Goal: Information Seeking & Learning: Learn about a topic

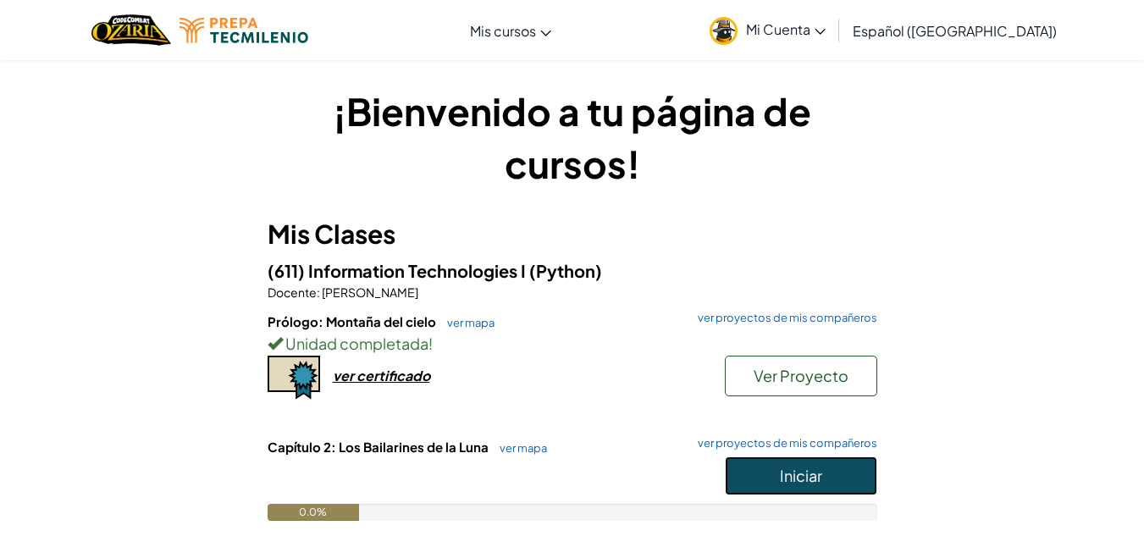
click at [775, 480] on button "Iniciar" at bounding box center [801, 476] width 152 height 39
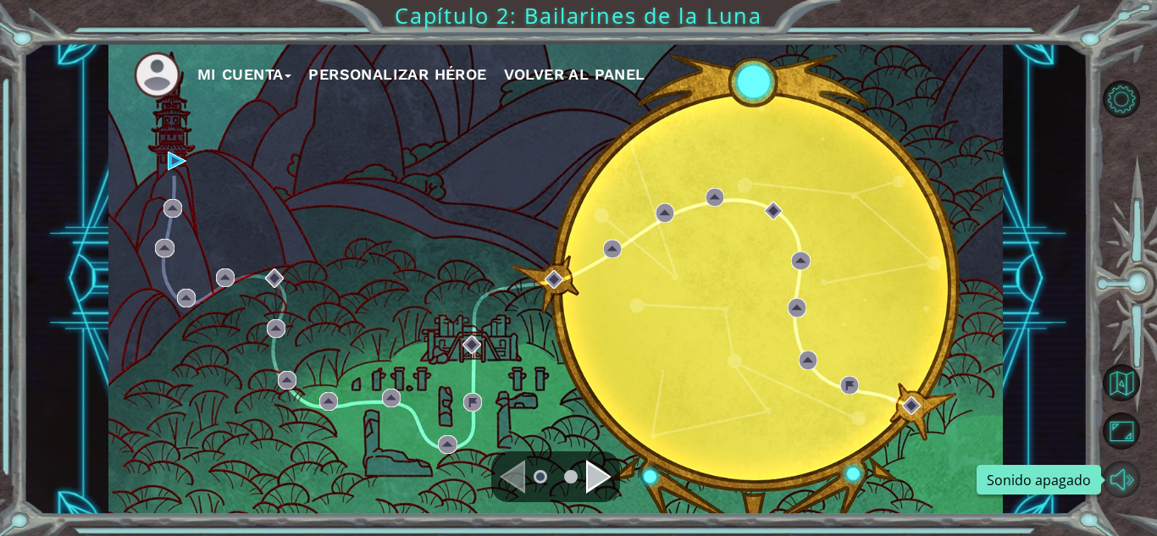
click at [1126, 476] on button "Sonido apagado" at bounding box center [1121, 479] width 37 height 37
click at [169, 162] on img at bounding box center [177, 161] width 19 height 19
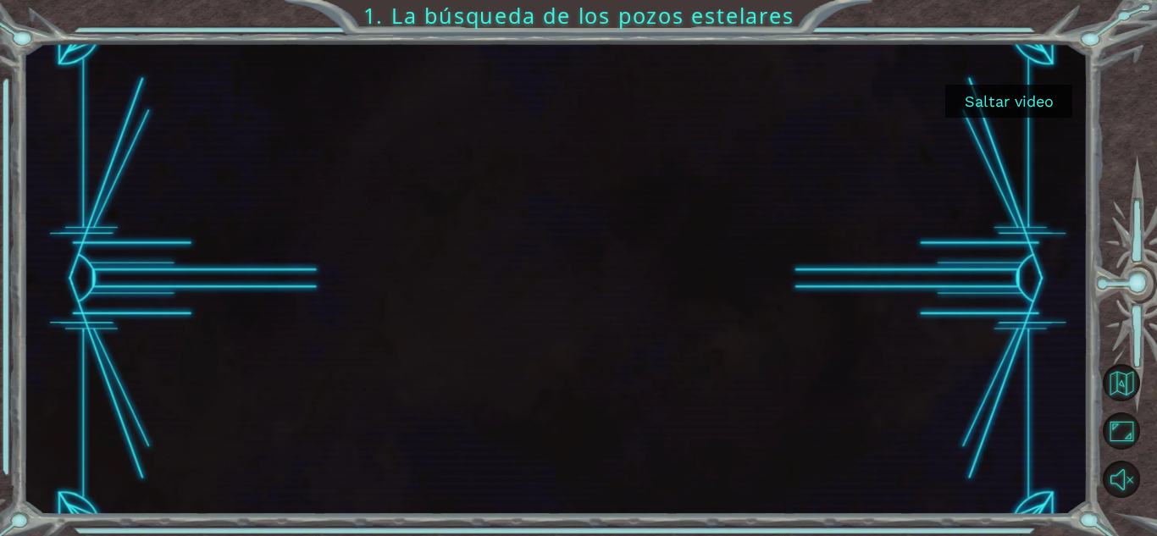
click at [1013, 91] on button "Saltar video" at bounding box center [1008, 101] width 127 height 33
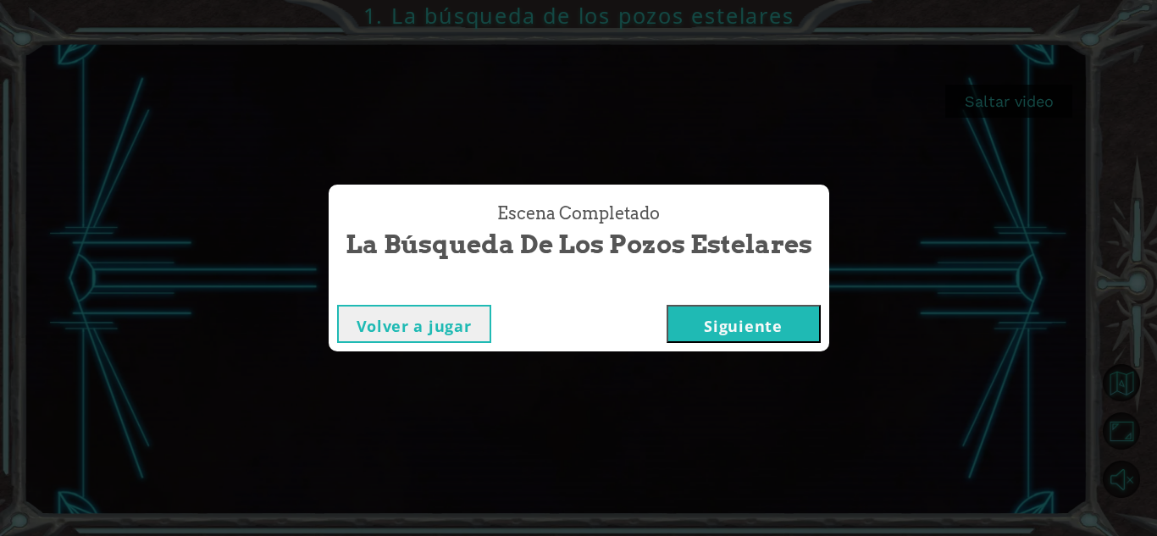
click at [755, 321] on button "Siguiente" at bounding box center [744, 324] width 154 height 38
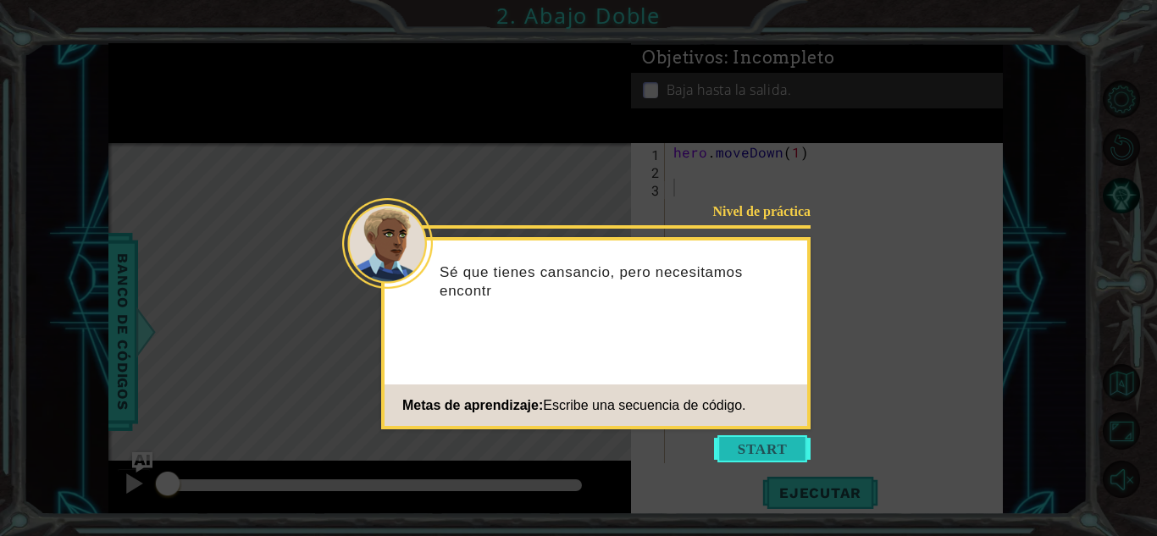
click at [778, 436] on button "Start" at bounding box center [762, 448] width 97 height 27
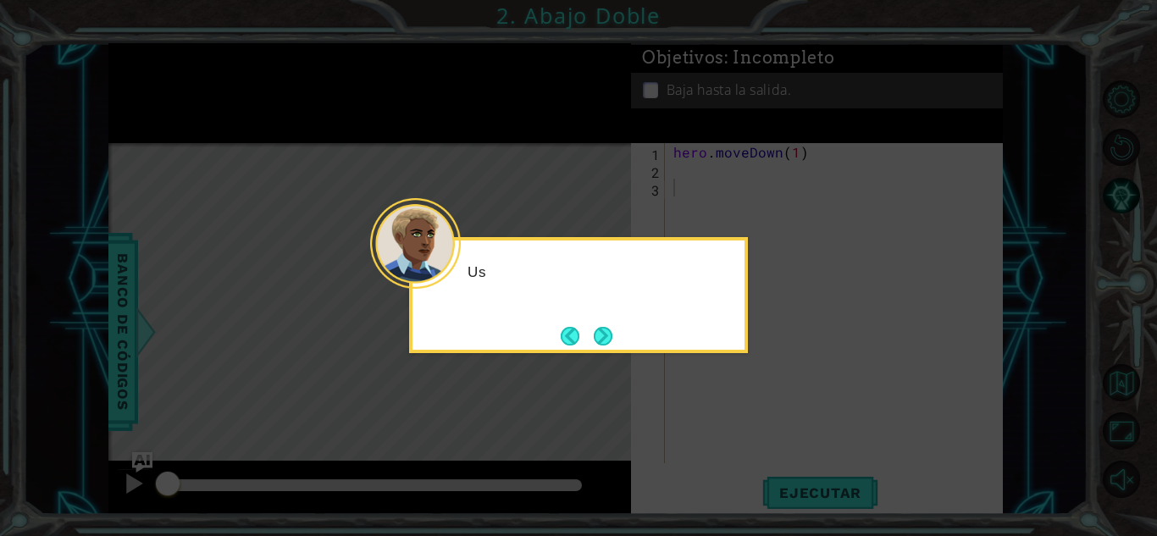
click at [778, 436] on icon at bounding box center [578, 268] width 1157 height 536
click at [601, 328] on button "Next" at bounding box center [603, 336] width 19 height 19
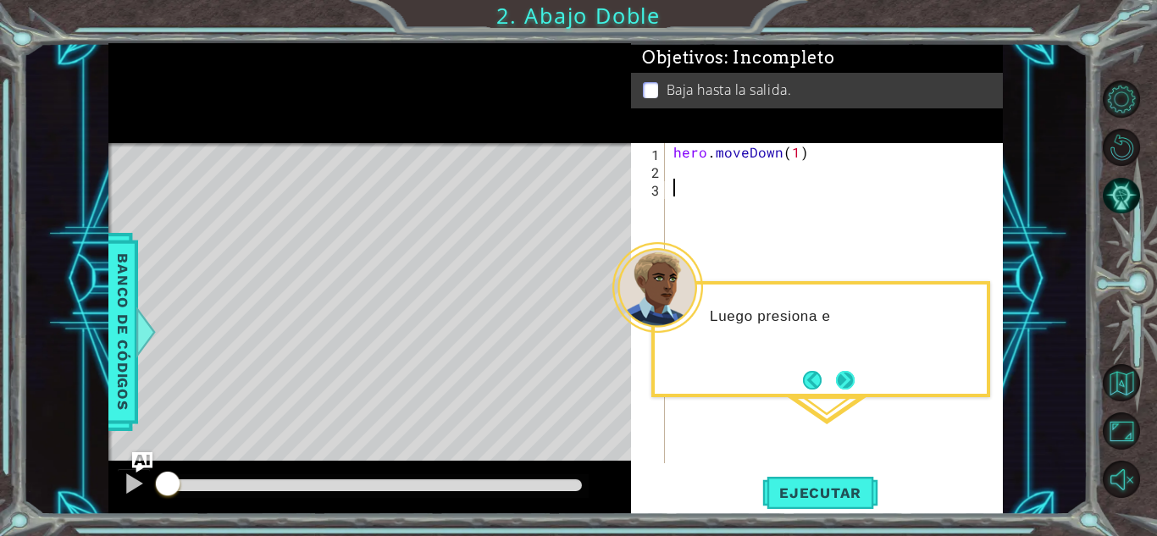
click at [841, 388] on button "Next" at bounding box center [845, 380] width 19 height 19
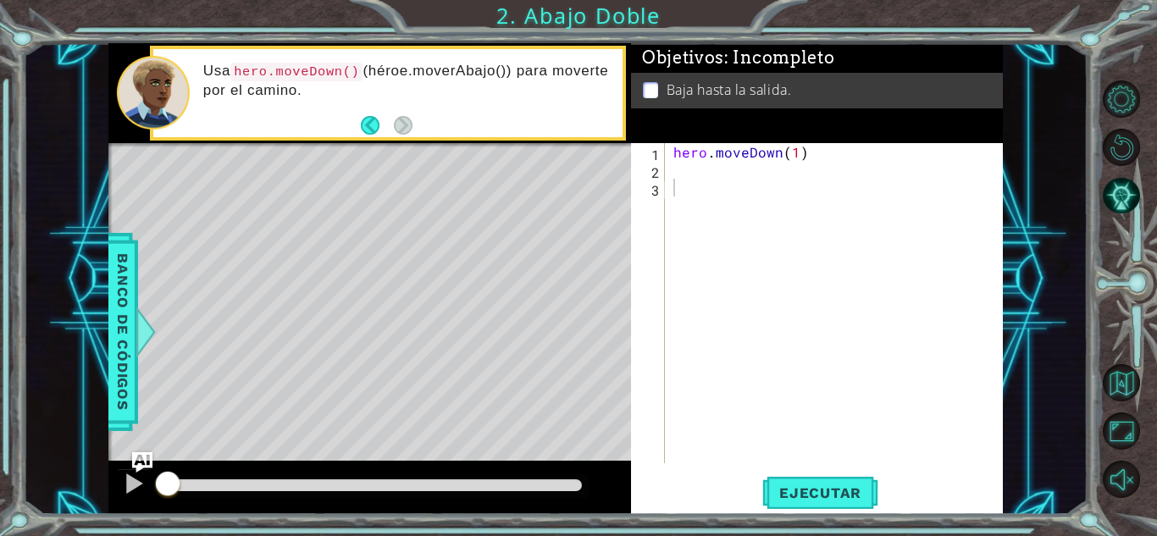
click at [694, 173] on div "hero . moveDown ( 1 )" at bounding box center [838, 321] width 337 height 356
click at [795, 155] on div "hero . moveDown ( 1 )" at bounding box center [838, 321] width 337 height 356
type textarea "hero.moveDown(2)"
click at [796, 495] on span "Ejecutar" at bounding box center [820, 493] width 116 height 17
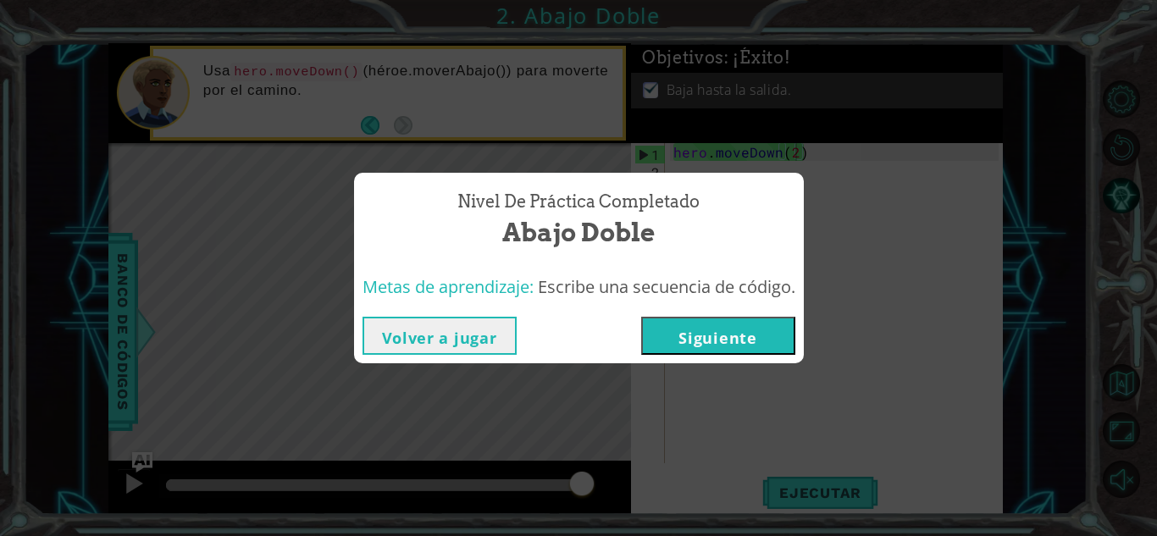
click at [768, 338] on button "Siguiente" at bounding box center [718, 336] width 154 height 38
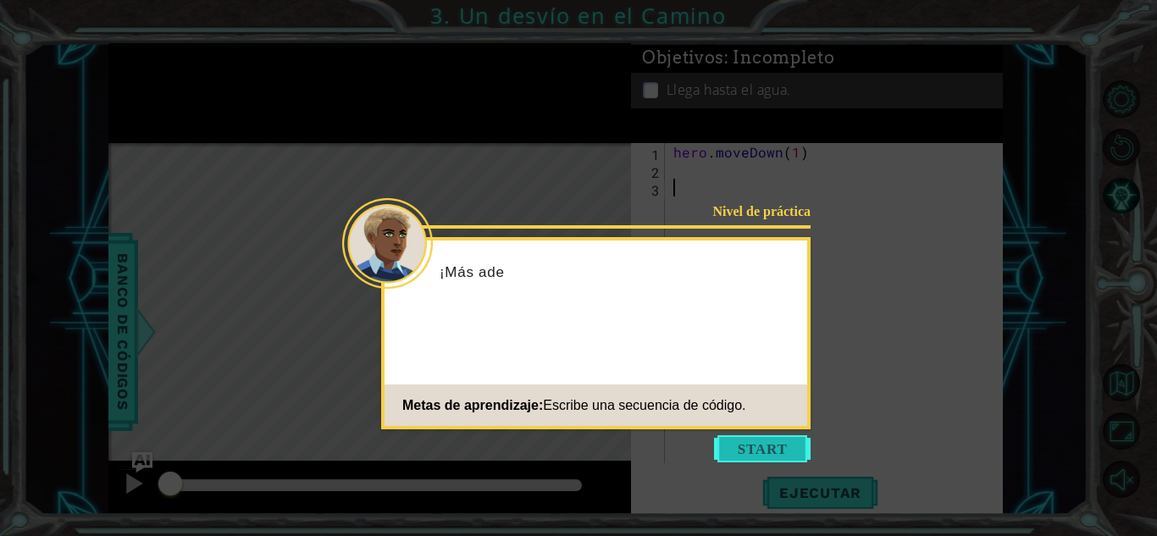
click at [751, 459] on button "Start" at bounding box center [762, 448] width 97 height 27
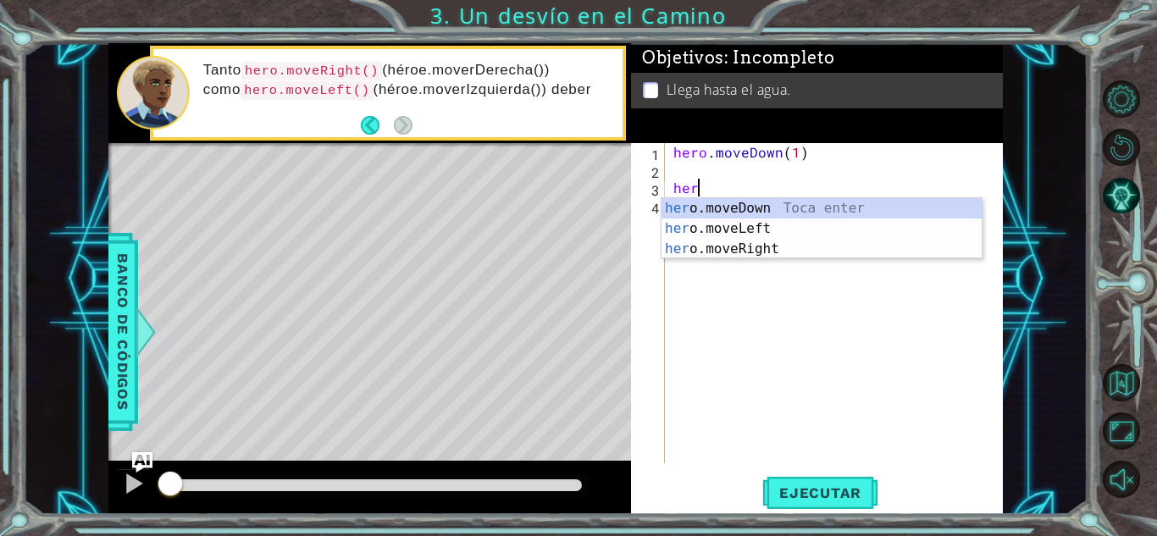
scroll to position [0, 1]
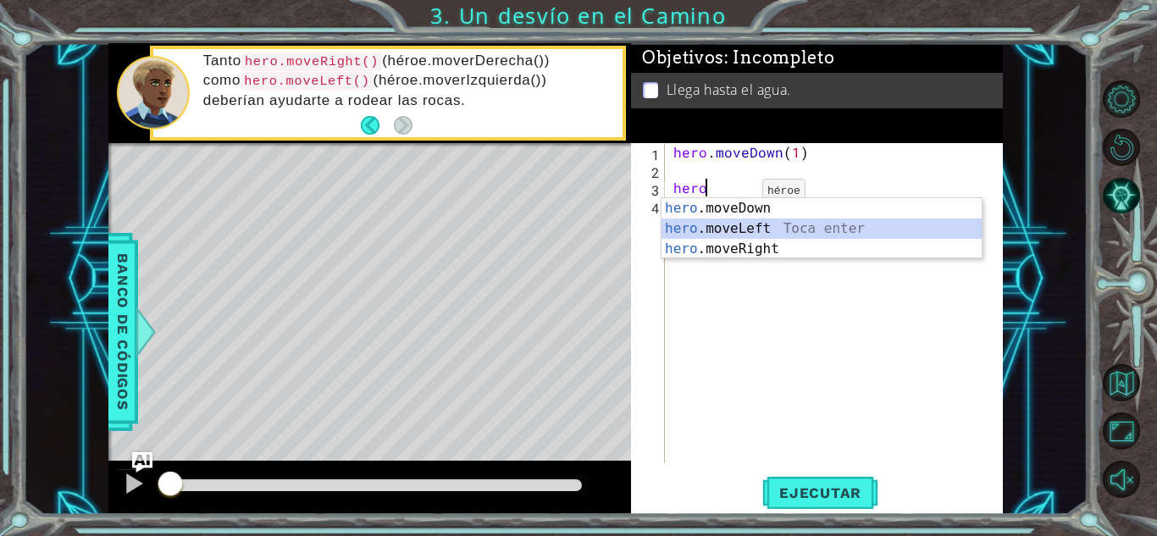
click at [742, 231] on div "hero .moveDown Toca enter hero .moveLeft Toca enter hero .moveRight Toca enter" at bounding box center [822, 249] width 320 height 102
type textarea "hero.moveLeft(1)"
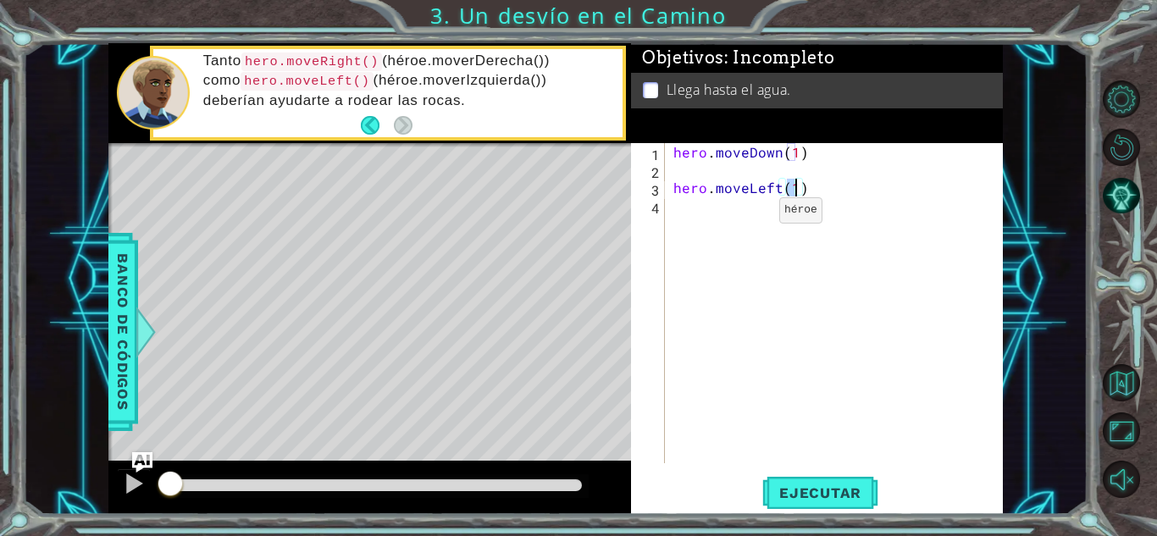
click at [751, 214] on div "hero . moveDown ( 1 ) hero . moveLeft ( 1 )" at bounding box center [838, 321] width 337 height 356
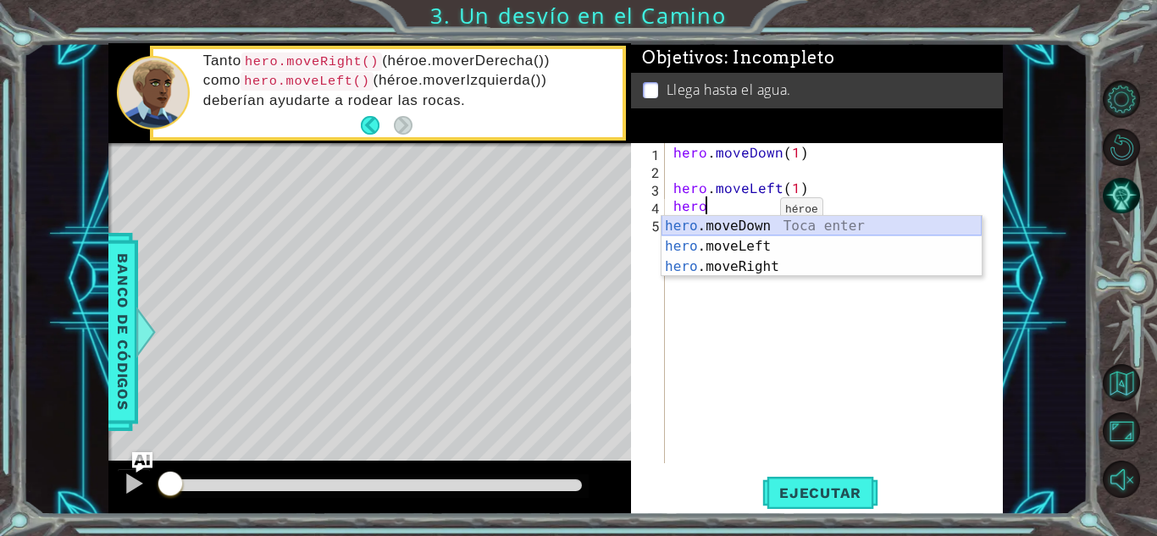
click at [752, 226] on div "hero .moveDown Toca enter hero .moveLeft Toca enter hero .moveRight Toca enter" at bounding box center [822, 267] width 320 height 102
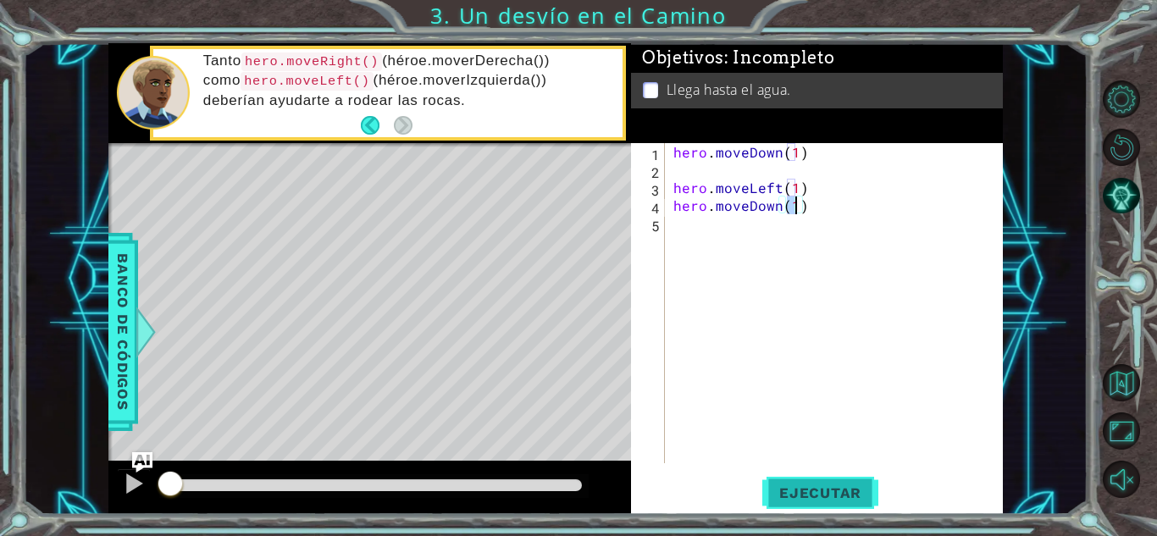
type textarea "hero.moveDown(1)"
click at [796, 497] on span "Ejecutar" at bounding box center [820, 493] width 116 height 17
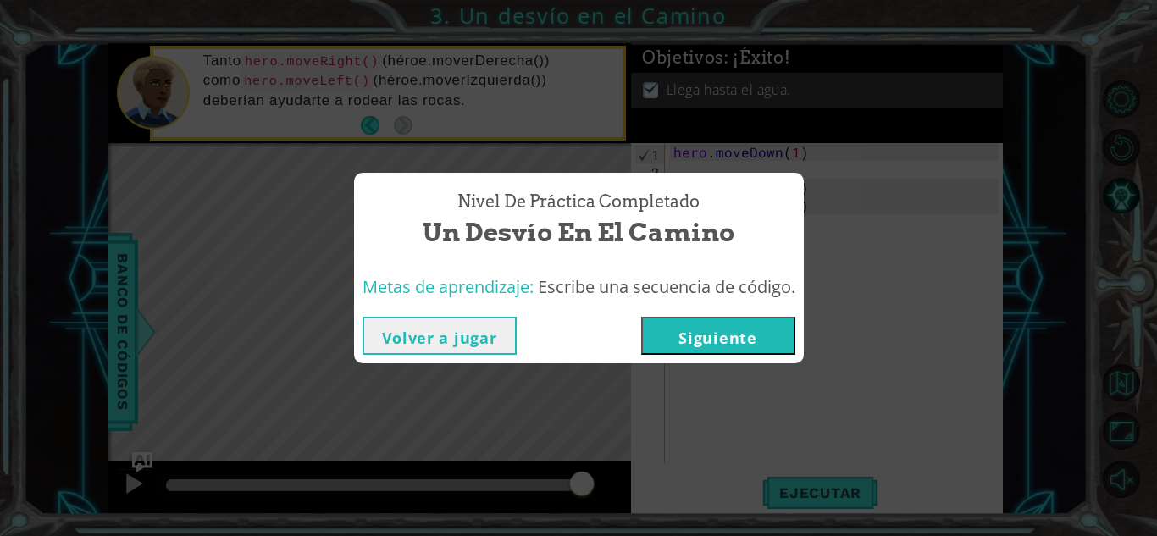
click at [756, 344] on button "Siguiente" at bounding box center [718, 336] width 154 height 38
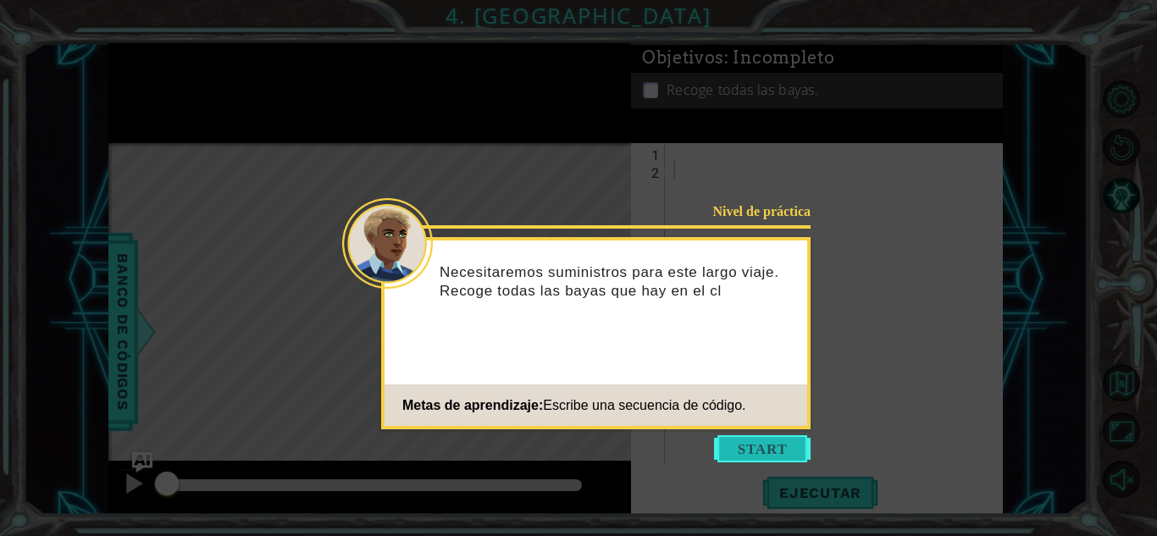
click at [750, 452] on button "Start" at bounding box center [762, 448] width 97 height 27
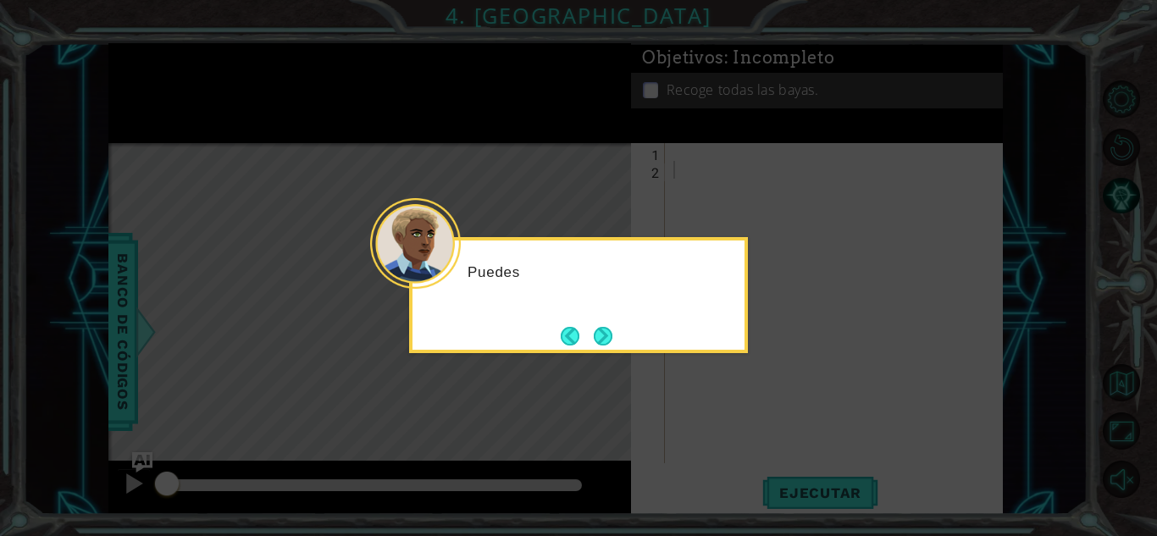
click at [758, 402] on icon at bounding box center [578, 268] width 1157 height 536
click at [628, 336] on div "Puedes recoger bayas con distintos" at bounding box center [578, 295] width 339 height 116
click at [612, 333] on button "Next" at bounding box center [603, 336] width 19 height 19
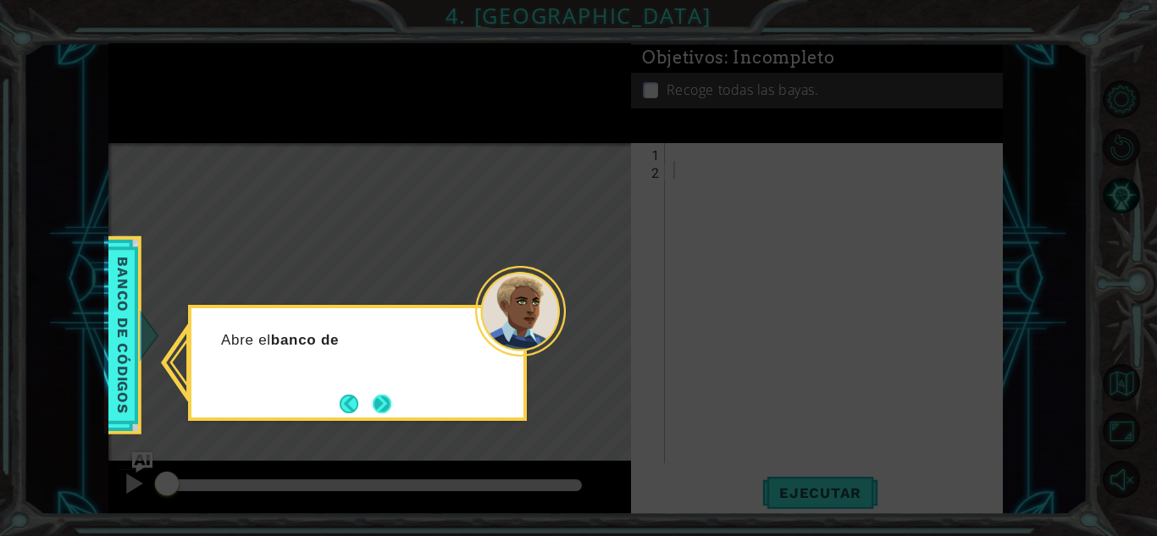
click at [391, 395] on button "Next" at bounding box center [382, 404] width 19 height 19
drag, startPoint x: 391, startPoint y: 393, endPoint x: 380, endPoint y: 394, distance: 11.9
click at [380, 395] on button "Next" at bounding box center [382, 404] width 19 height 19
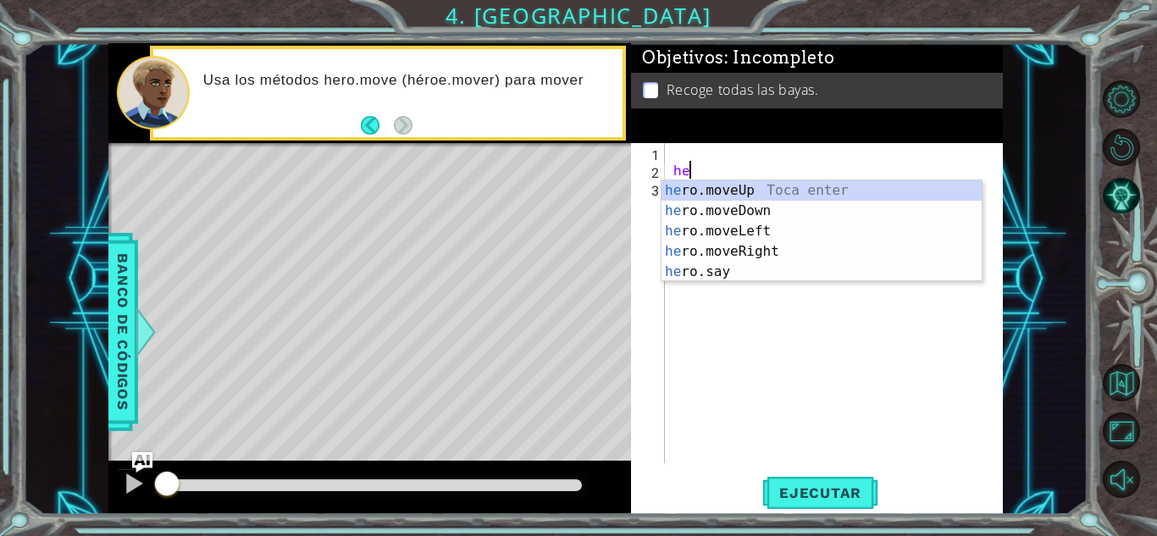
scroll to position [0, 1]
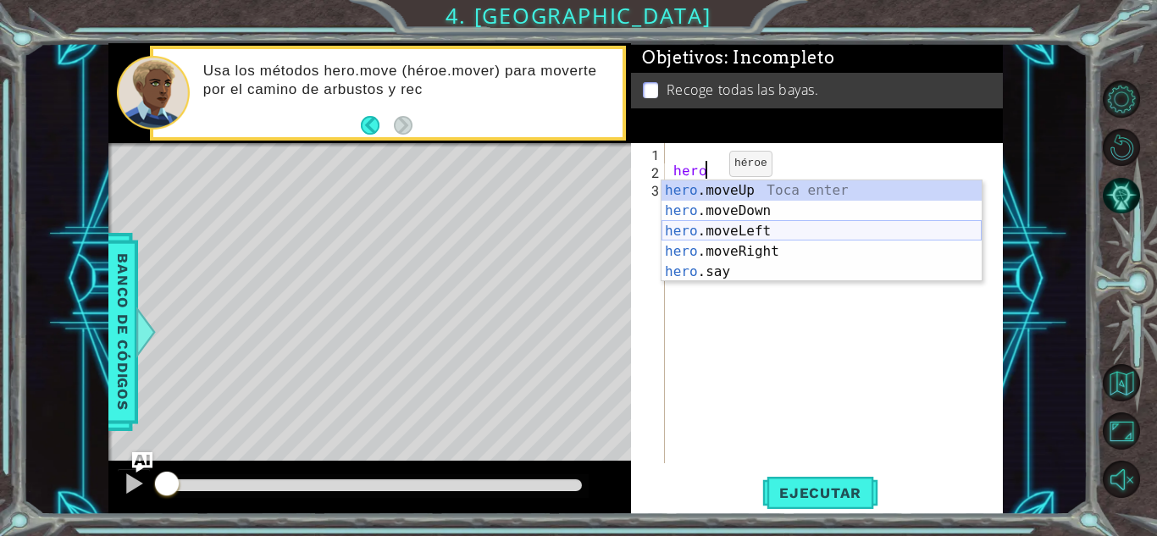
click at [745, 230] on div "hero .moveUp Toca enter hero .moveDown Toca enter hero .moveLeft Toca enter her…" at bounding box center [822, 251] width 320 height 142
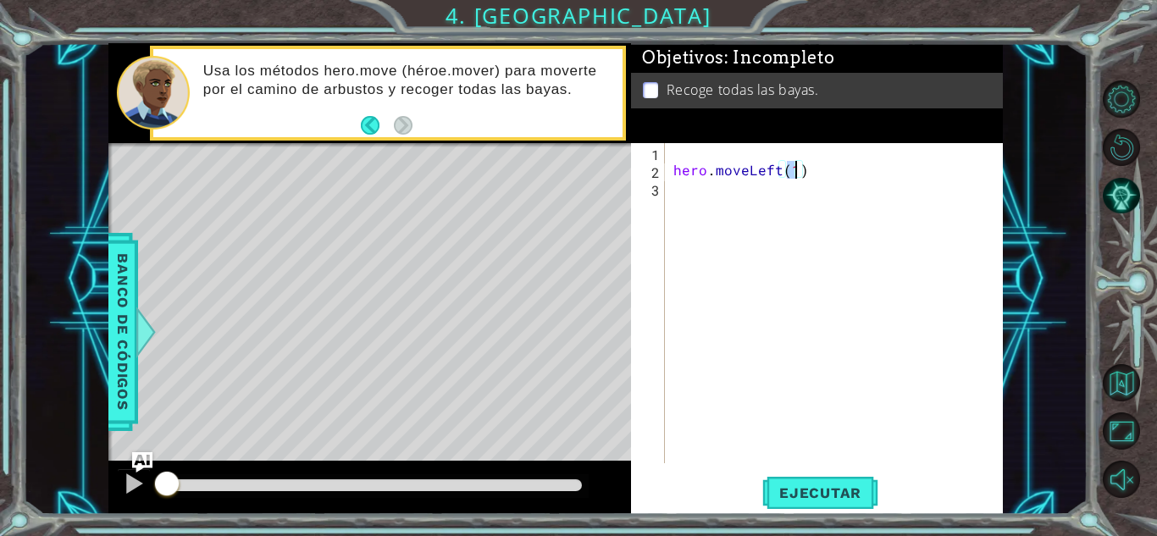
type textarea "hero.moveLeft(2)"
click at [808, 200] on div "hero . moveLeft ( 2 )" at bounding box center [838, 321] width 337 height 356
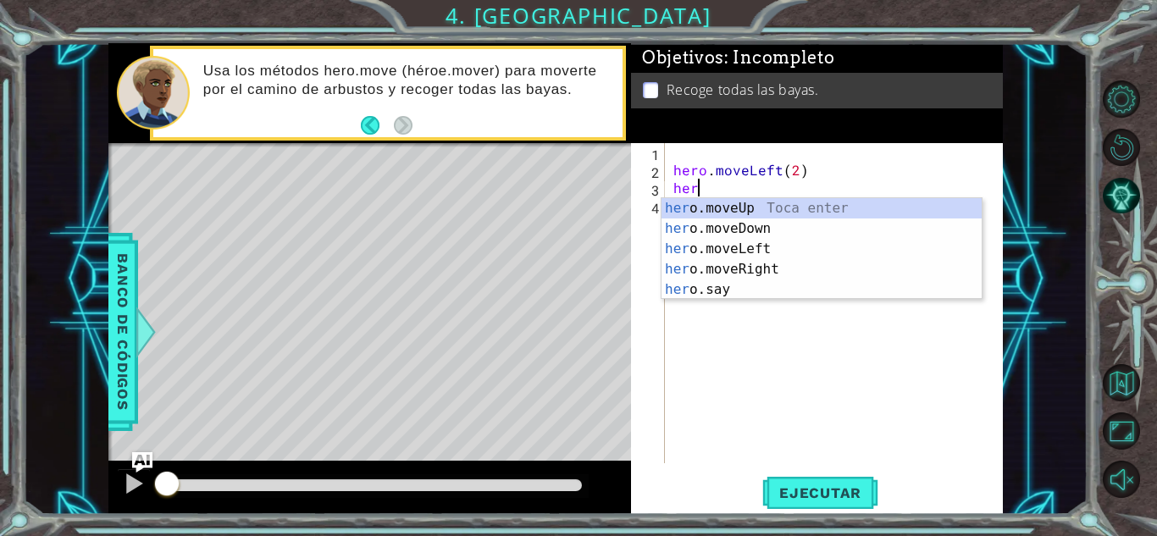
scroll to position [0, 1]
click at [780, 228] on div "hero .moveUp Toca enter hero .moveDown Toca enter hero .moveLeft Toca enter her…" at bounding box center [822, 269] width 320 height 142
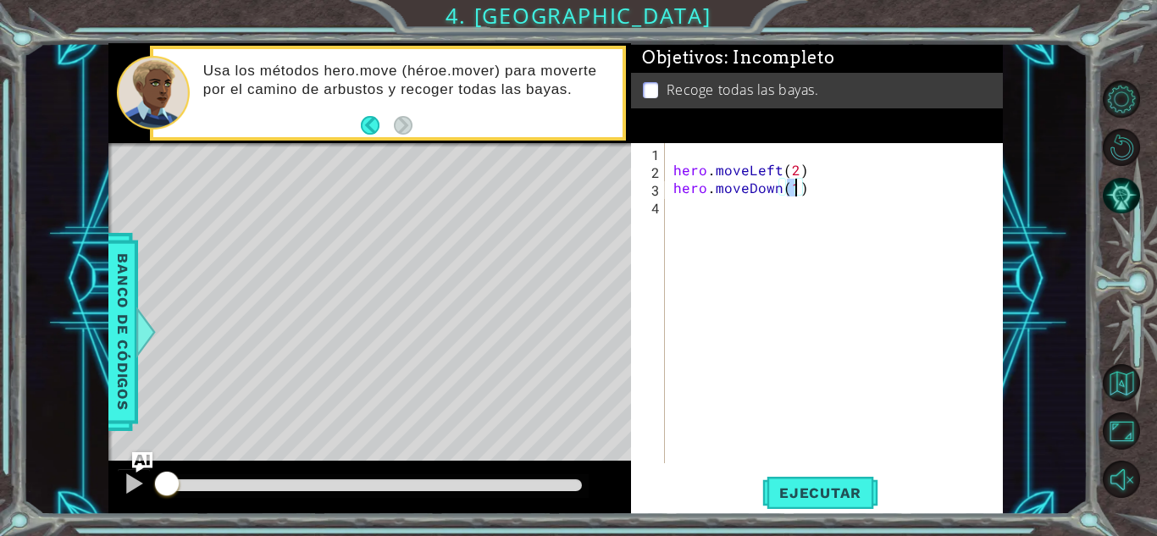
type textarea "hero.moveDown(2)"
click at [780, 228] on div "hero . moveLeft ( 2 ) hero . moveDown ( 2 )" at bounding box center [838, 321] width 337 height 356
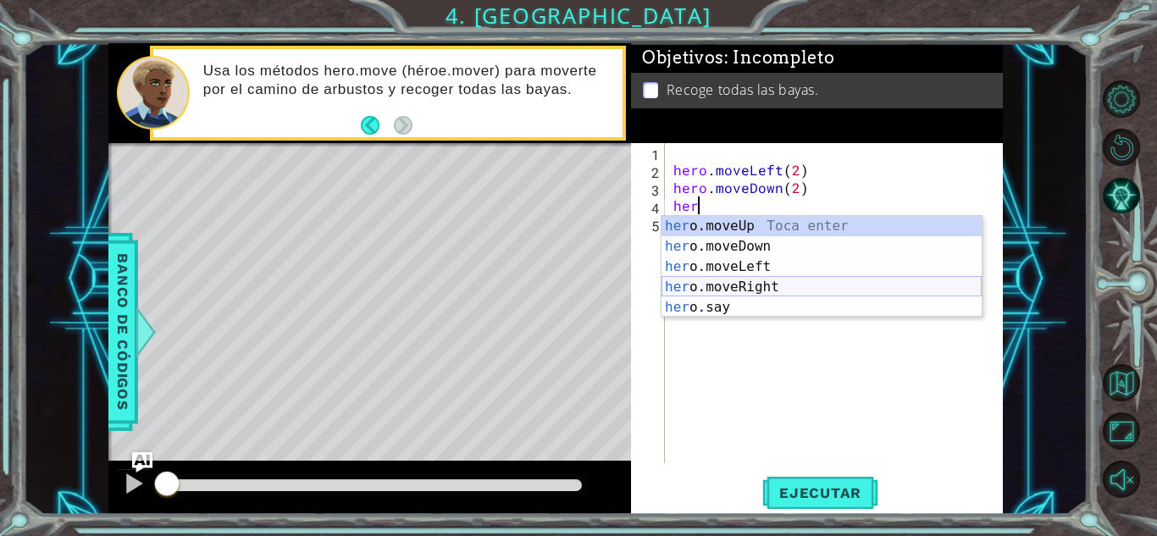
click at [756, 289] on div "her o.moveUp Toca enter her o.moveDown Toca enter her o.moveLeft [PERSON_NAME] …" at bounding box center [822, 287] width 320 height 142
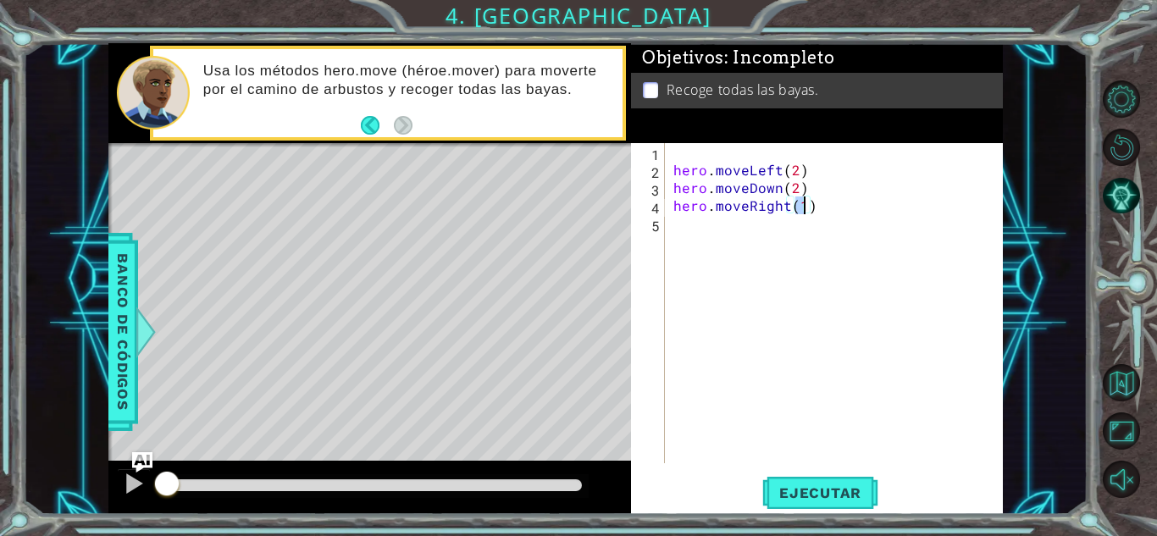
type textarea "hero.moveRight(2)"
click at [785, 235] on div "hero . moveLeft ( 2 ) hero . moveDown ( 2 ) hero . moveRight ( 2 )" at bounding box center [838, 321] width 337 height 356
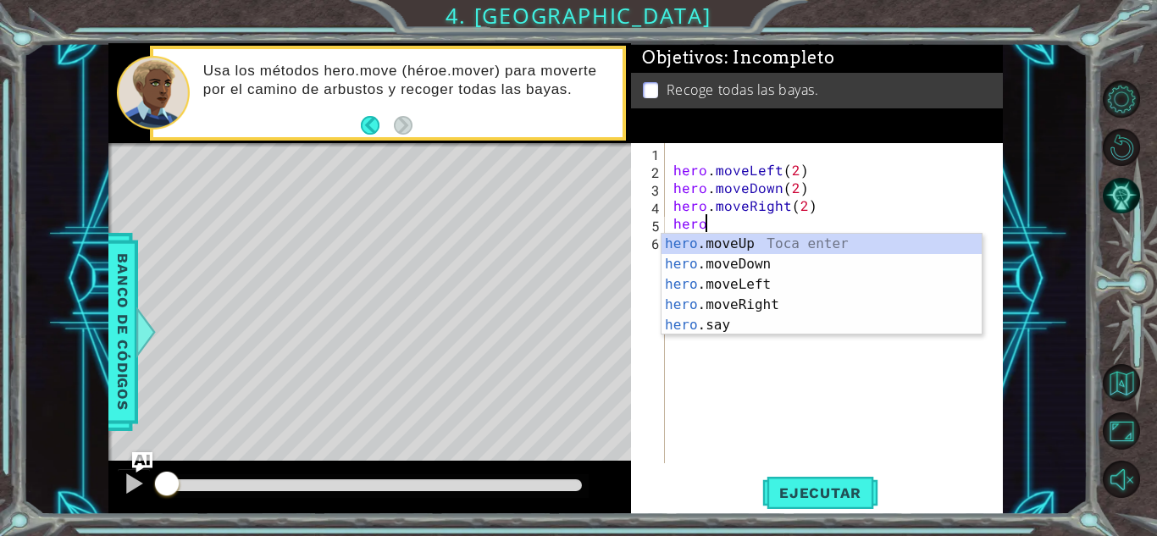
scroll to position [0, 1]
click at [789, 235] on div "hero .moveUp Toca enter hero .moveDown Toca enter hero .moveLeft Toca enter her…" at bounding box center [822, 305] width 320 height 142
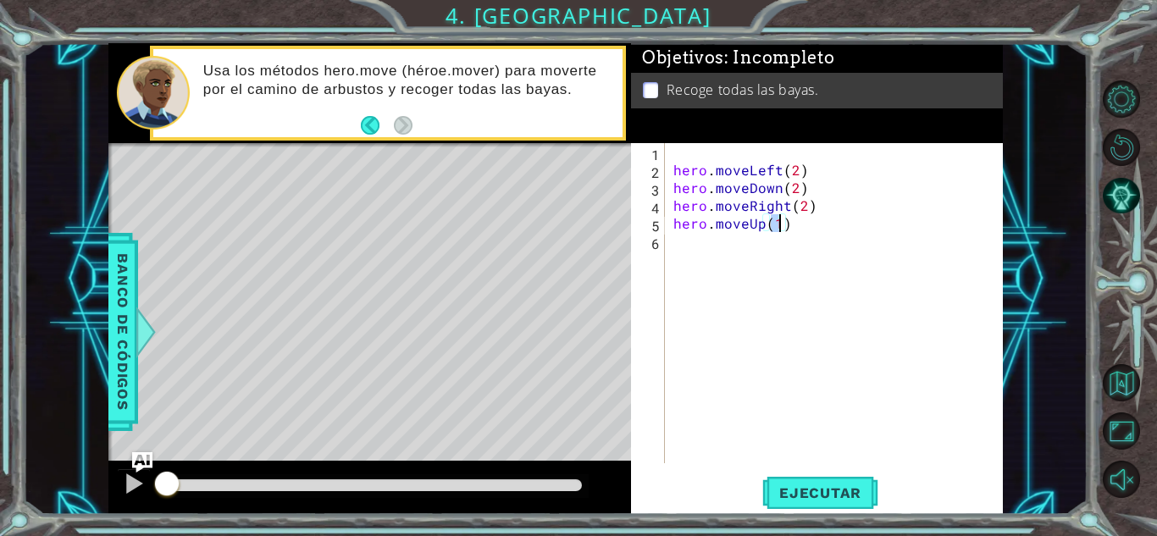
type textarea "hero.moveUp(2)"
click at [773, 483] on button "Ejecutar" at bounding box center [820, 492] width 116 height 37
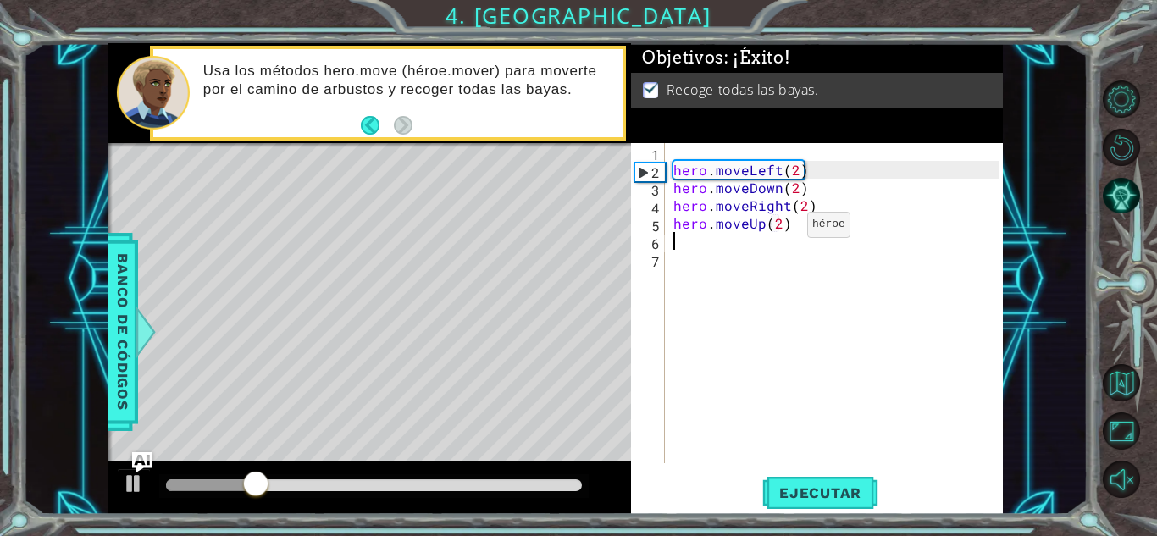
click at [778, 228] on div "hero . moveLeft ( 2 ) hero . moveDown ( 2 ) hero . moveRight ( 2 ) hero . moveU…" at bounding box center [838, 321] width 337 height 356
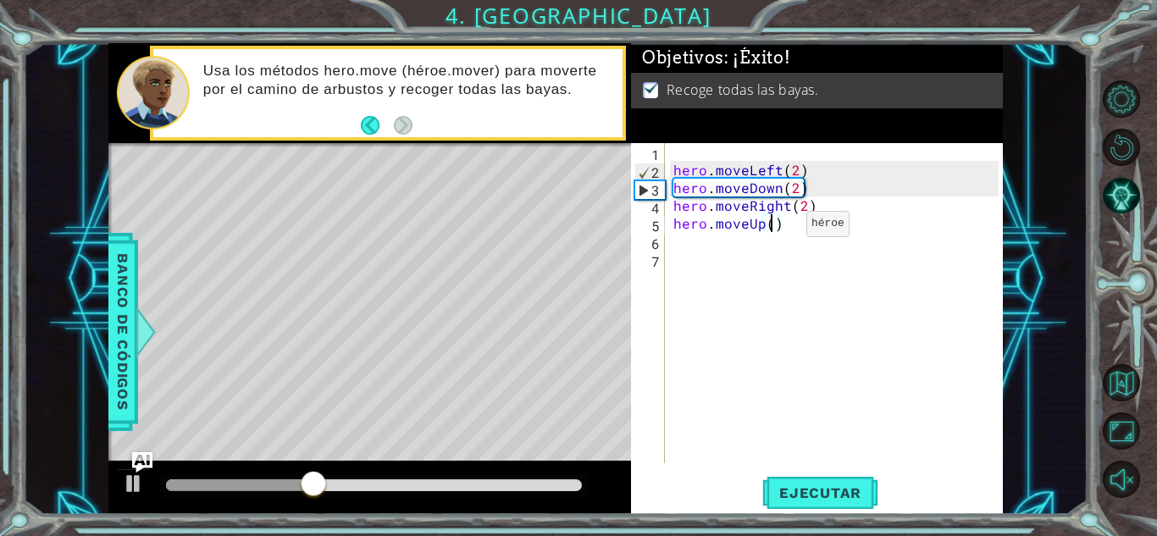
type textarea "hero.moveUp(3)"
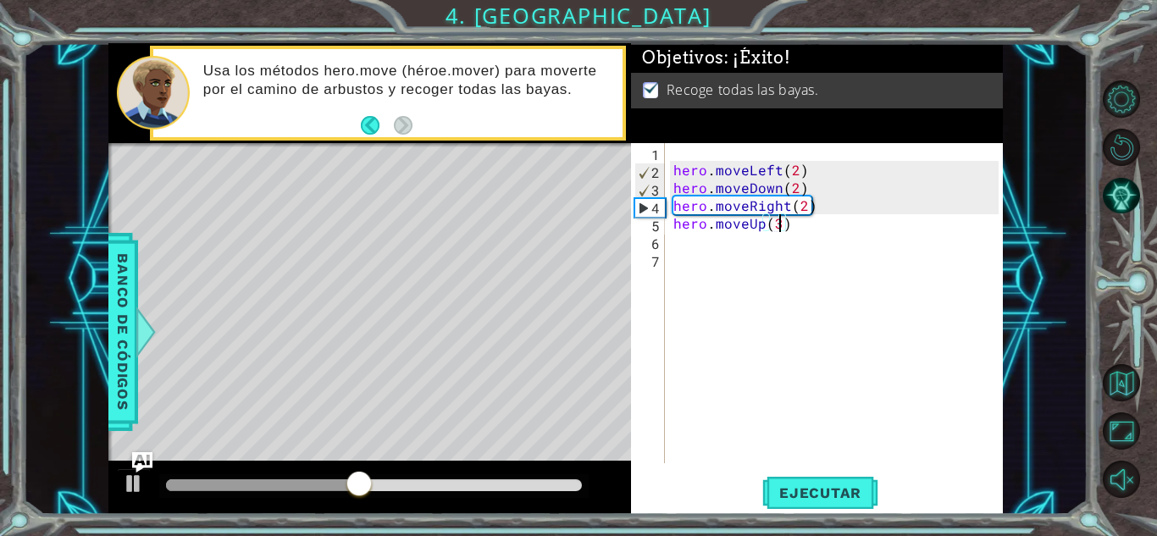
click at [696, 358] on div "hero . moveLeft ( 2 ) hero . moveDown ( 2 ) hero . moveRight ( 2 ) hero . moveU…" at bounding box center [838, 321] width 337 height 356
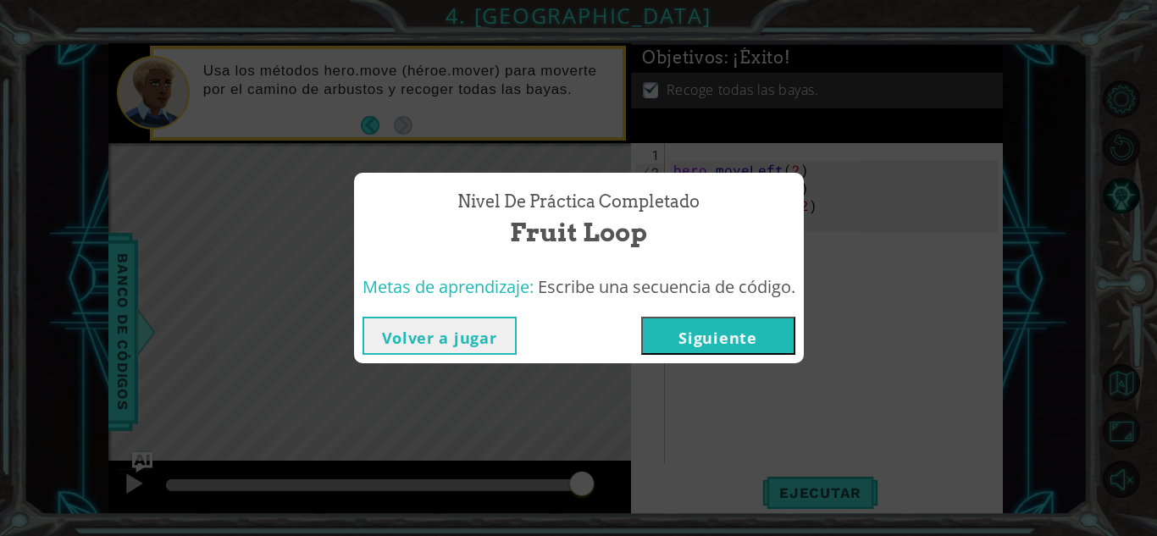
click at [713, 332] on button "Siguiente" at bounding box center [718, 336] width 154 height 38
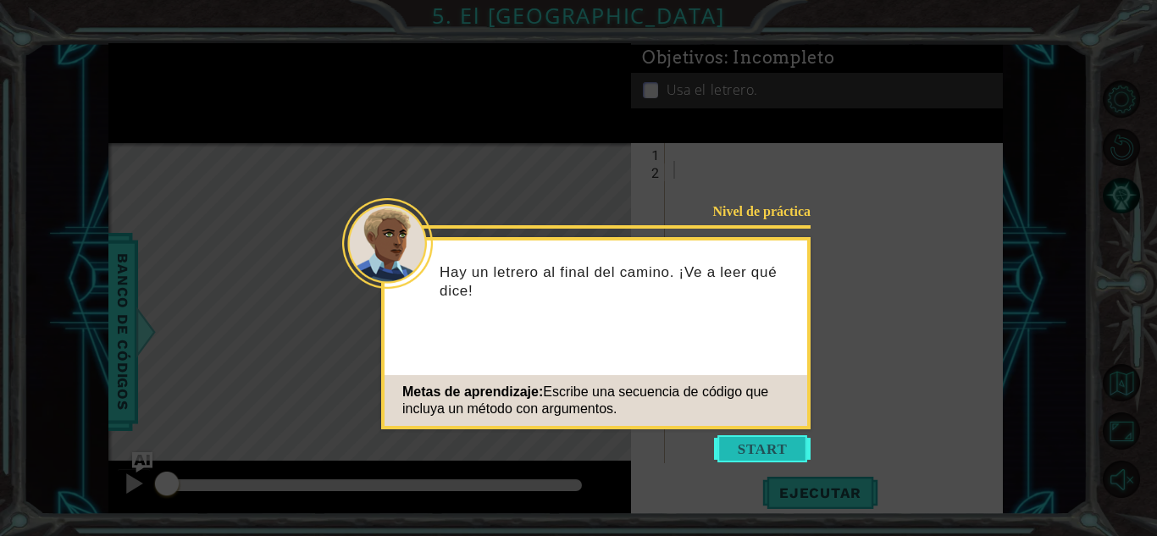
click at [776, 461] on button "Start" at bounding box center [762, 448] width 97 height 27
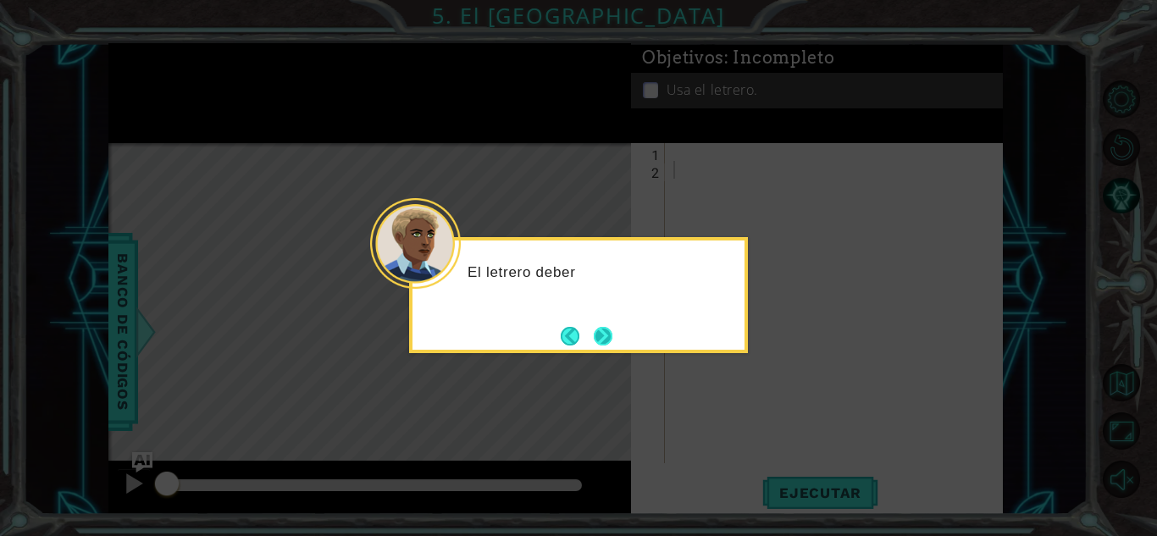
click at [610, 330] on button "Next" at bounding box center [603, 336] width 19 height 19
click at [607, 332] on button "Next" at bounding box center [603, 336] width 19 height 19
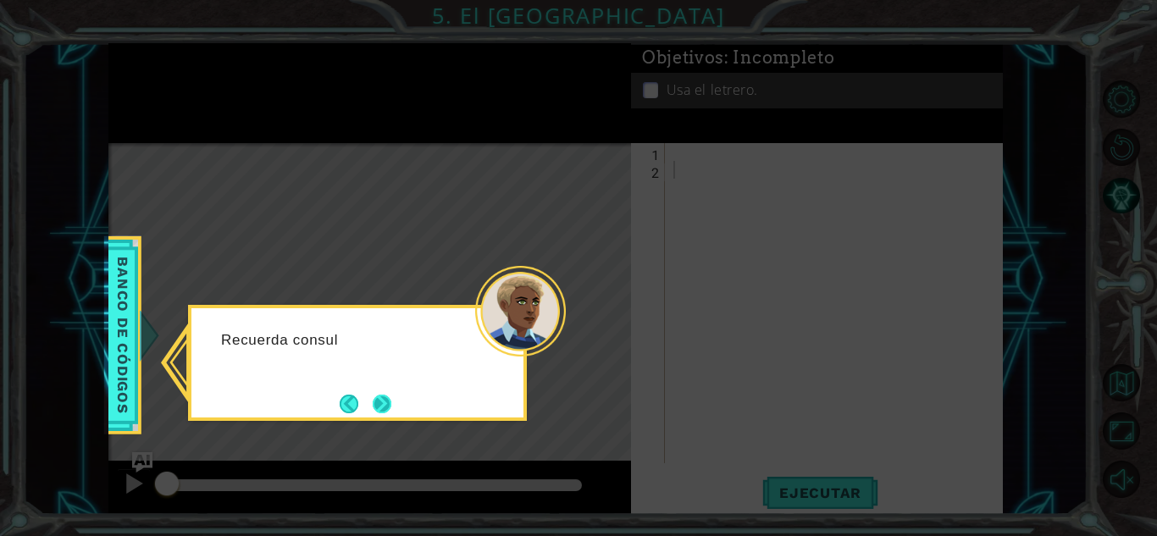
click at [384, 397] on button "Next" at bounding box center [382, 404] width 19 height 19
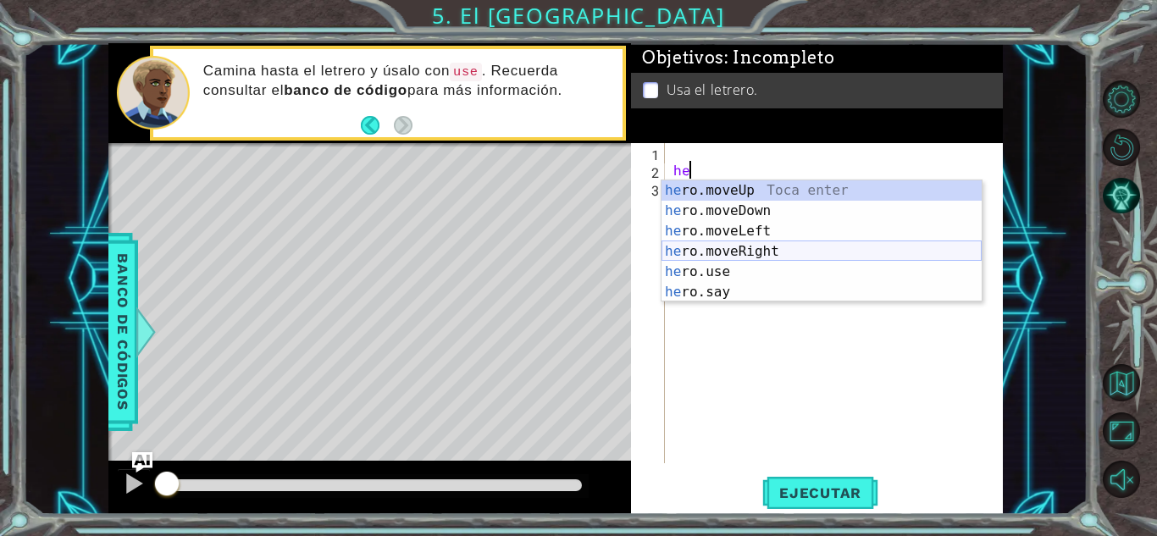
click at [730, 254] on div "he ro.moveUp Toca enter he ro.moveDown Toca enter he ro.moveLeft Toca enter he …" at bounding box center [822, 261] width 320 height 163
type textarea "hero.moveRight(1)"
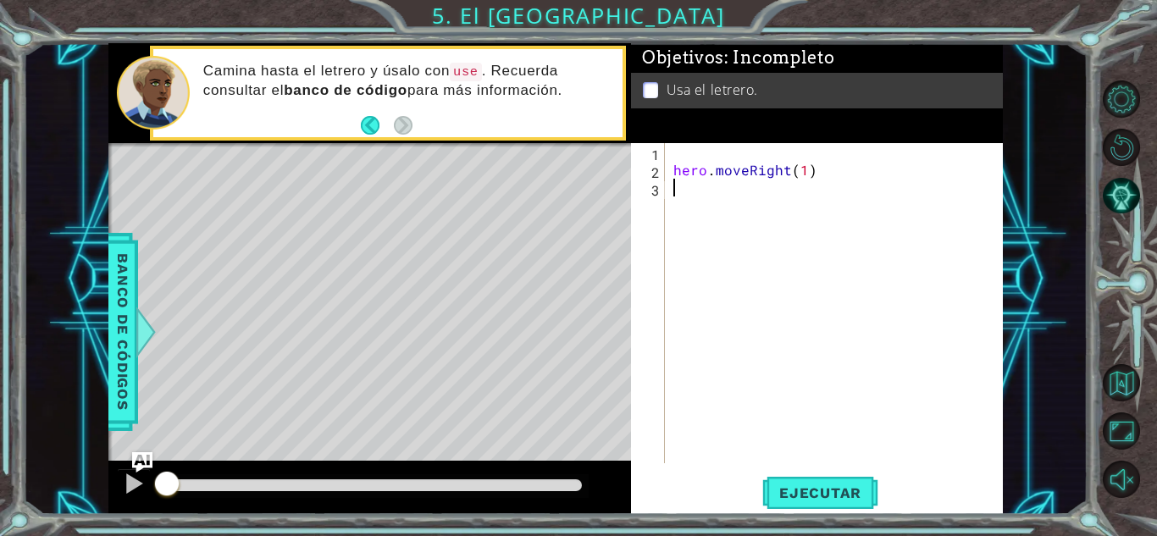
click at [706, 192] on div "hero . moveRight ( 1 )" at bounding box center [838, 321] width 337 height 356
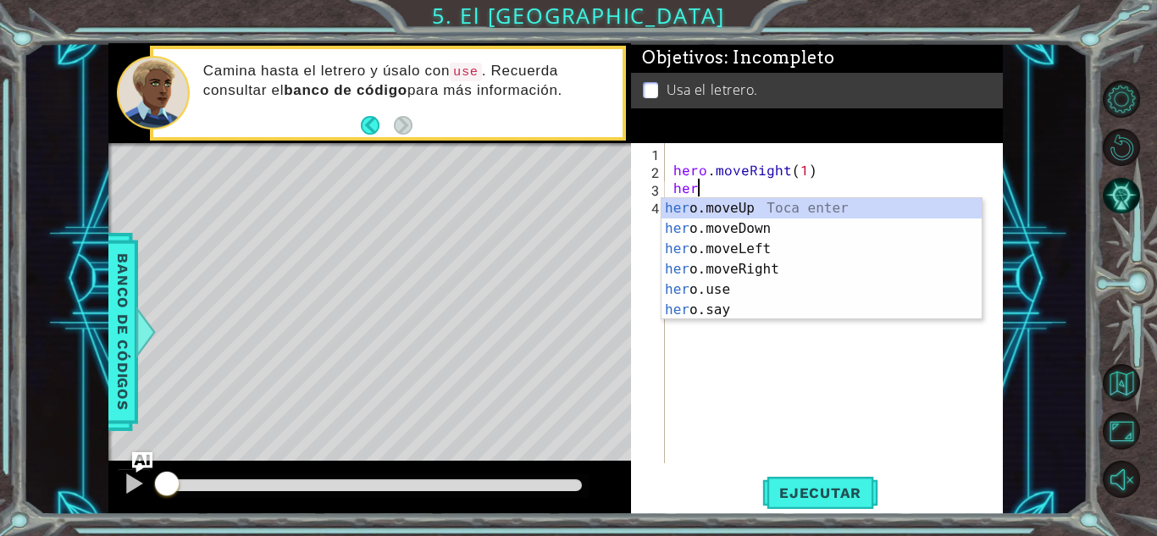
scroll to position [0, 1]
click at [778, 210] on div "hero .moveUp Toca enter hero .moveDown Toca enter hero .moveLeft Toca enter her…" at bounding box center [822, 279] width 320 height 163
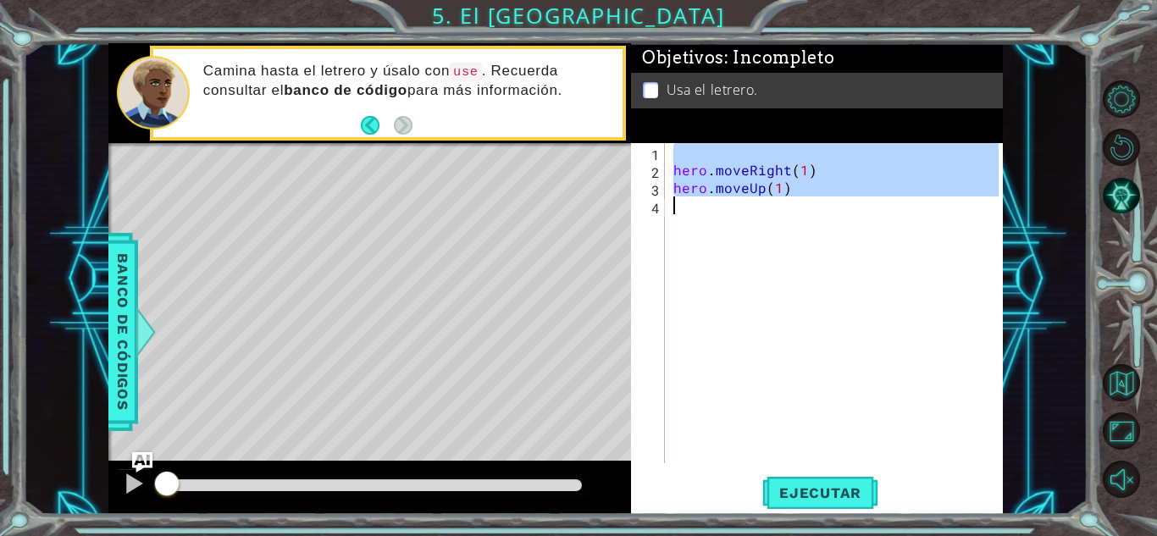
click at [772, 210] on div "hero . moveRight ( 1 ) hero . moveUp ( 1 )" at bounding box center [838, 321] width 337 height 356
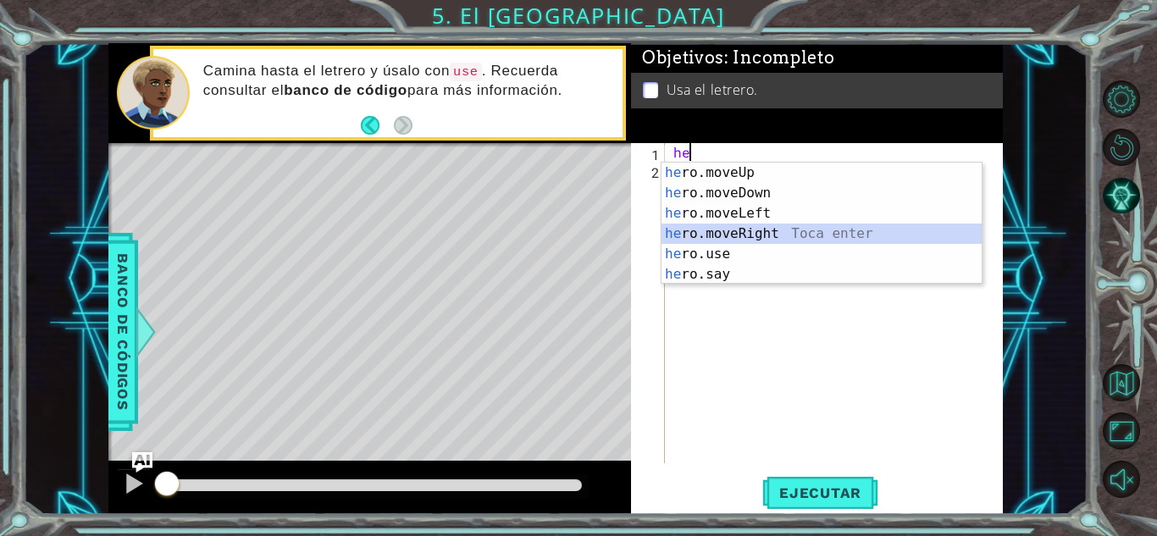
click at [744, 231] on div "he ro.moveUp Toca enter he ro.moveDown Toca enter he ro.moveLeft Toca enter he …" at bounding box center [822, 244] width 320 height 163
type textarea "hero.moveRight(1)"
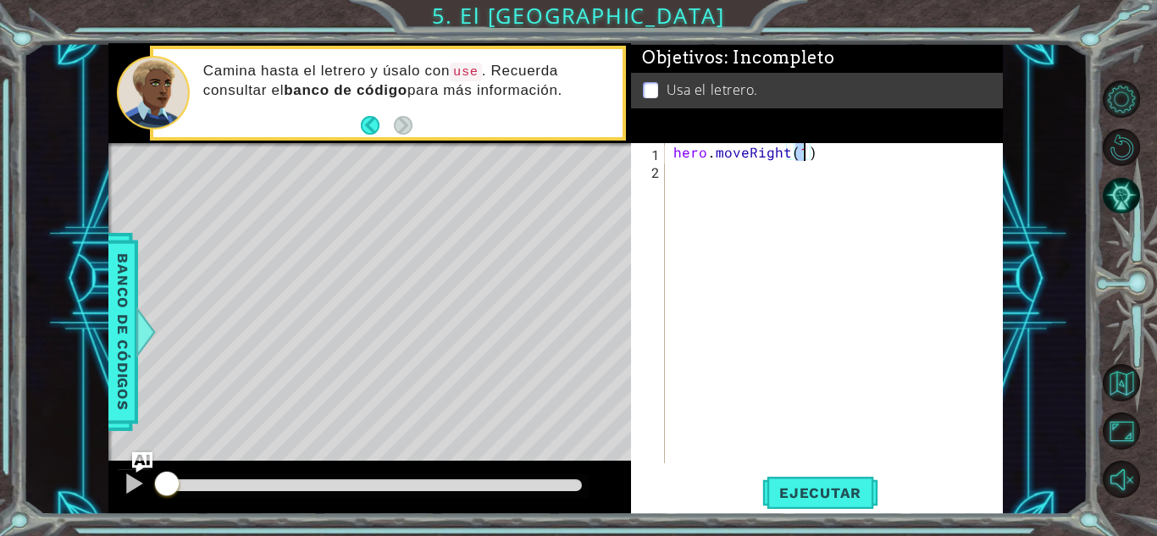
click at [747, 194] on div "hero . moveRight ( 1 )" at bounding box center [838, 321] width 337 height 356
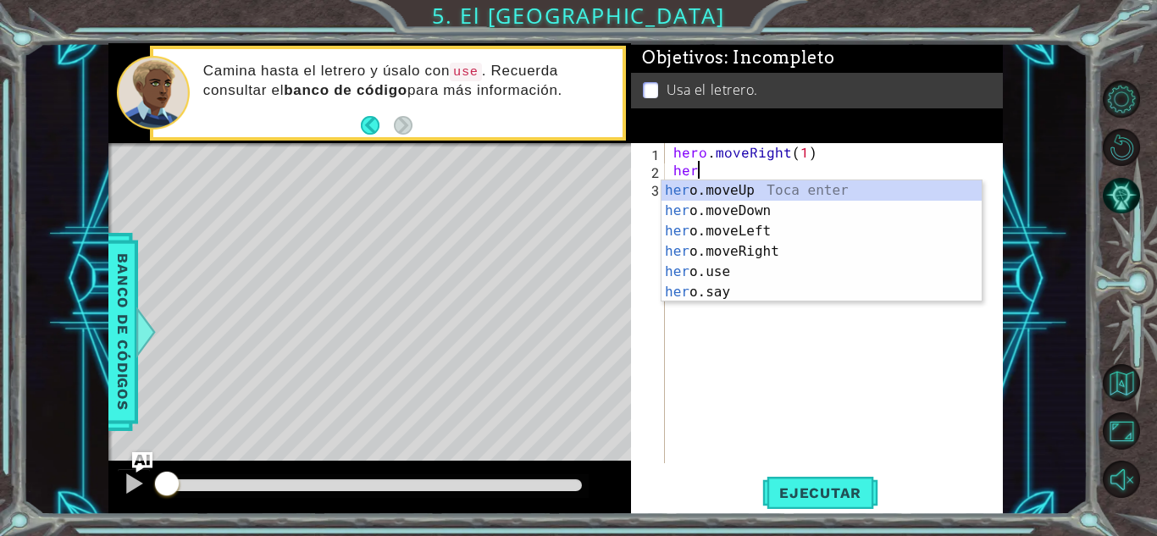
scroll to position [0, 1]
click at [745, 195] on div "hero .moveUp Toca enter hero .moveDown Toca enter hero .moveLeft Toca enter her…" at bounding box center [822, 261] width 320 height 163
type textarea "hero.moveUp(1)"
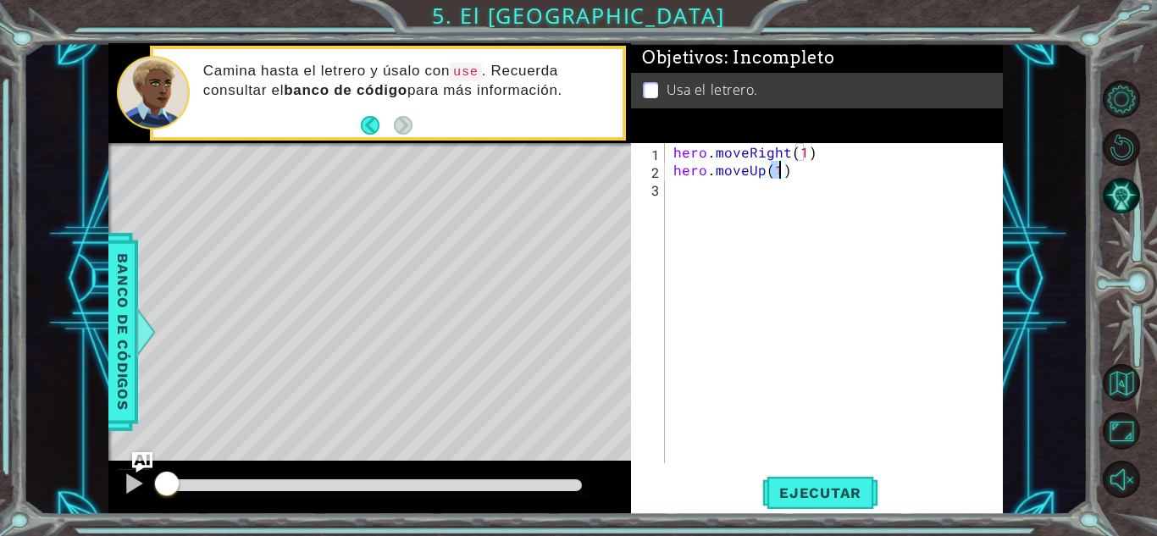
click at [745, 195] on div "hero . moveRight ( 1 ) hero . moveUp ( 1 )" at bounding box center [838, 321] width 337 height 356
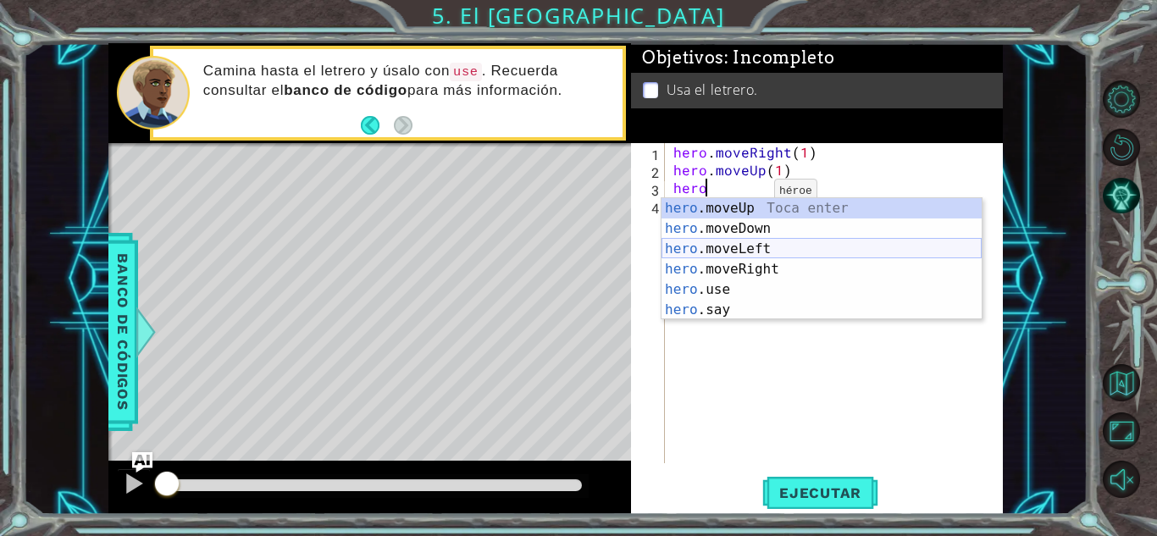
click at [741, 252] on div "hero .moveUp Toca enter hero .moveDown Toca enter hero .moveLeft Toca enter her…" at bounding box center [822, 279] width 320 height 163
type textarea "hero.moveLeft(1)"
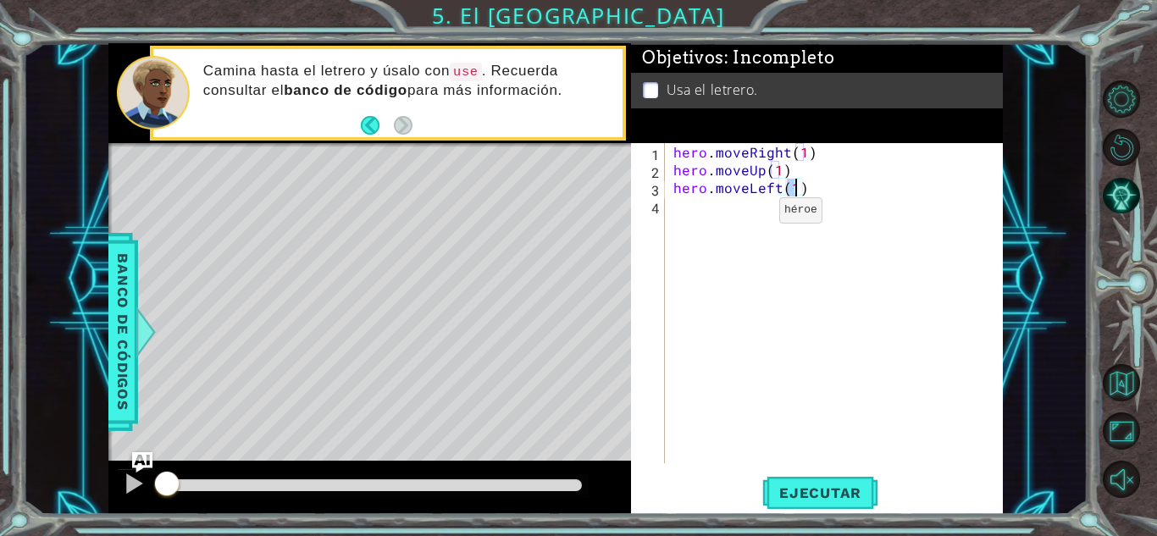
click at [751, 214] on div "hero . moveRight ( 1 ) hero . moveUp ( 1 ) hero . moveLeft ( 1 )" at bounding box center [838, 321] width 337 height 356
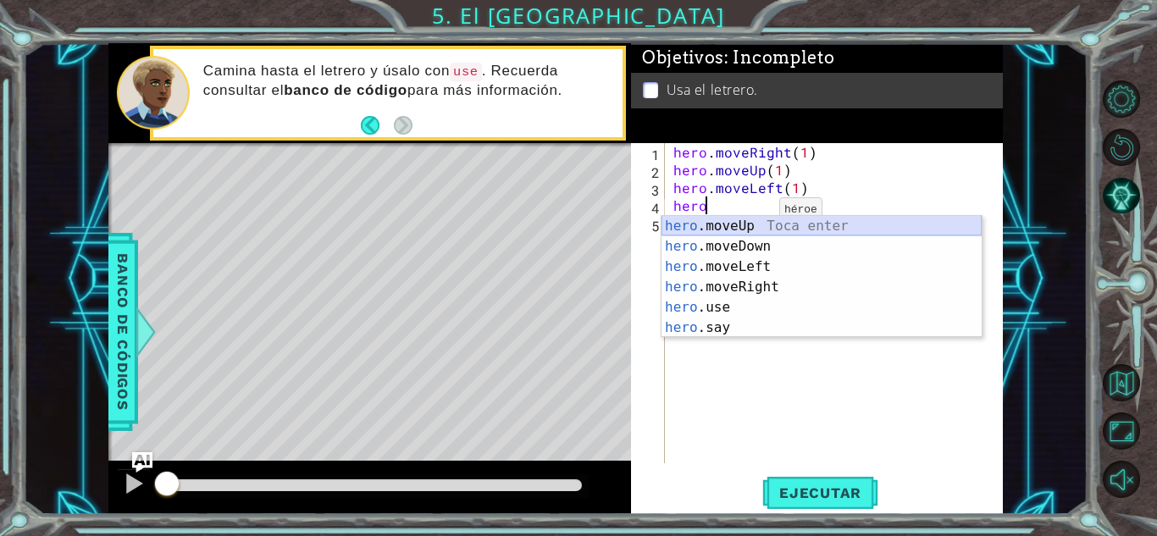
click at [769, 224] on div "hero .moveUp Toca enter hero .moveDown Toca enter hero .moveLeft Toca enter her…" at bounding box center [822, 297] width 320 height 163
type textarea "hero.moveUp(1)"
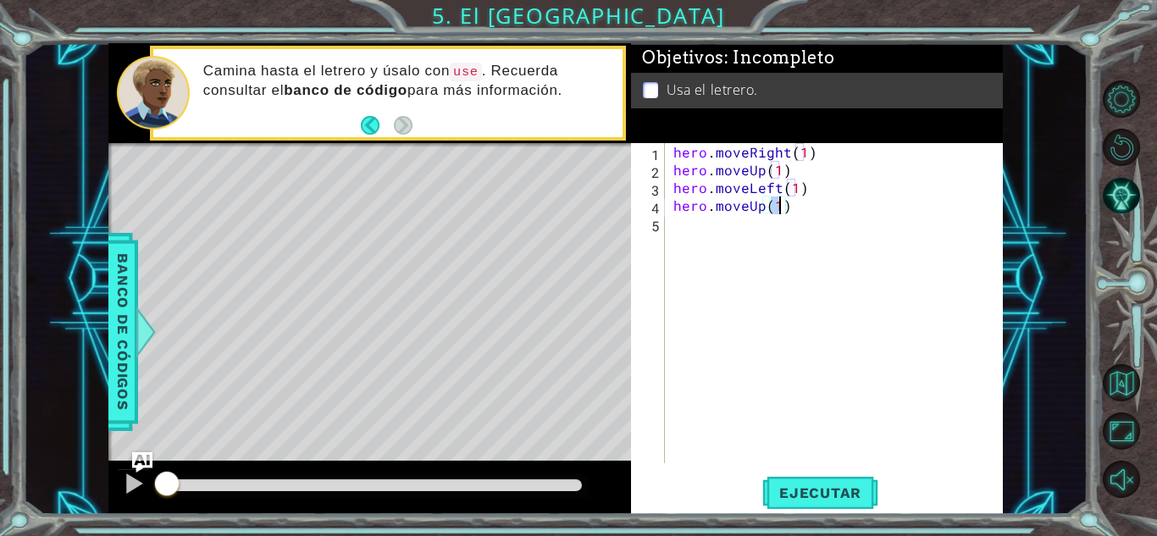
click at [724, 244] on div "hero . moveRight ( 1 ) hero . moveUp ( 1 ) hero . moveLeft ( 1 ) hero . moveUp …" at bounding box center [838, 321] width 337 height 356
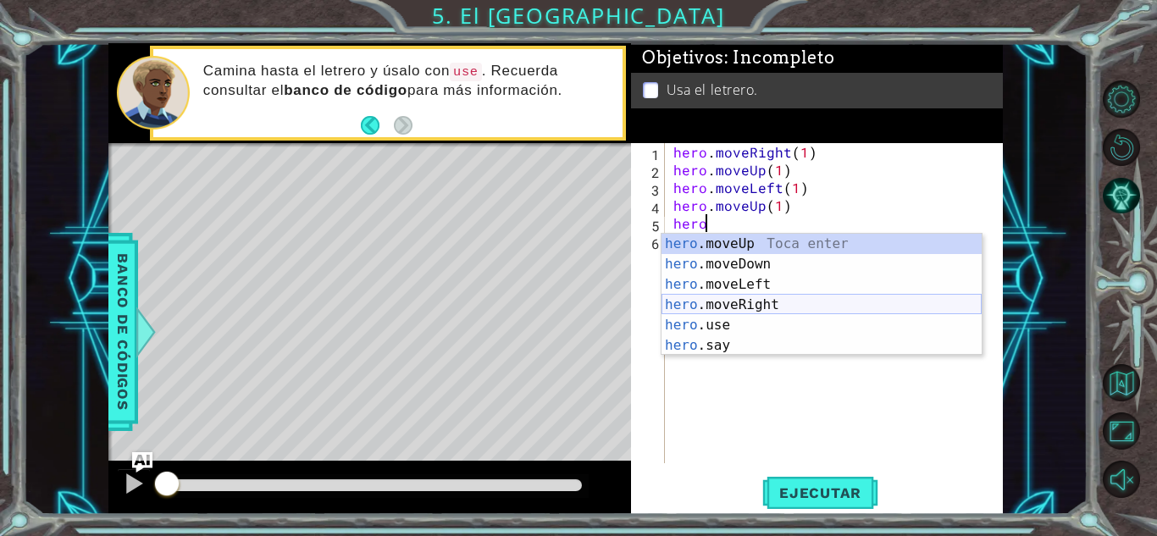
click at [735, 313] on div "hero .moveUp Toca enter hero .moveDown Toca enter hero .moveLeft Toca enter her…" at bounding box center [822, 315] width 320 height 163
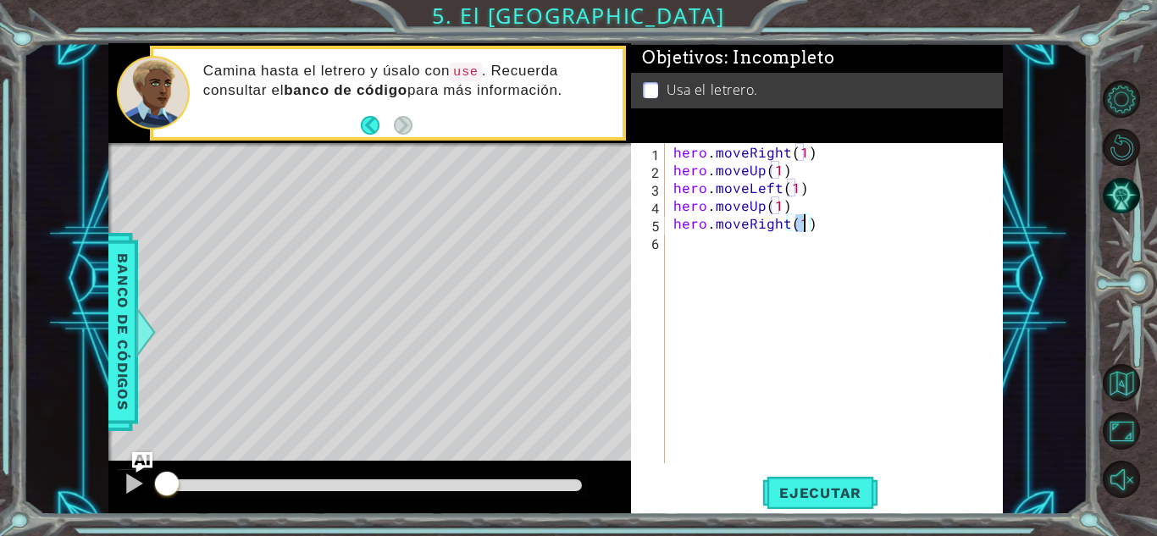
type textarea "hero.moveRight(2)"
click at [751, 262] on div "hero . moveRight ( 1 ) hero . moveUp ( 1 ) hero . moveLeft ( 1 ) hero . moveUp …" at bounding box center [838, 321] width 337 height 356
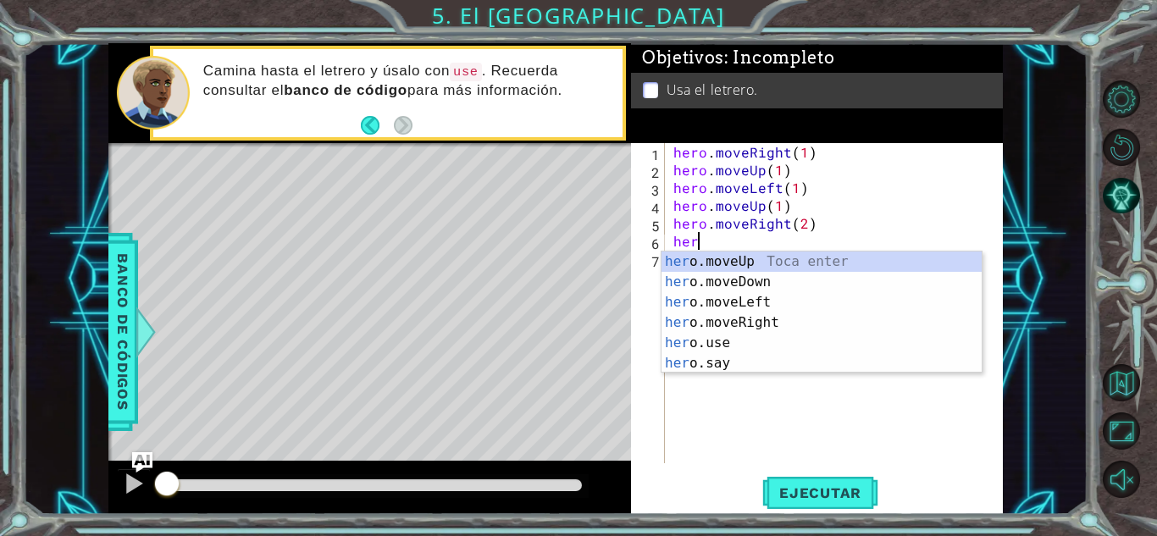
scroll to position [0, 1]
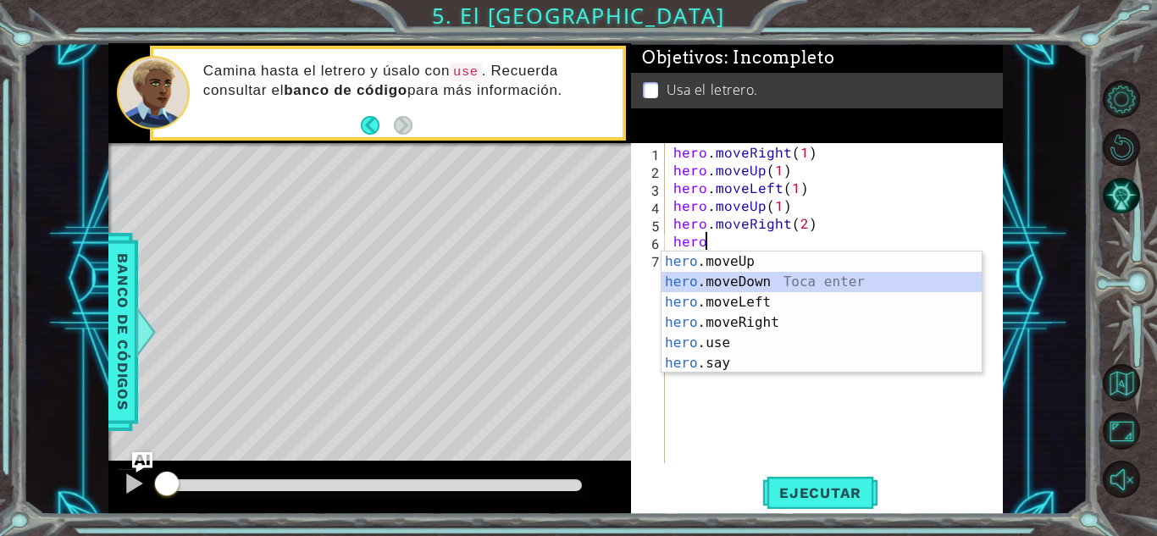
click at [756, 276] on div "hero .moveUp Toca enter hero .moveDown Toca enter hero .moveLeft Toca enter her…" at bounding box center [822, 333] width 320 height 163
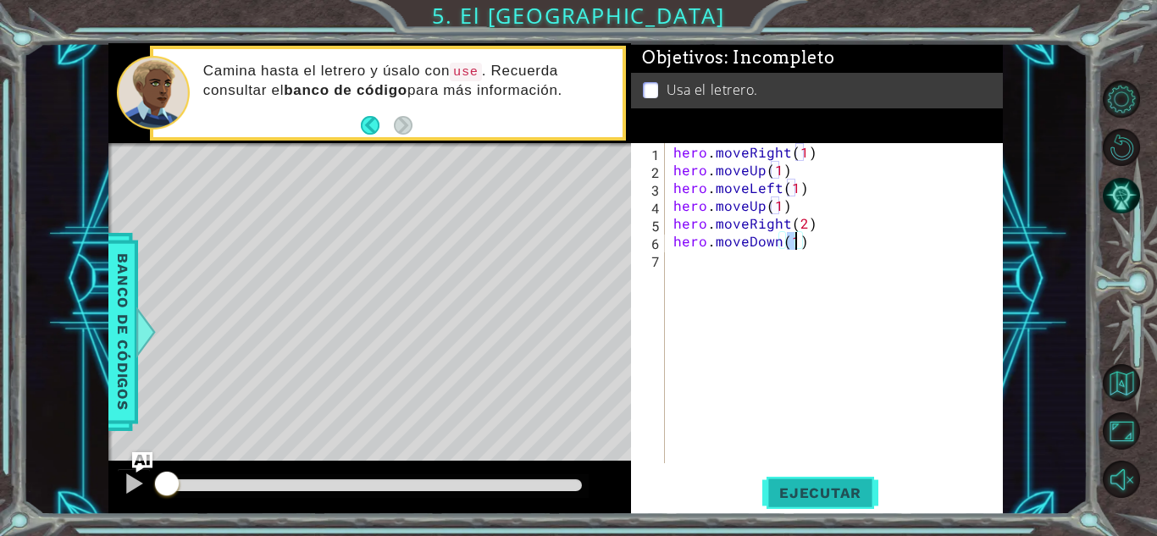
type textarea "hero.moveDown(1)"
click at [778, 489] on span "Ejecutar" at bounding box center [820, 493] width 116 height 17
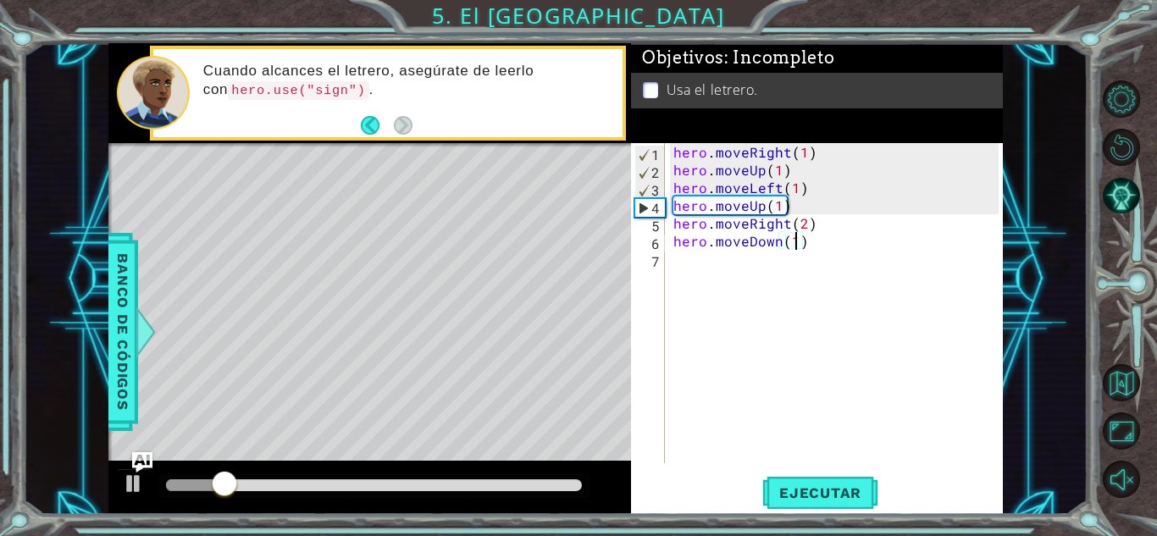
click at [734, 274] on div "hero . moveRight ( 1 ) hero . moveUp ( 1 ) hero . moveLeft ( 1 ) hero . moveUp …" at bounding box center [838, 321] width 337 height 356
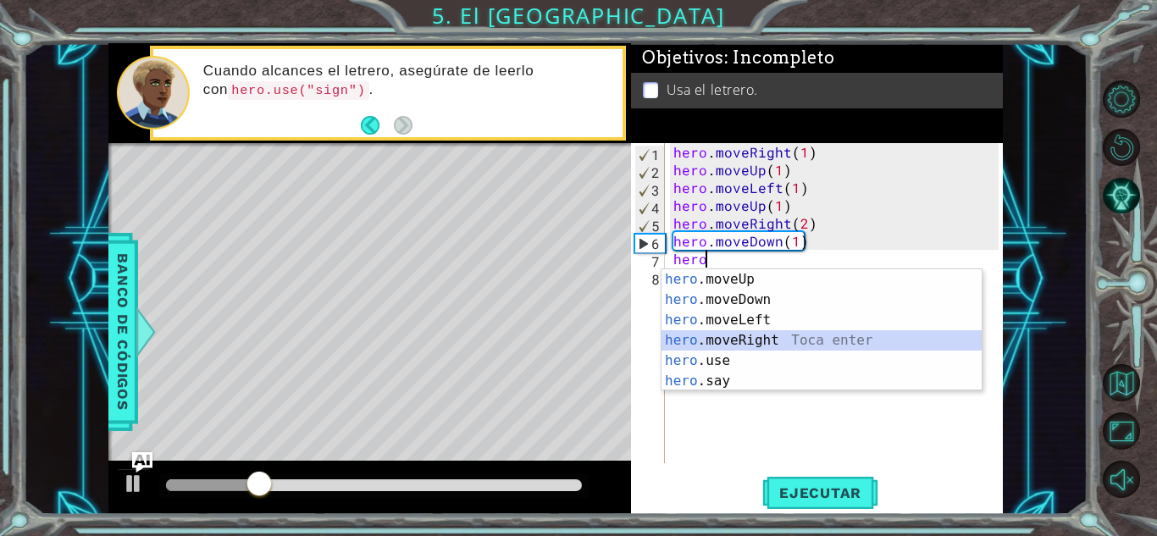
click at [732, 351] on div "hero .moveUp Toca enter hero .moveDown Toca enter hero .moveLeft Toca enter her…" at bounding box center [822, 350] width 320 height 163
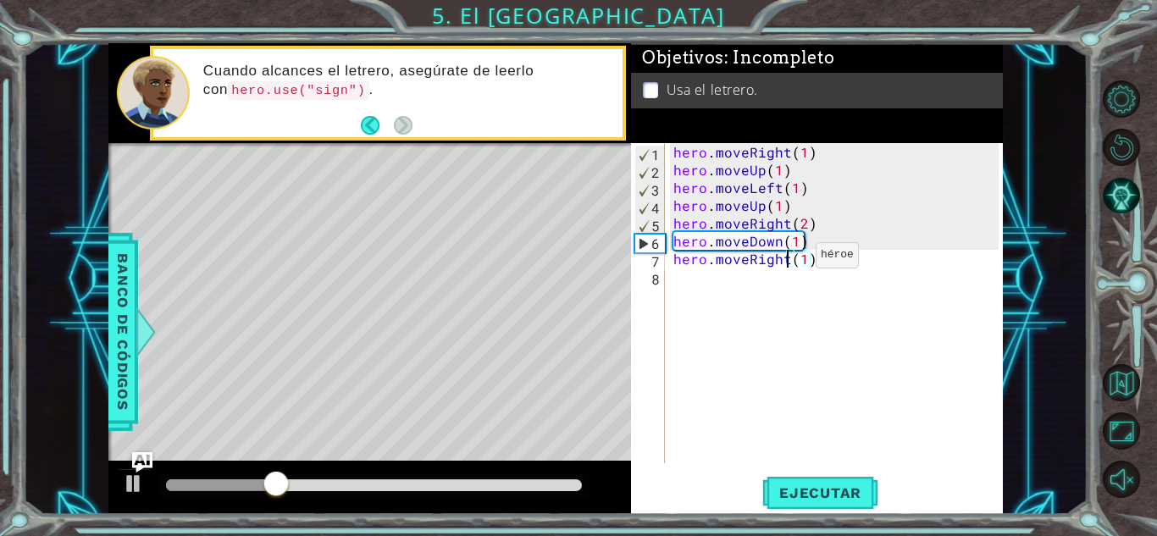
click at [787, 259] on div "hero . moveRight ( 1 ) hero . moveUp ( 1 ) hero . moveLeft ( 1 ) hero . moveUp …" at bounding box center [838, 321] width 337 height 356
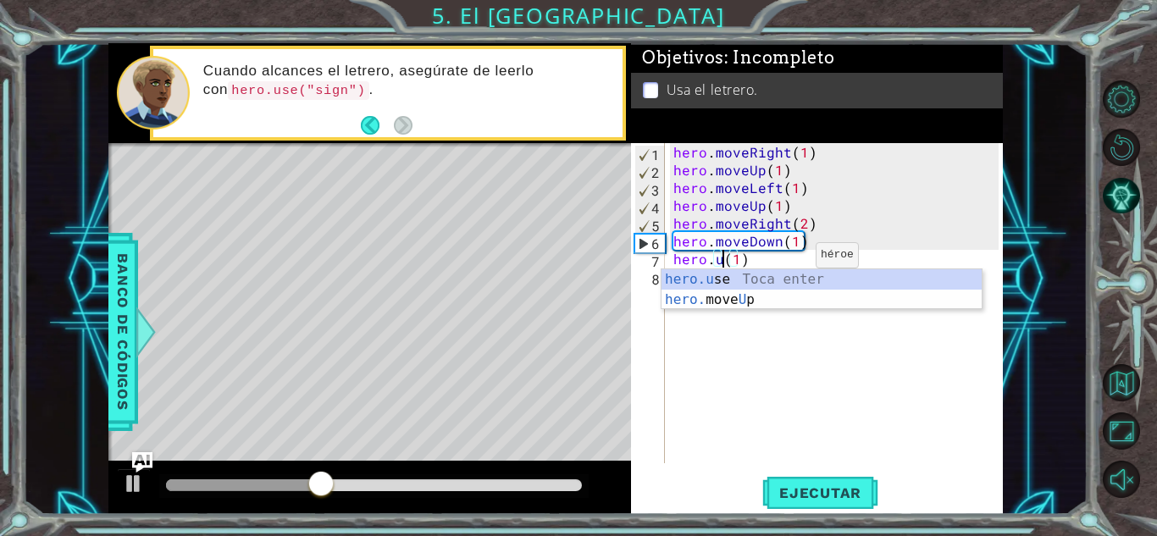
scroll to position [0, 3]
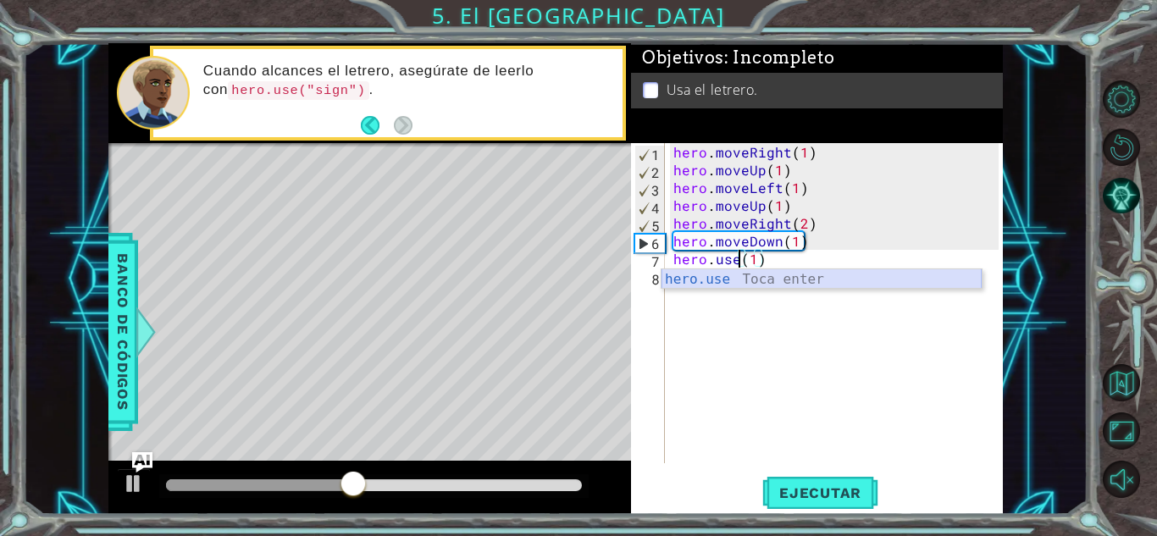
click at [803, 277] on div "hero.use Toca enter" at bounding box center [822, 299] width 320 height 61
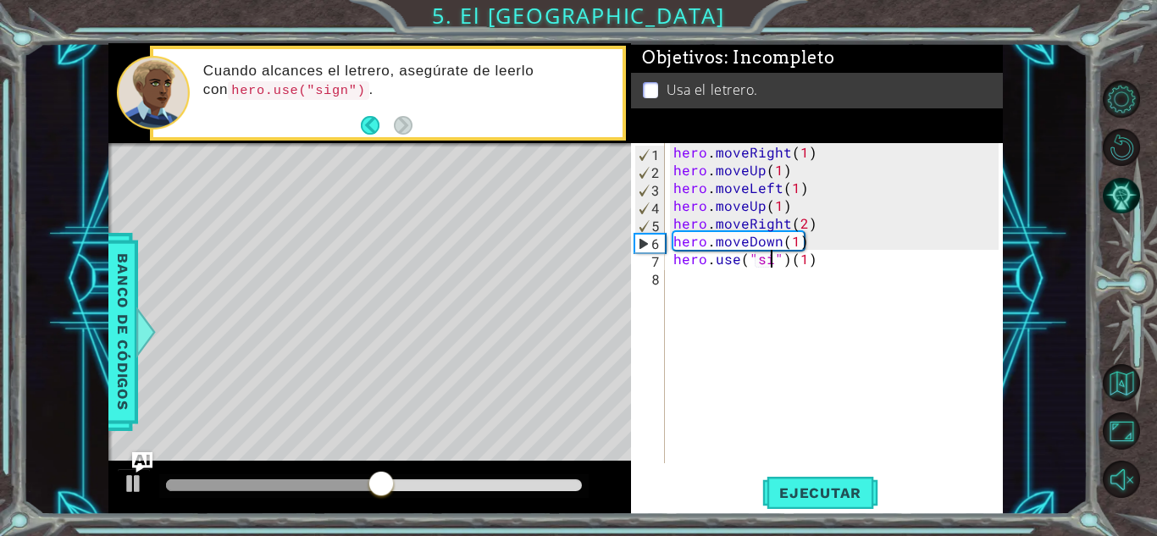
type textarea "hero.use("sign")(1)"
click at [818, 264] on div "hero . moveRight ( 1 ) hero . moveUp ( 1 ) hero . moveLeft ( 1 ) hero . moveUp …" at bounding box center [838, 321] width 337 height 356
type textarea "hero.use("sign")"
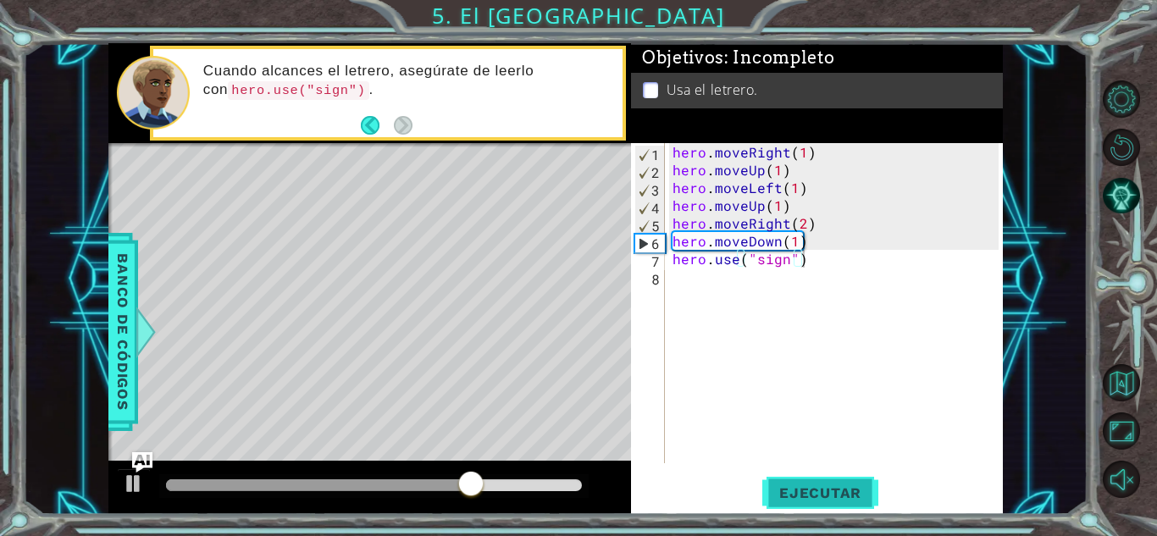
click at [766, 496] on span "Ejecutar" at bounding box center [820, 493] width 116 height 17
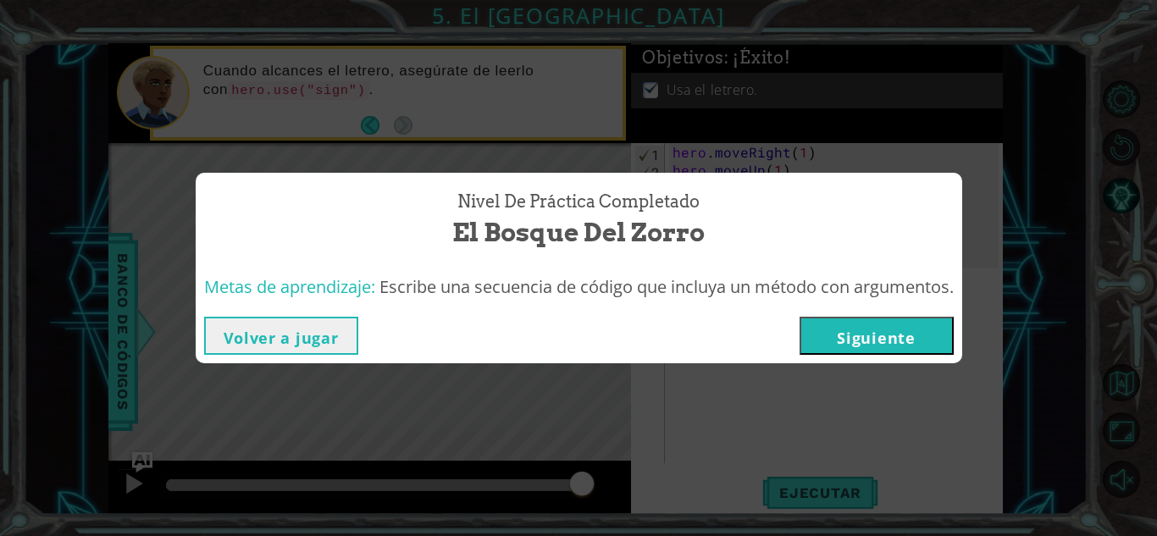
click at [862, 323] on button "Siguiente" at bounding box center [877, 336] width 154 height 38
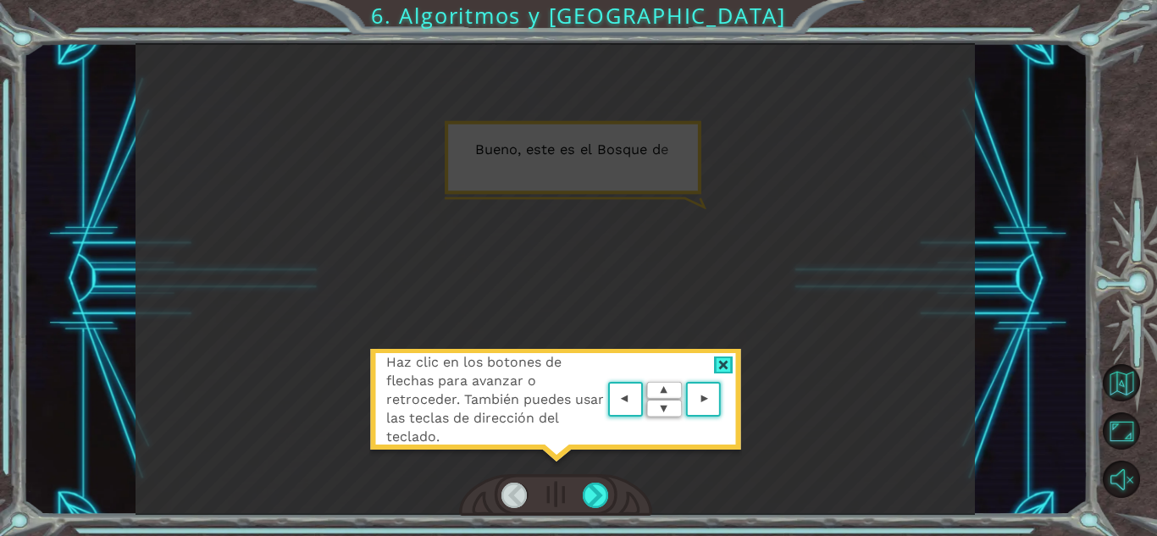
click at [718, 367] on div at bounding box center [723, 366] width 19 height 18
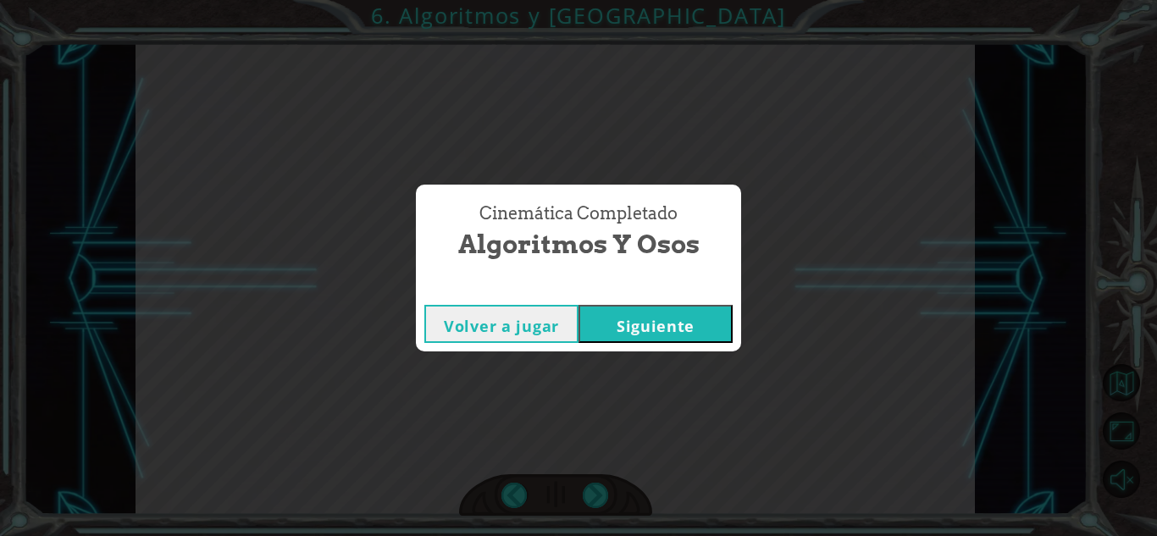
click at [657, 315] on button "Siguiente" at bounding box center [656, 324] width 154 height 38
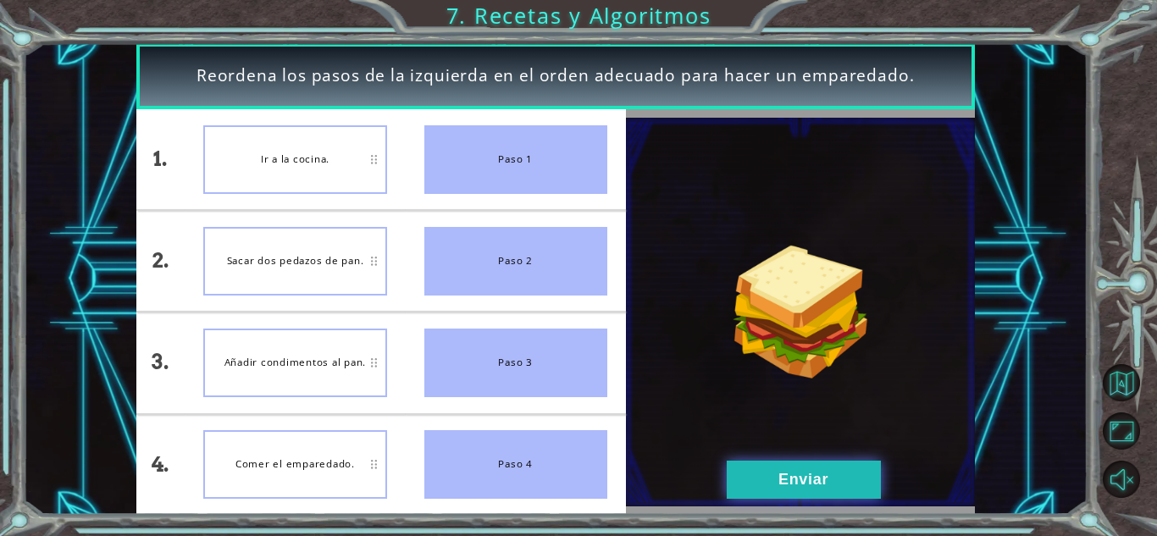
click at [737, 479] on button "Enviar" at bounding box center [804, 480] width 154 height 38
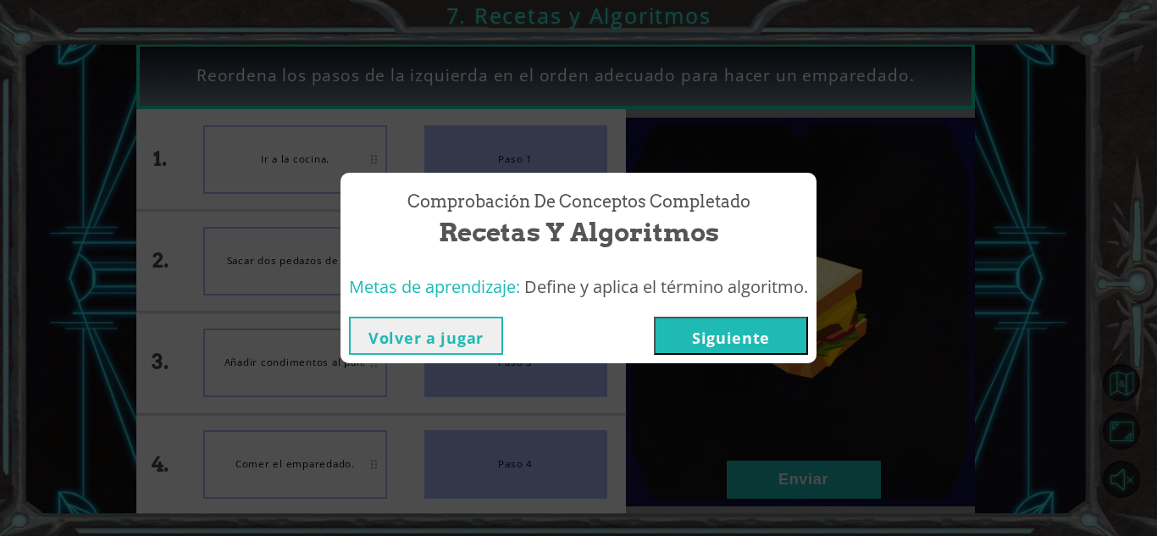
click at [746, 345] on button "Siguiente" at bounding box center [731, 336] width 154 height 38
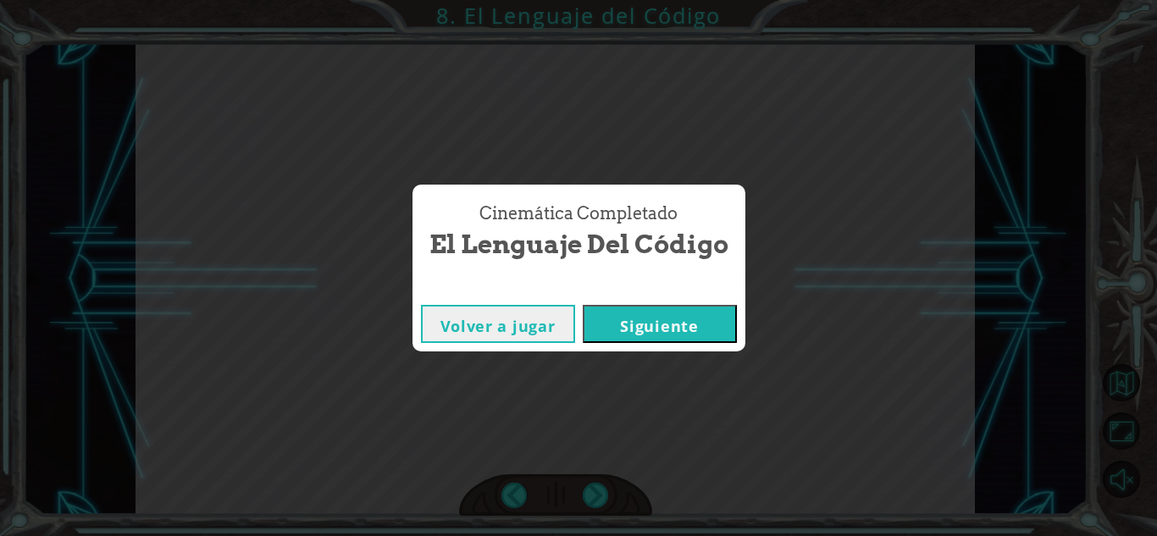
click at [674, 334] on button "Siguiente" at bounding box center [660, 324] width 154 height 38
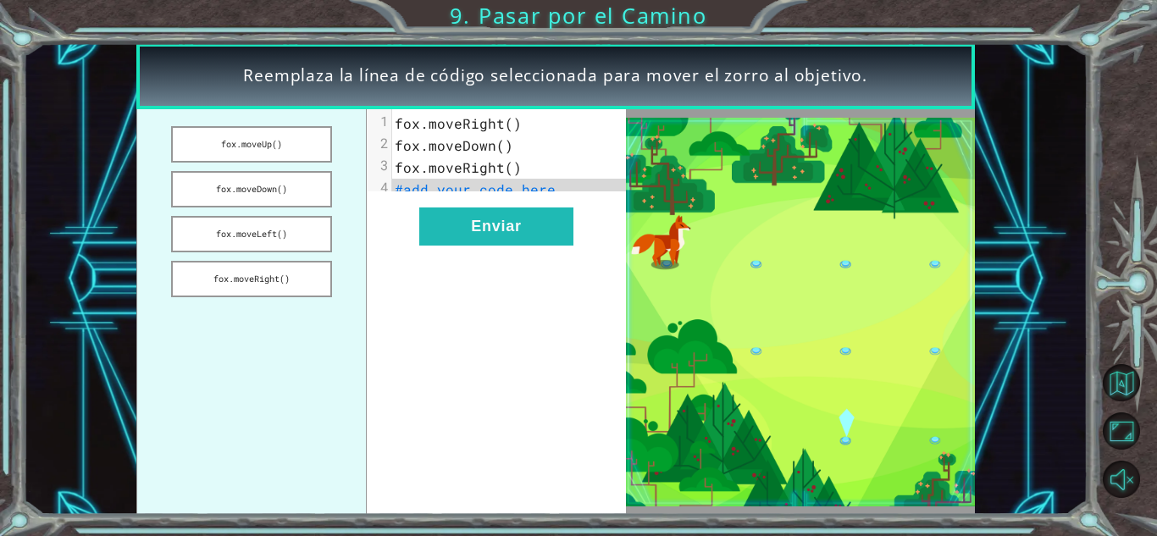
drag, startPoint x: 281, startPoint y: 180, endPoint x: 367, endPoint y: 176, distance: 85.7
click at [367, 176] on div "[PERSON_NAME].moveUp() [PERSON_NAME].moveDown() [PERSON_NAME].moveLeft() [PERSO…" at bounding box center [381, 312] width 490 height 406
click at [305, 196] on button "fox.moveDown()" at bounding box center [251, 189] width 160 height 36
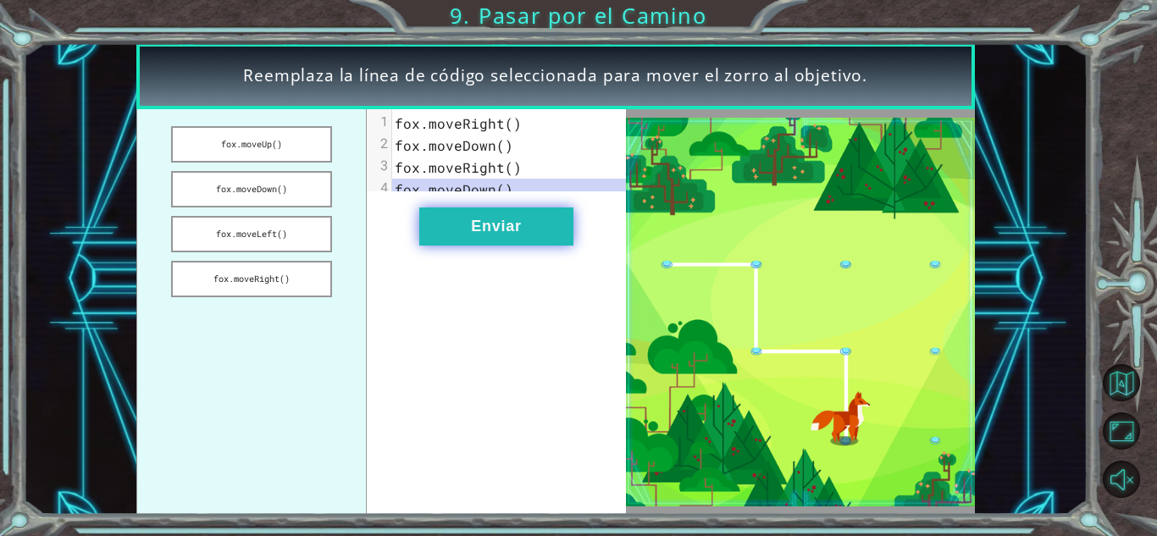
click at [448, 222] on button "Enviar" at bounding box center [496, 227] width 154 height 38
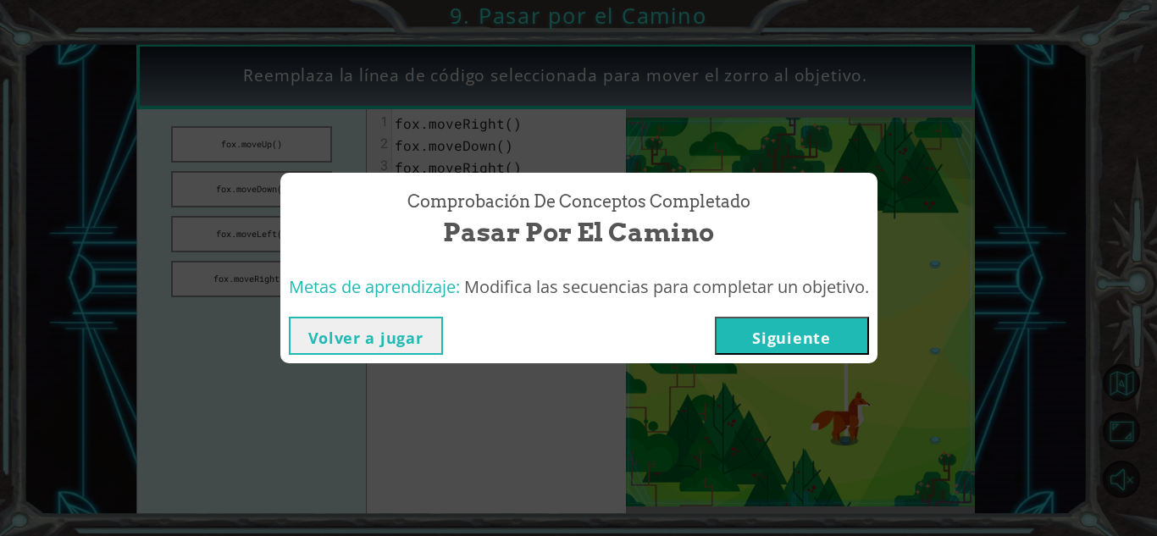
click at [778, 342] on button "Siguiente" at bounding box center [792, 336] width 154 height 38
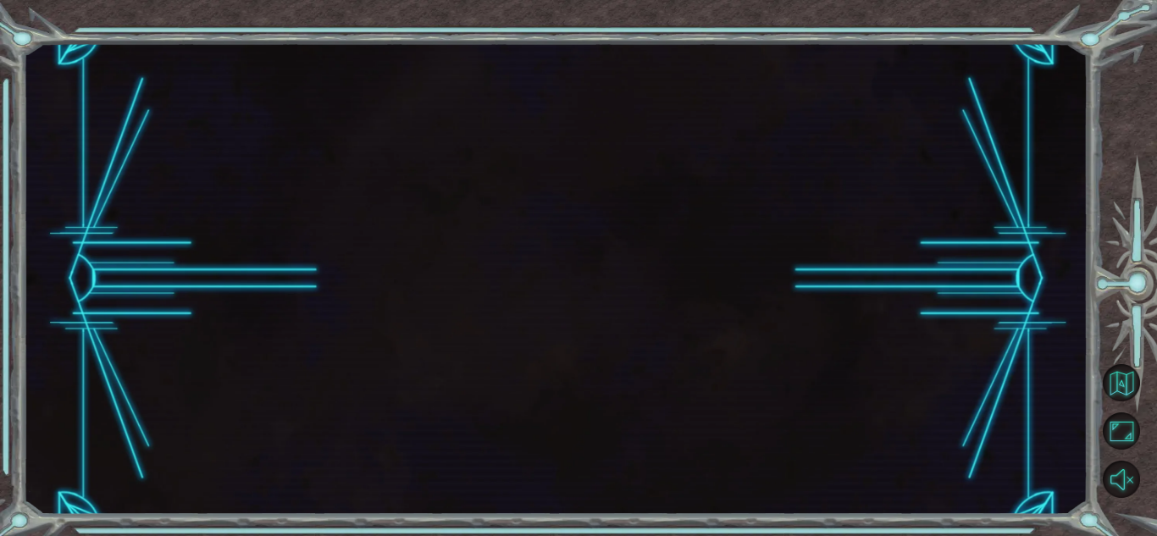
click at [778, 342] on div at bounding box center [555, 279] width 1065 height 472
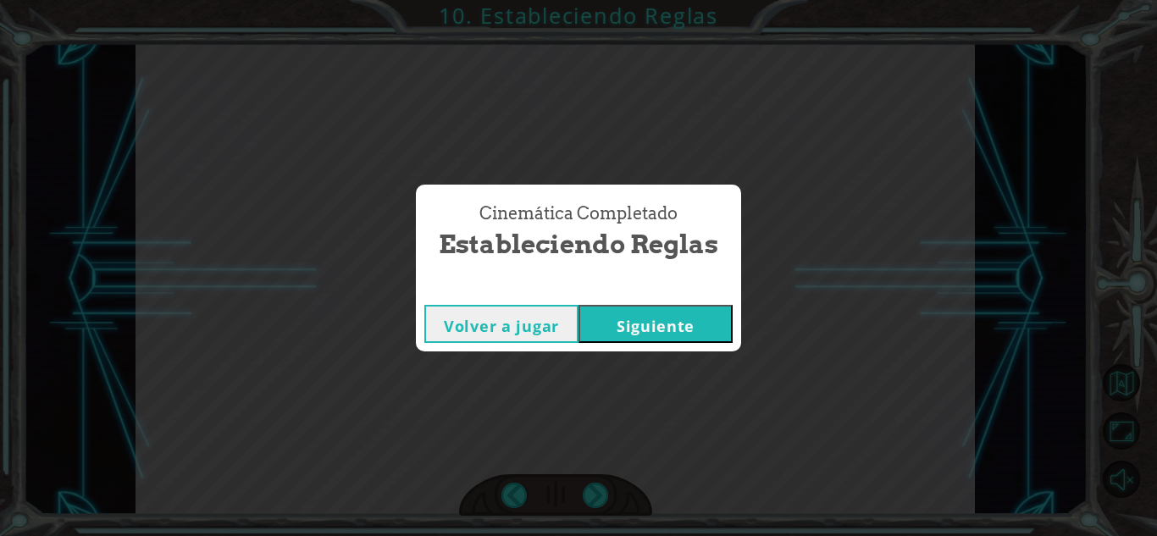
click at [623, 326] on button "Siguiente" at bounding box center [656, 324] width 154 height 38
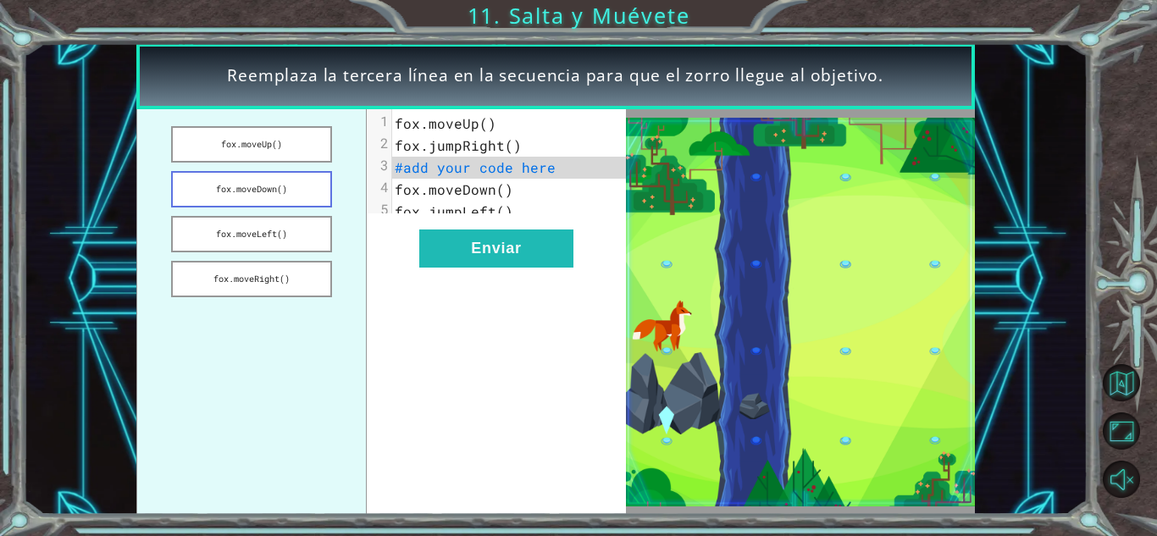
click at [282, 189] on button "fox.moveDown()" at bounding box center [251, 189] width 160 height 36
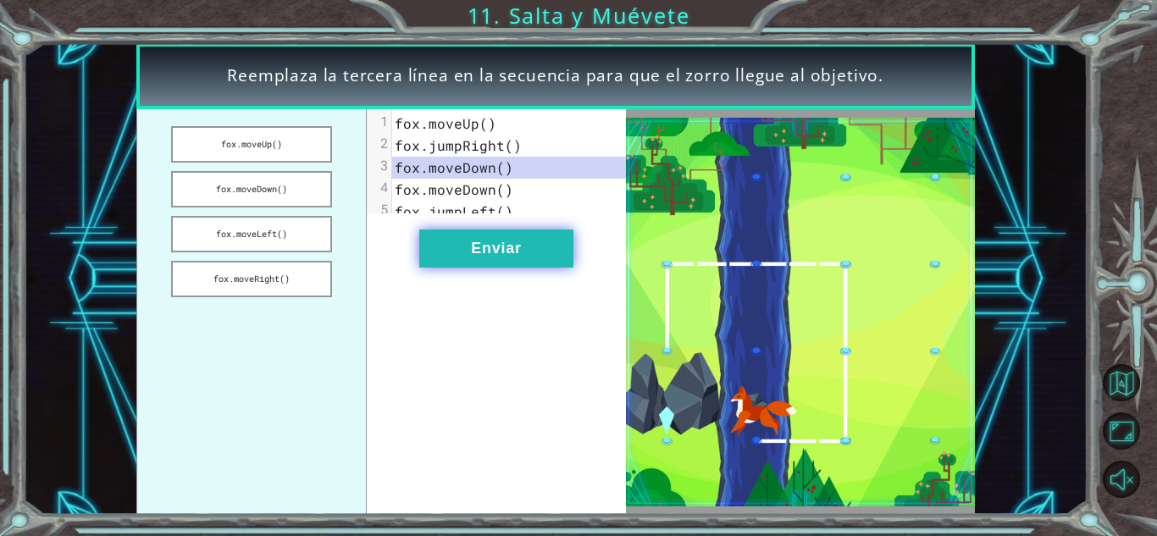
click at [472, 253] on button "Enviar" at bounding box center [496, 249] width 154 height 38
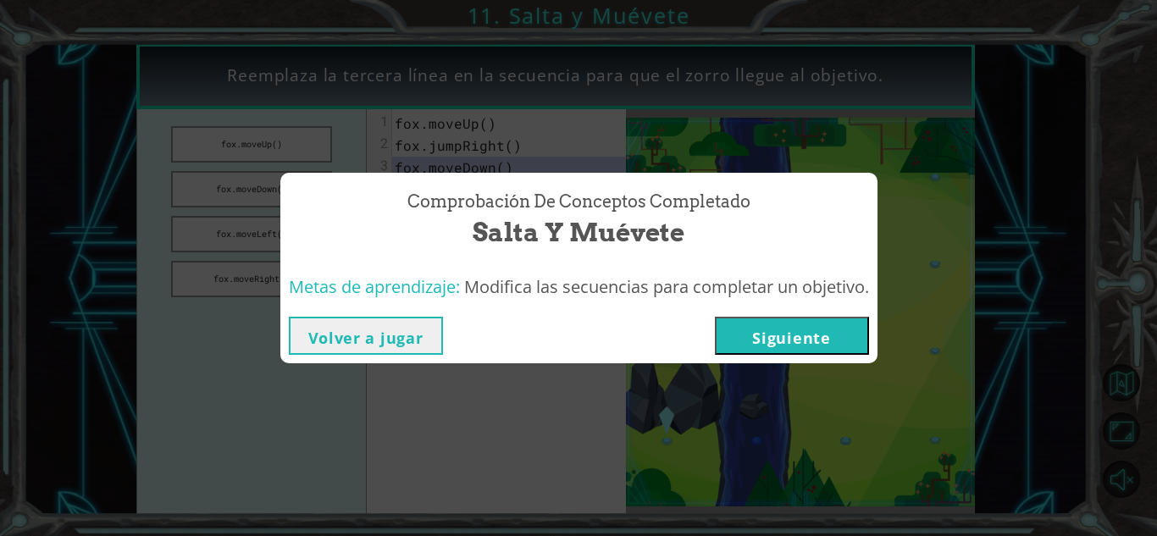
click at [798, 348] on button "Siguiente" at bounding box center [792, 336] width 154 height 38
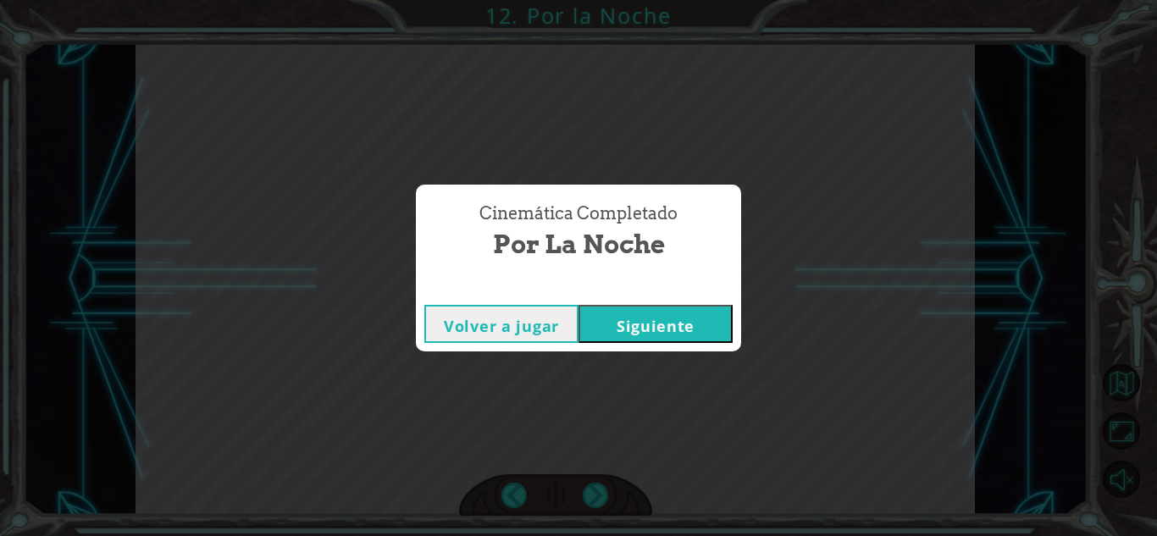
click at [676, 329] on button "Siguiente" at bounding box center [656, 324] width 154 height 38
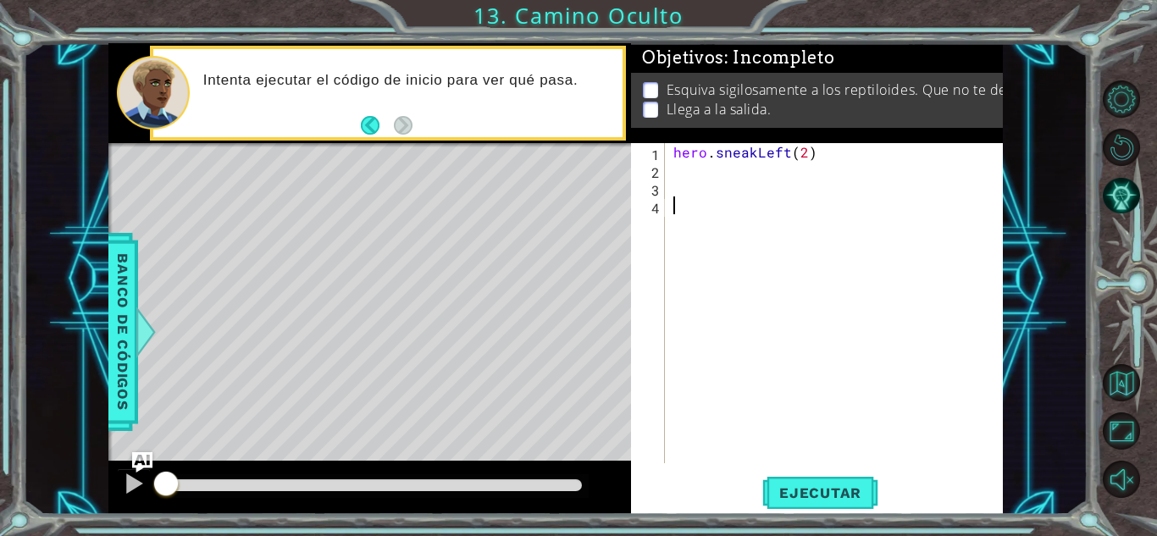
click at [706, 186] on div "hero . sneakLeft ( 2 )" at bounding box center [838, 321] width 337 height 356
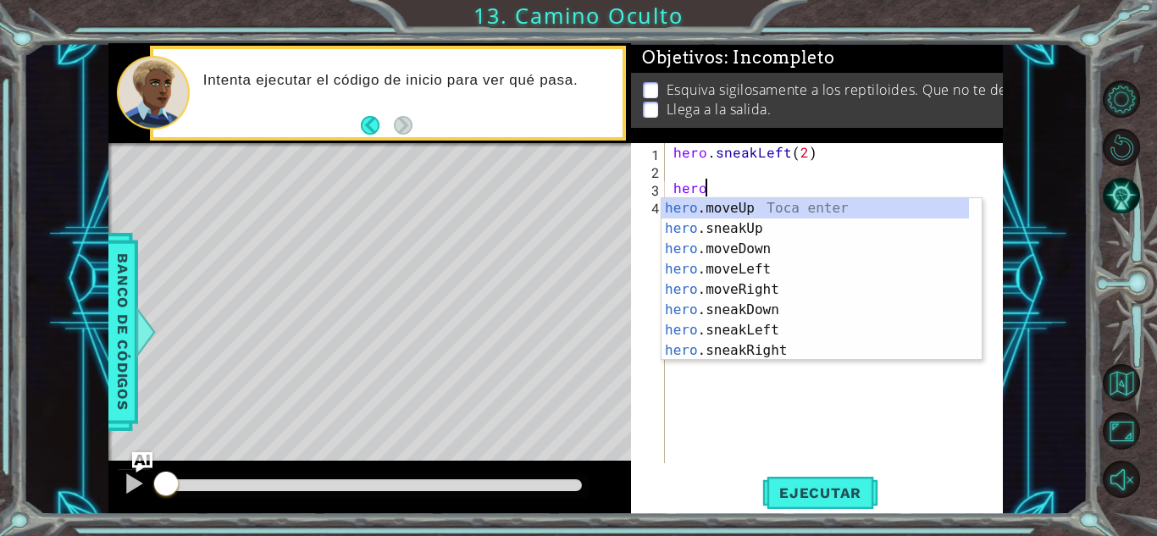
scroll to position [0, 1]
click at [773, 235] on div "hero .moveUp Toca enter hero .sneakUp Toca enter hero .moveDown Toca enter hero…" at bounding box center [815, 299] width 307 height 203
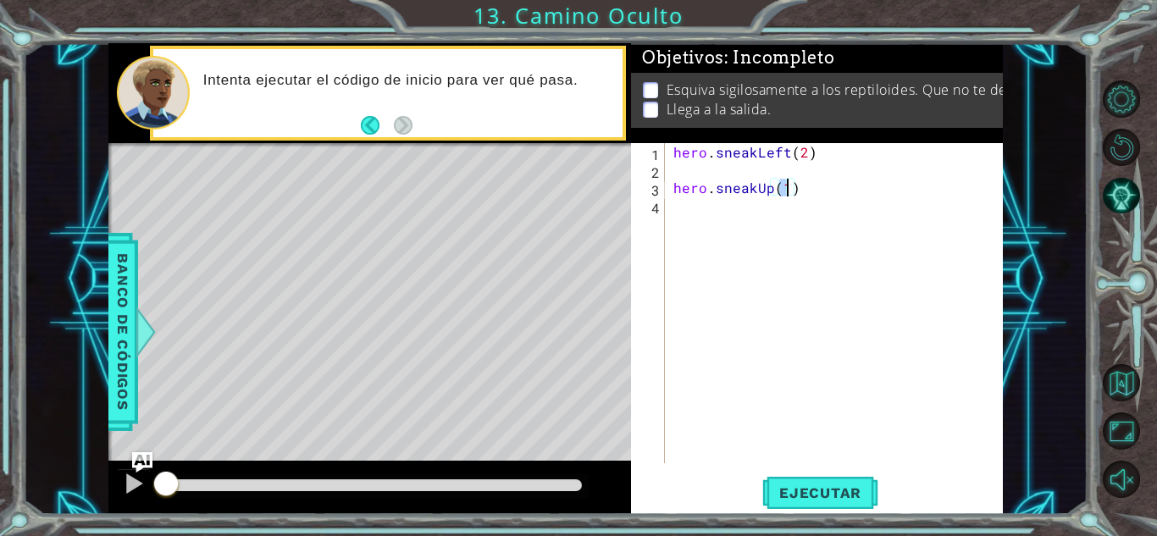
type textarea "hero.sneakUp(2)"
click at [701, 209] on div "hero . sneakLeft ( 2 ) hero . sneakUp ( 2 )" at bounding box center [838, 321] width 337 height 356
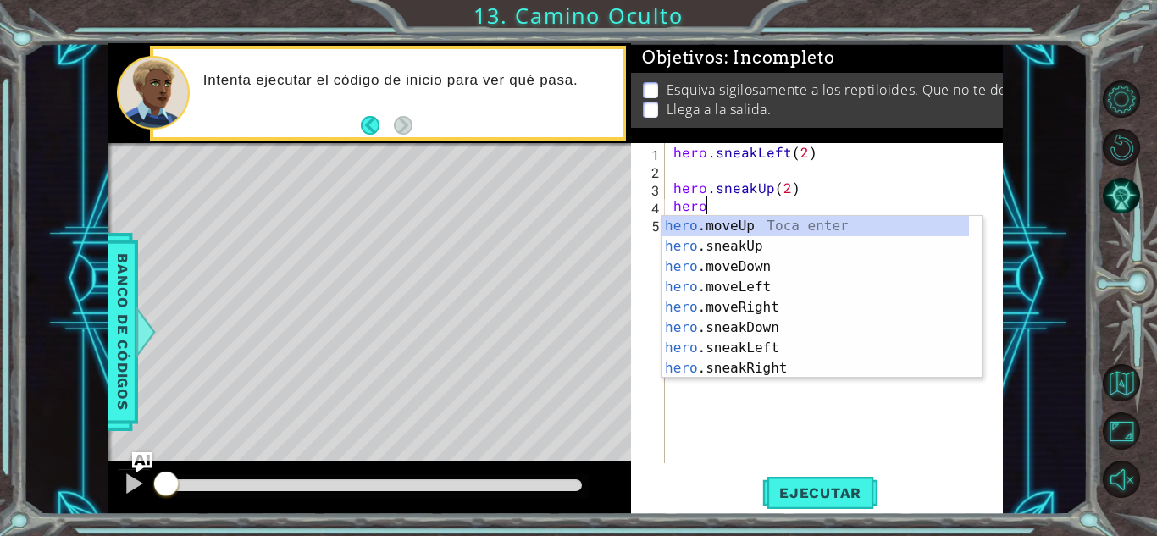
scroll to position [0, 1]
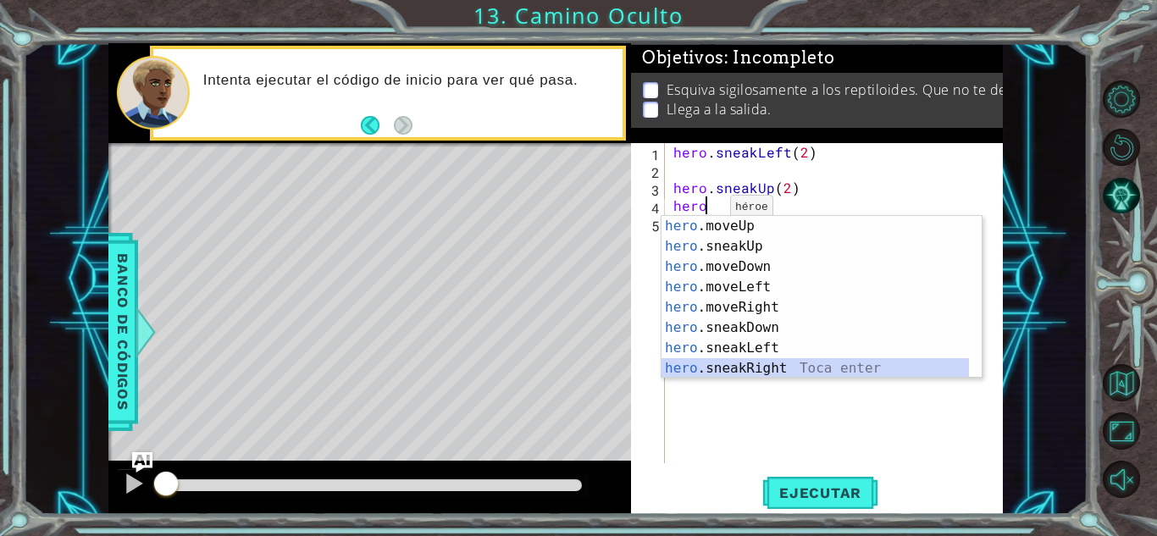
click at [737, 369] on div "hero .moveUp Toca enter hero .sneakUp Toca enter hero .moveDown Toca enter hero…" at bounding box center [815, 317] width 307 height 203
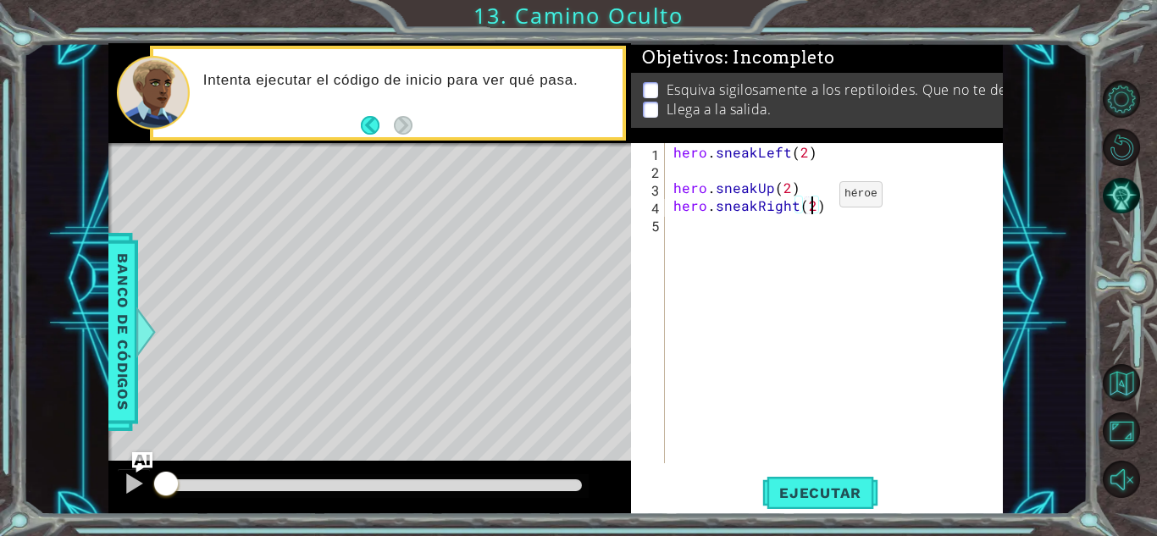
scroll to position [0, 8]
type textarea "hero.sneakRight(2)"
click at [780, 485] on span "Ejecutar" at bounding box center [820, 493] width 116 height 17
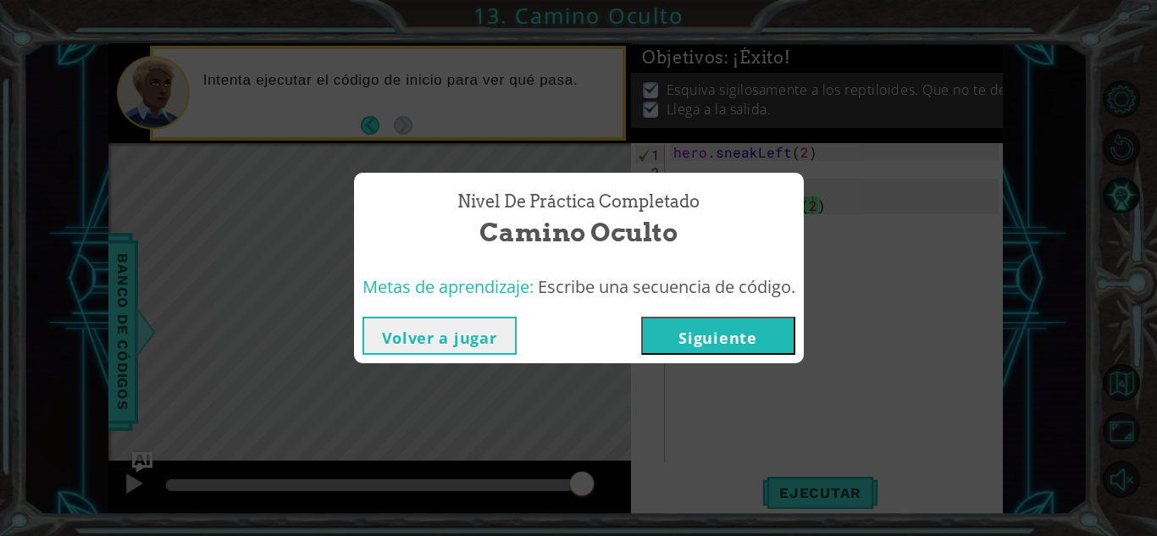
click at [732, 335] on button "Siguiente" at bounding box center [718, 336] width 154 height 38
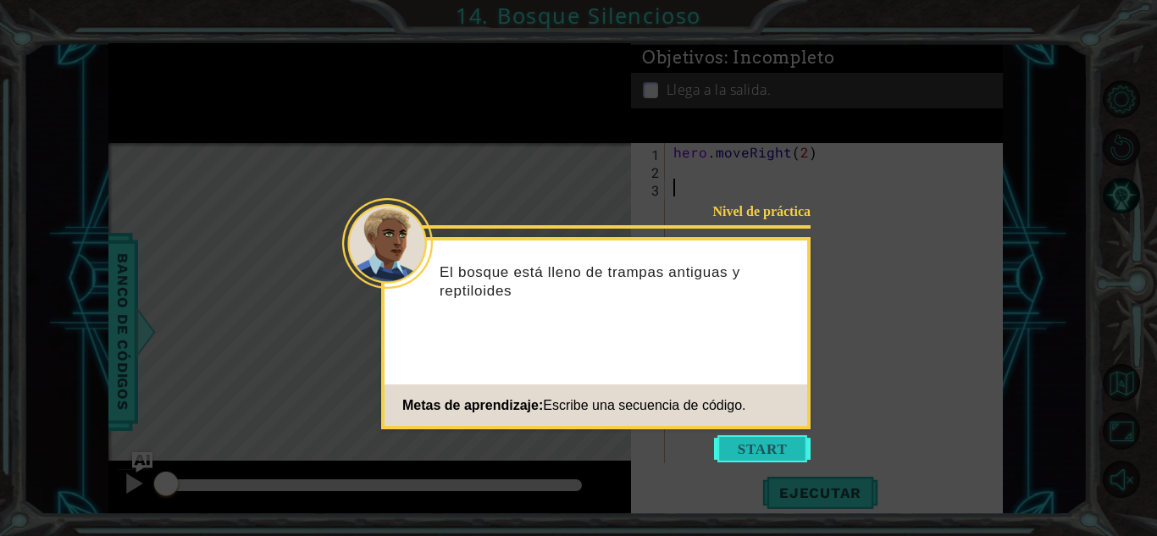
click at [780, 451] on button "Start" at bounding box center [762, 448] width 97 height 27
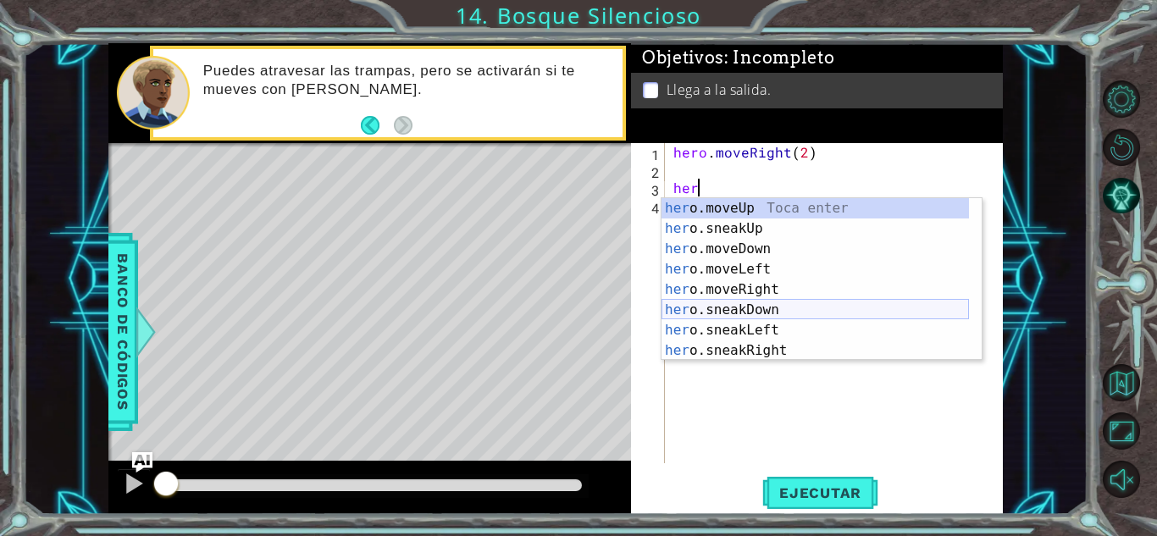
click at [749, 314] on div "her o.moveUp Toca enter her o.sneakUp Toca enter her o.moveDown Toca enter her …" at bounding box center [815, 299] width 307 height 203
type textarea "hero.sneakDown(1)"
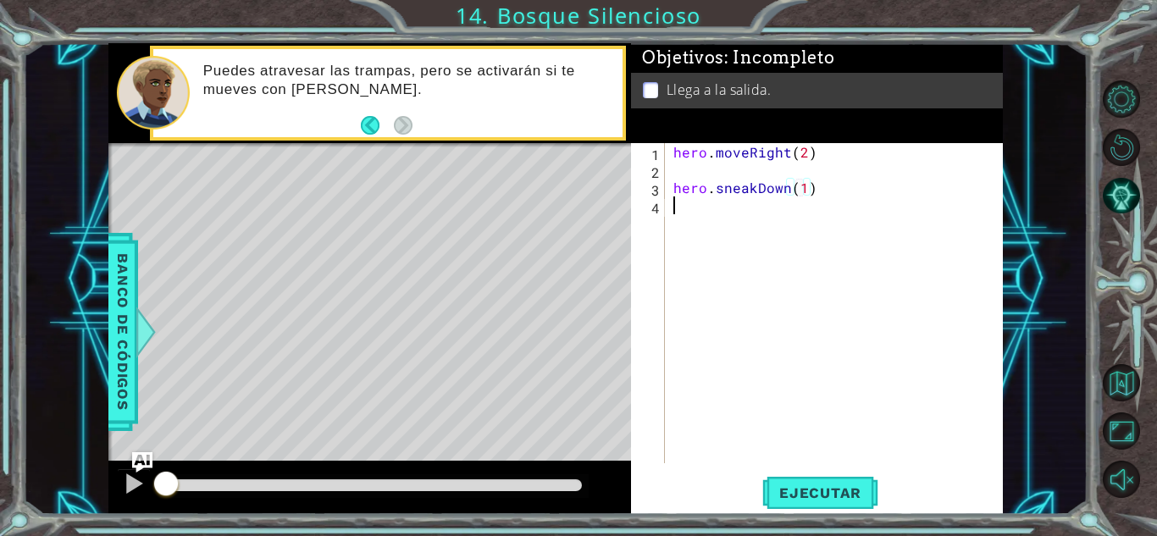
click at [694, 224] on div "hero . moveRight ( 2 ) hero . sneakDown ( 1 )" at bounding box center [838, 321] width 337 height 356
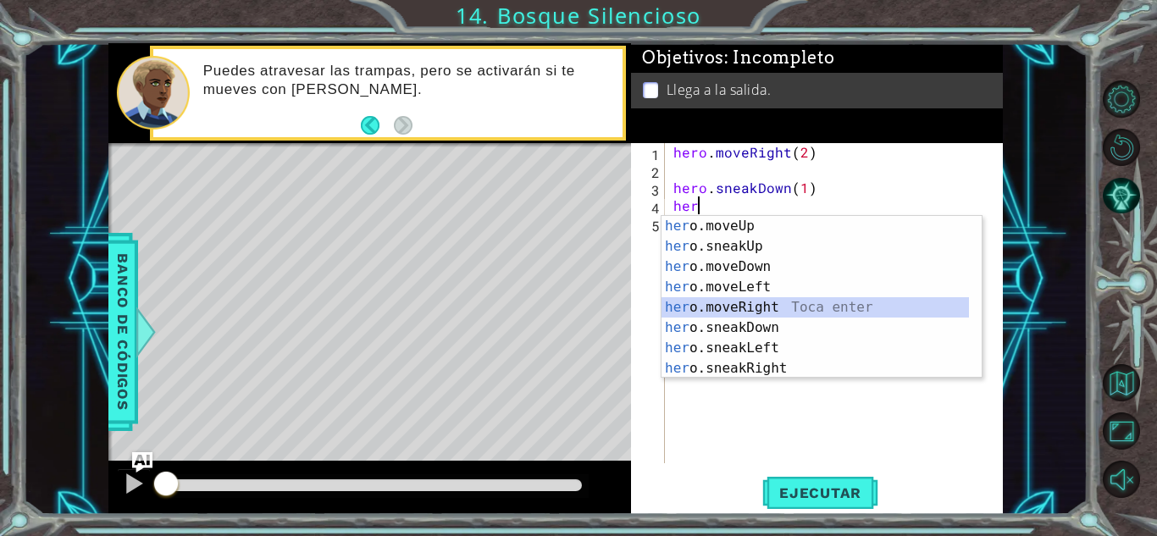
click at [755, 302] on div "her o.moveUp Toca enter her o.sneakUp Toca enter her o.moveDown Toca enter her …" at bounding box center [815, 317] width 307 height 203
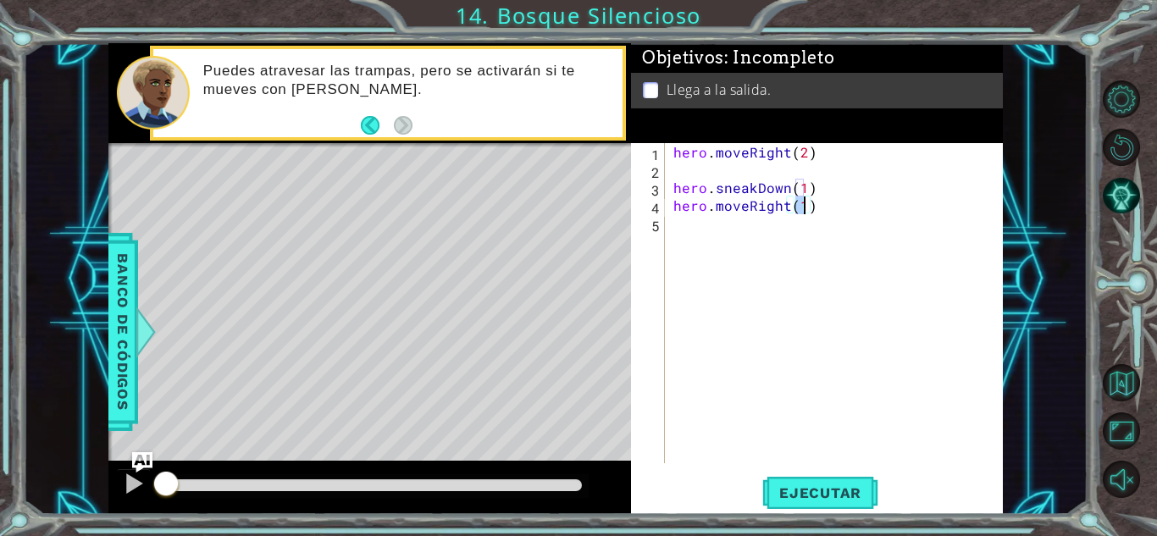
type textarea "hero.moveRight(2)"
click at [762, 234] on div "hero . moveRight ( 2 ) hero . sneakDown ( 1 ) hero . moveRight ( 2 )" at bounding box center [838, 321] width 337 height 356
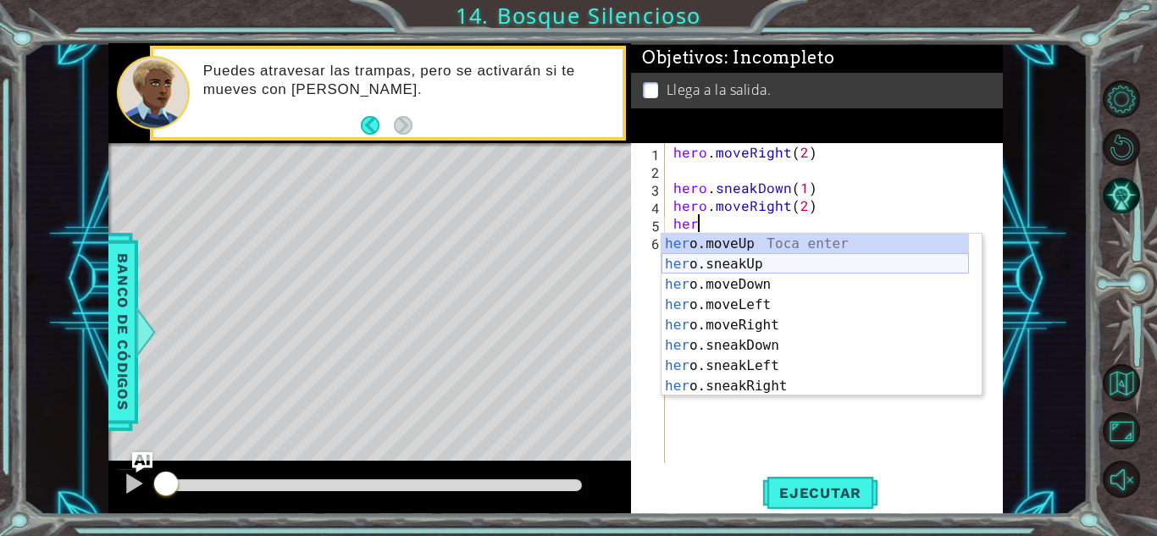
click at [763, 269] on div "her o.moveUp Toca enter her o.sneakUp Toca enter her o.moveDown Toca enter her …" at bounding box center [815, 335] width 307 height 203
type textarea "hero.sneakUp(1)"
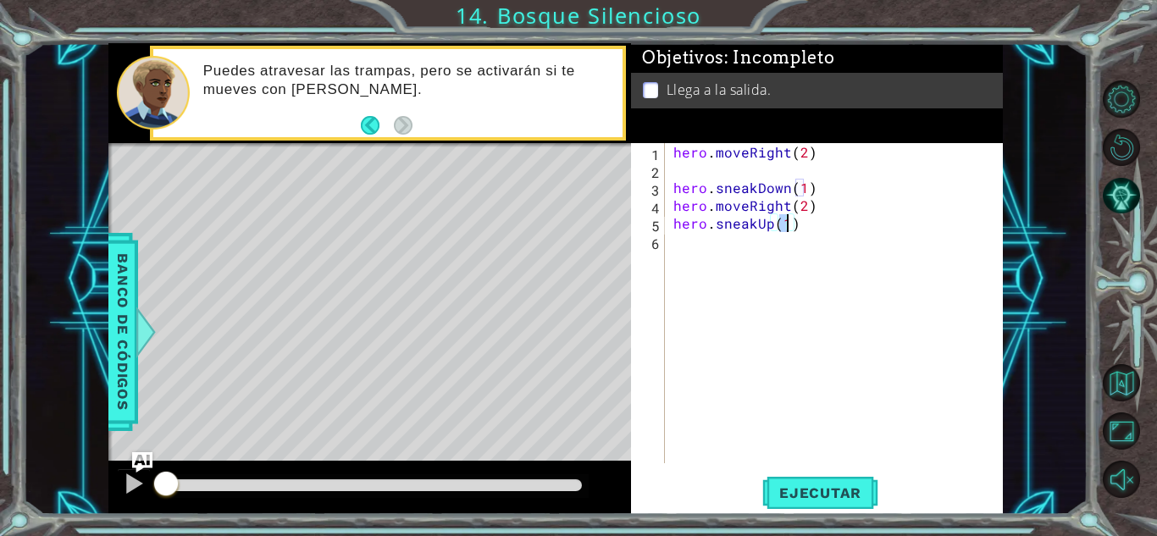
click at [688, 250] on div "hero . moveRight ( 2 ) hero . sneakDown ( 1 ) hero . moveRight ( 2 ) hero . sne…" at bounding box center [838, 321] width 337 height 356
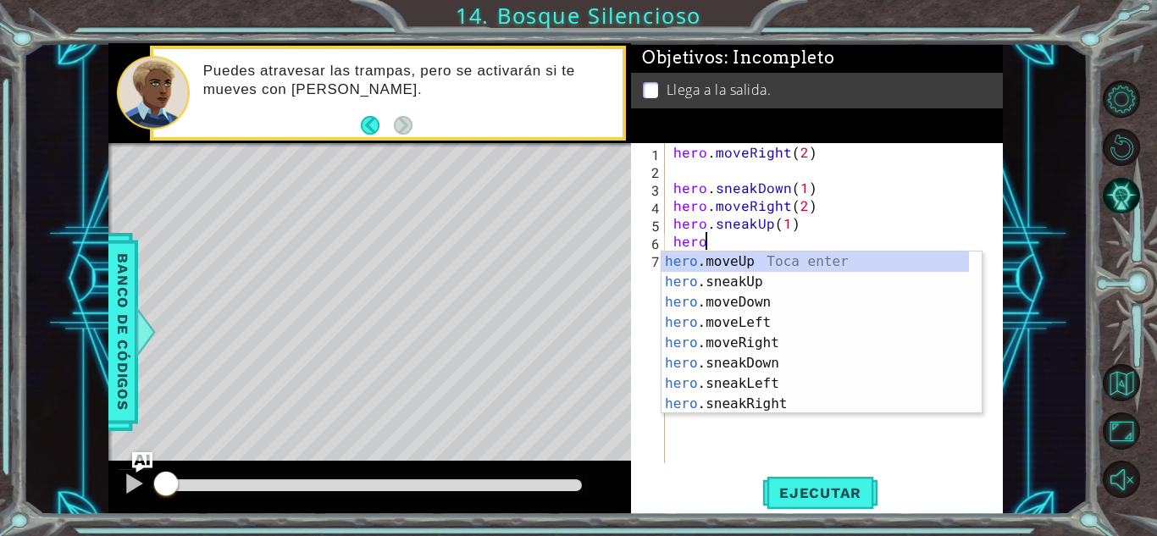
scroll to position [0, 1]
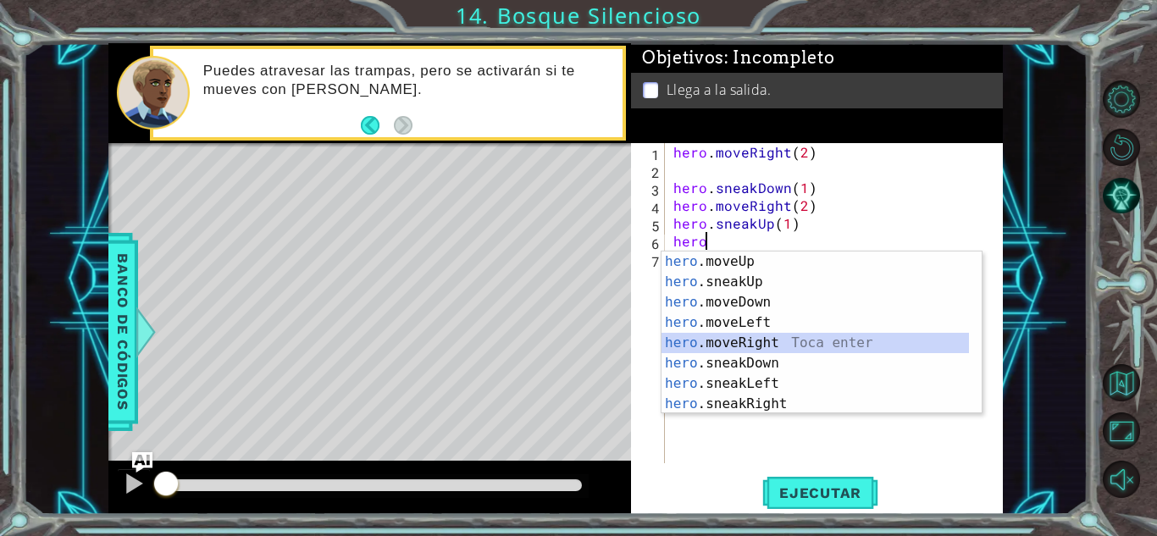
click at [712, 338] on div "hero .moveUp Toca enter hero .sneakUp Toca enter hero .moveDown Toca enter hero…" at bounding box center [815, 353] width 307 height 203
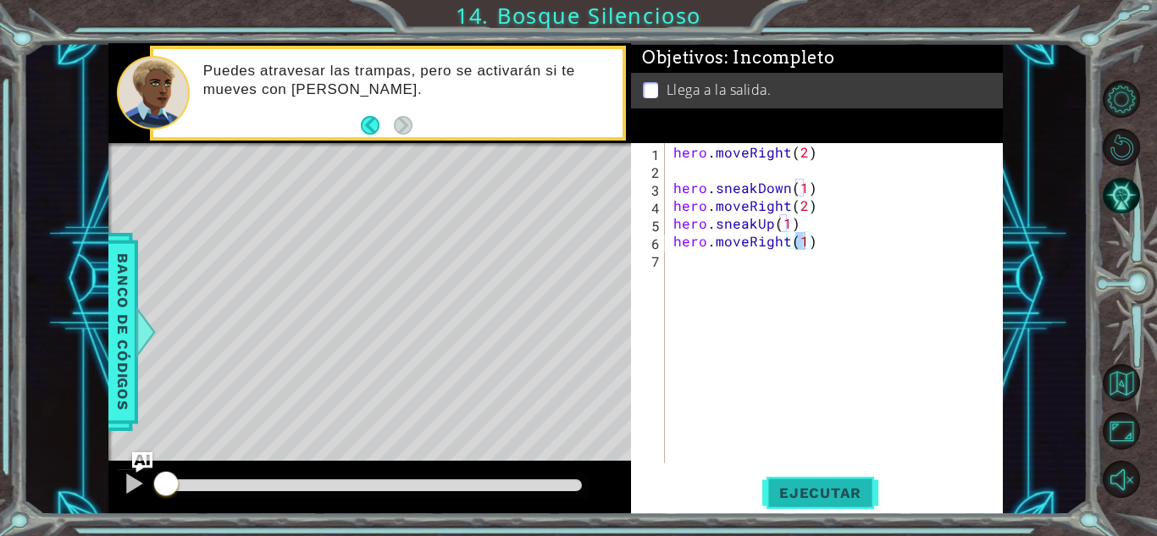
click at [798, 490] on span "Ejecutar" at bounding box center [820, 493] width 116 height 17
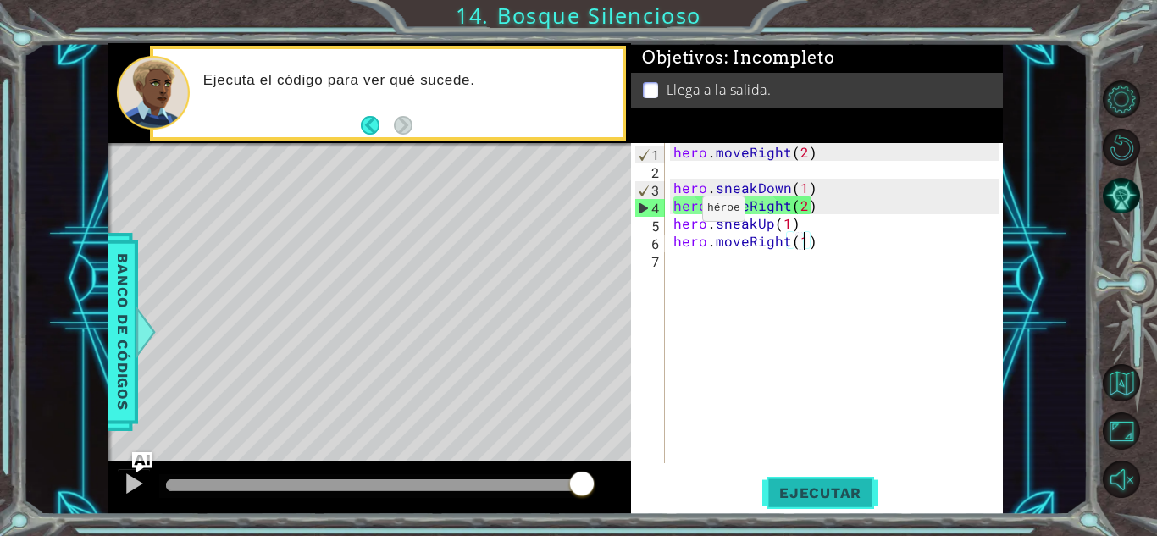
click at [786, 486] on span "Ejecutar" at bounding box center [820, 493] width 116 height 17
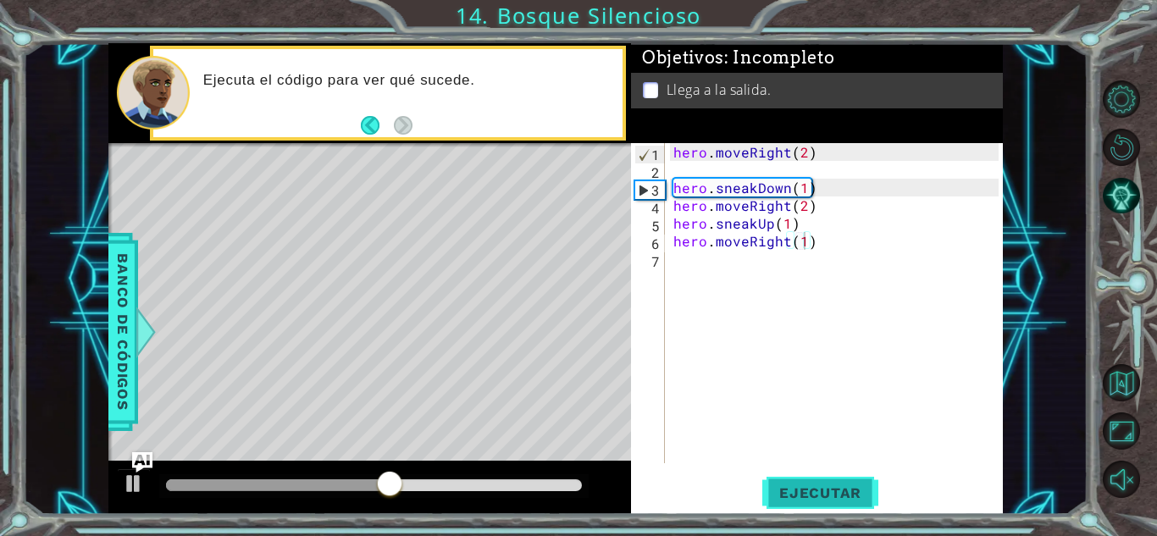
click at [800, 475] on button "Ejecutar" at bounding box center [820, 492] width 116 height 37
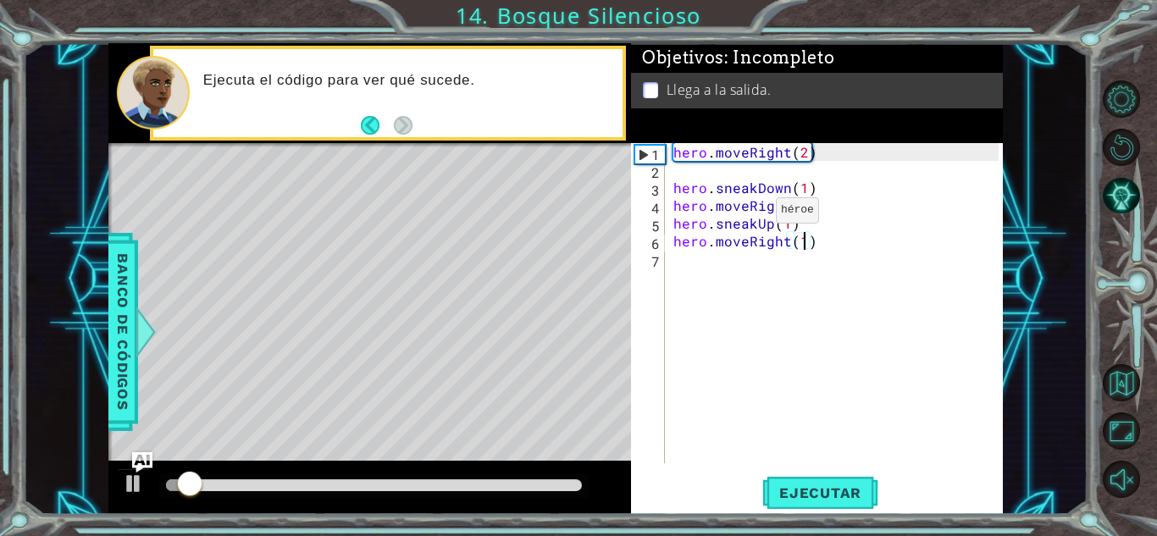
click at [747, 214] on div "hero . moveRight ( 2 ) hero . sneakDown ( 1 ) hero . moveRight ( 2 ) hero . sne…" at bounding box center [838, 321] width 337 height 356
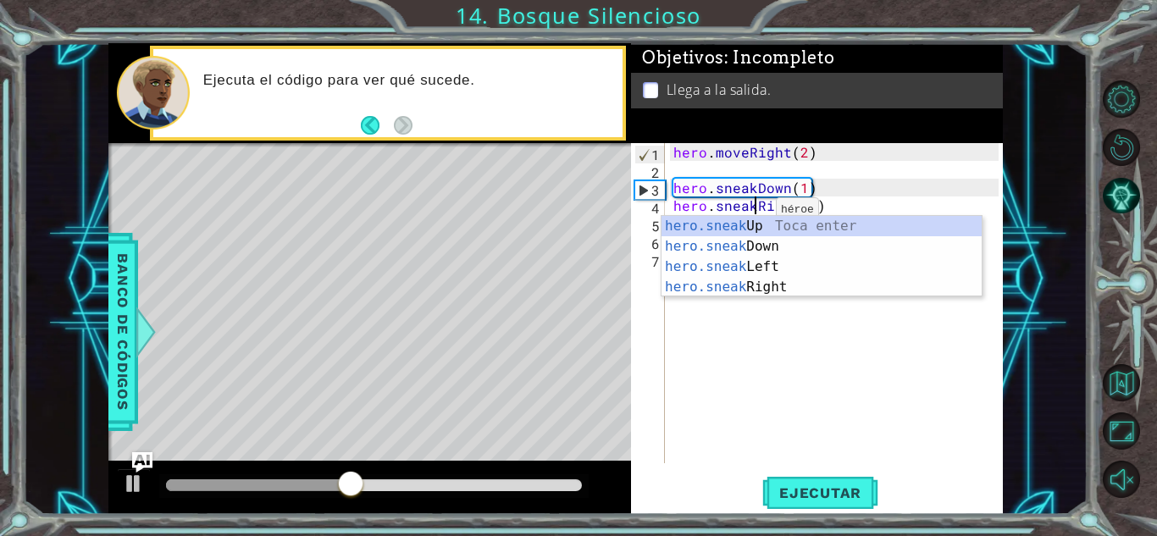
scroll to position [0, 5]
type textarea "hero.sneakUp(1)(2)"
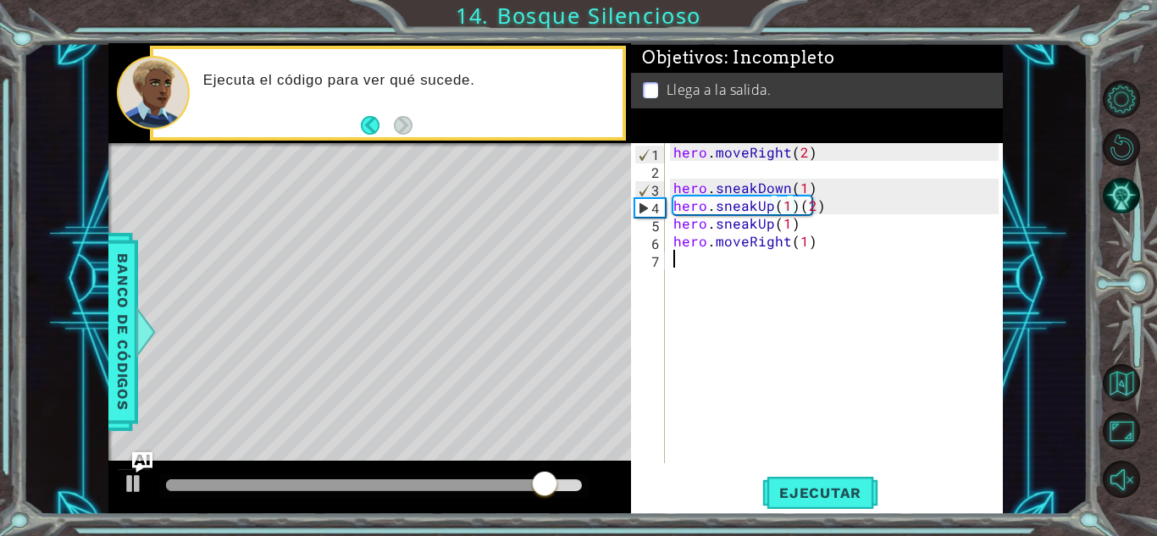
click at [839, 275] on div "hero . moveRight ( 2 ) hero . sneakDown ( 1 ) hero . sneakUp ( 1 ) ( 2 ) hero .…" at bounding box center [838, 321] width 337 height 356
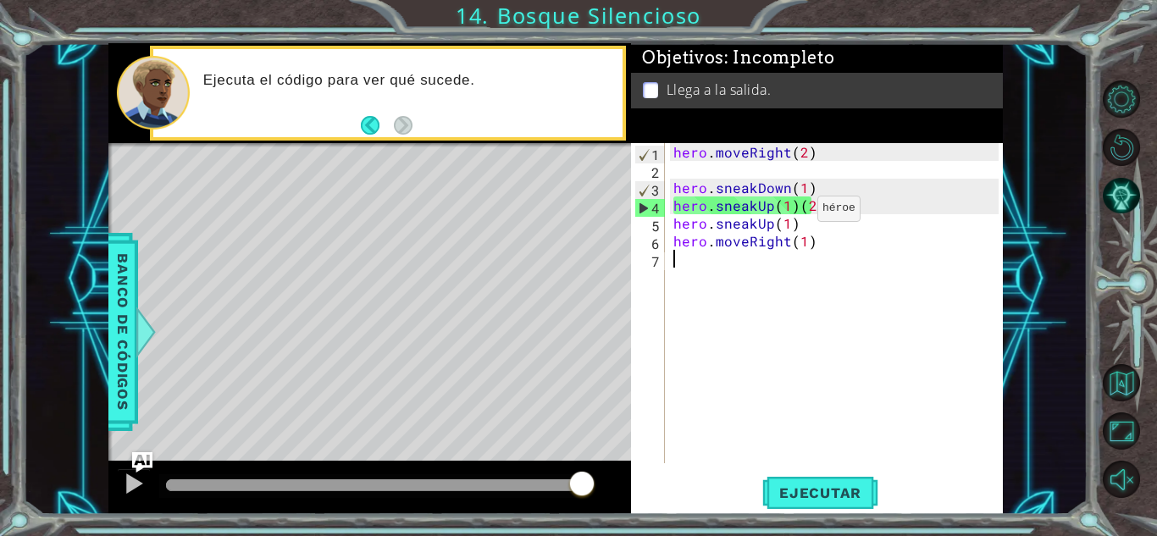
click at [789, 212] on div "hero . moveRight ( 2 ) hero . sneakDown ( 1 ) hero . sneakUp ( 1 ) ( 2 ) hero .…" at bounding box center [838, 321] width 337 height 356
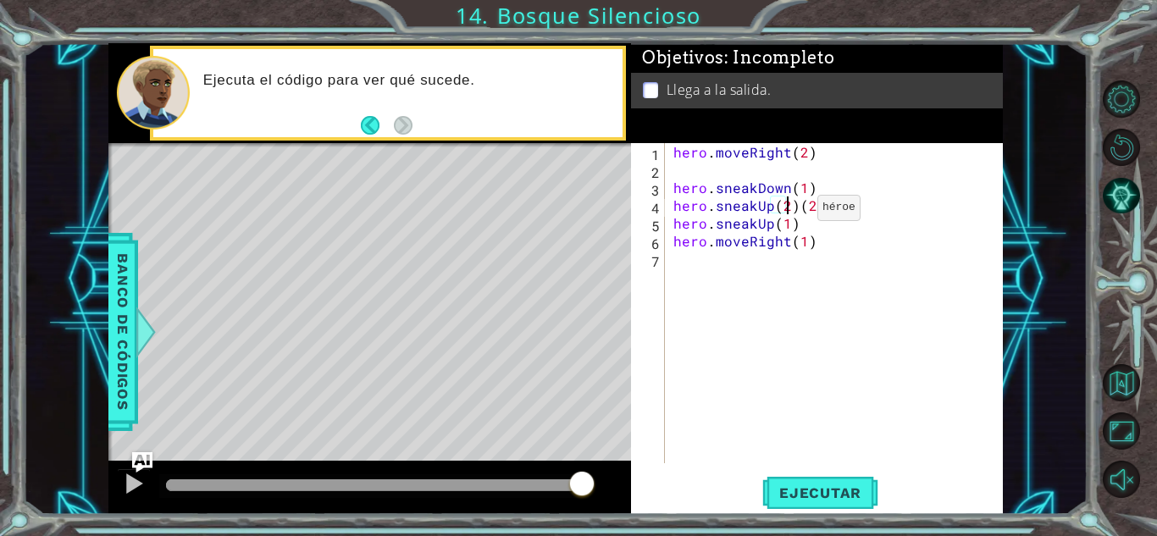
scroll to position [0, 7]
click at [816, 213] on div "hero . moveRight ( 2 ) hero . sneakDown ( 1 ) hero . sneakUp ( 2 ) ( 2 ) hero .…" at bounding box center [838, 321] width 337 height 356
click at [768, 213] on div "hero . moveRight ( 2 ) hero . sneakDown ( 1 ) hero . sneakUp ( 2 ) hero . sneak…" at bounding box center [838, 321] width 337 height 356
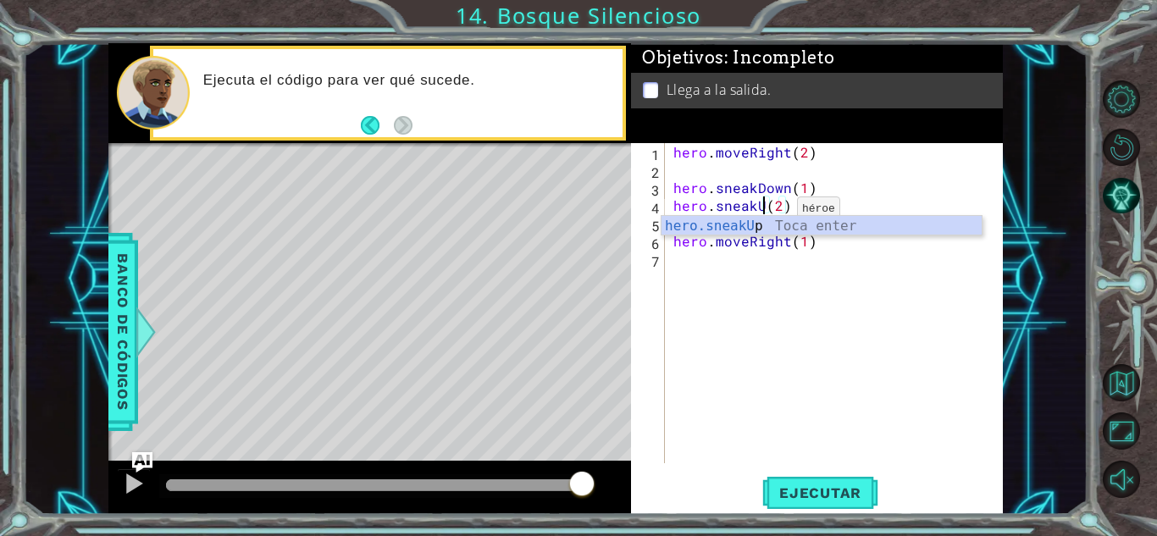
scroll to position [0, 6]
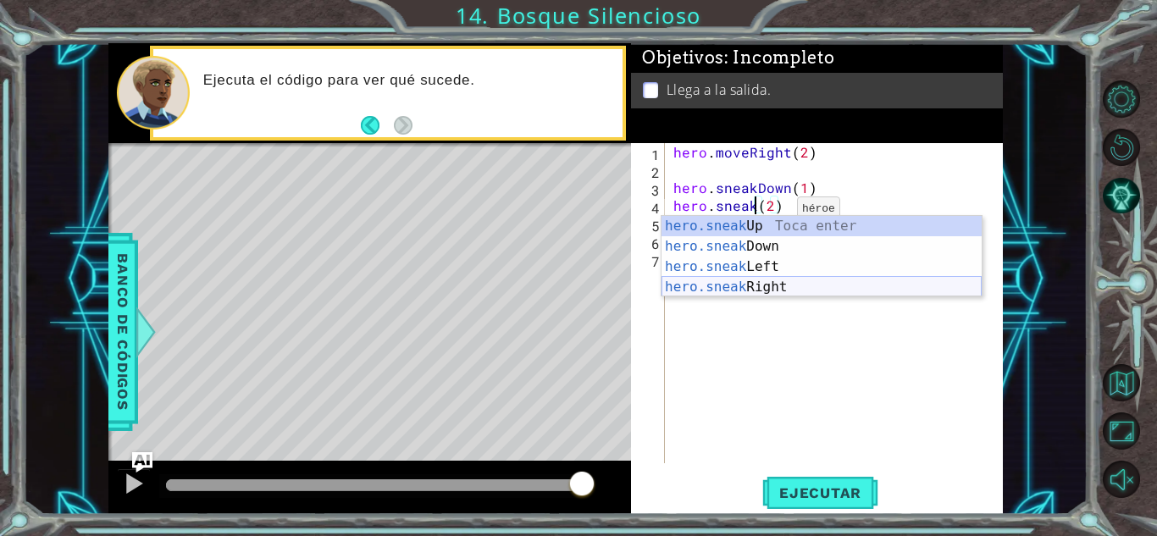
click at [764, 285] on div "hero.sneak Up Toca enter hero.sneak Down Toca enter hero.sneak Left Toca enter …" at bounding box center [822, 277] width 320 height 122
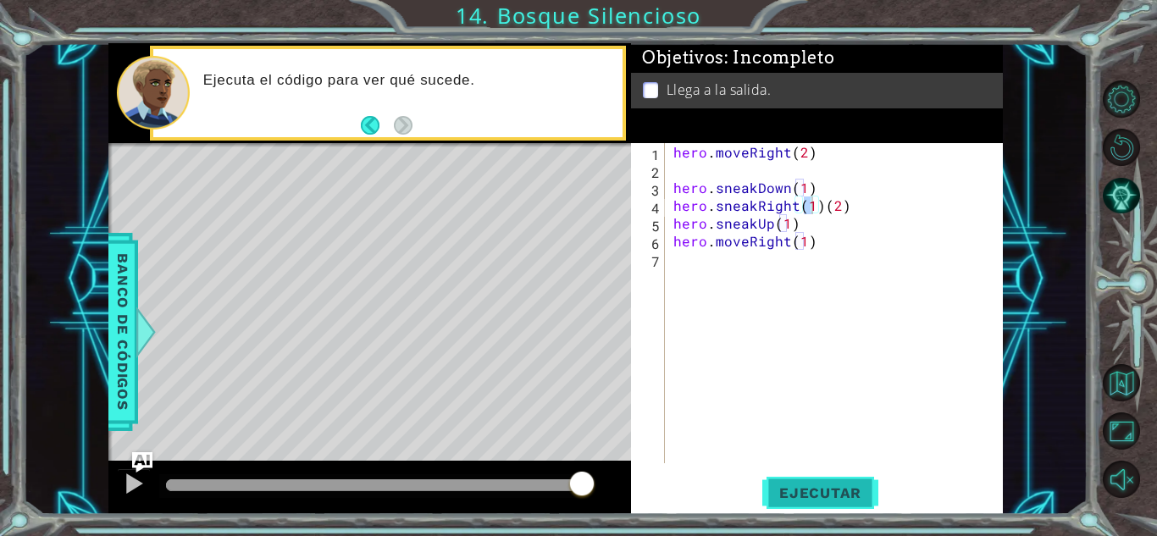
click at [772, 492] on span "Ejecutar" at bounding box center [820, 493] width 116 height 17
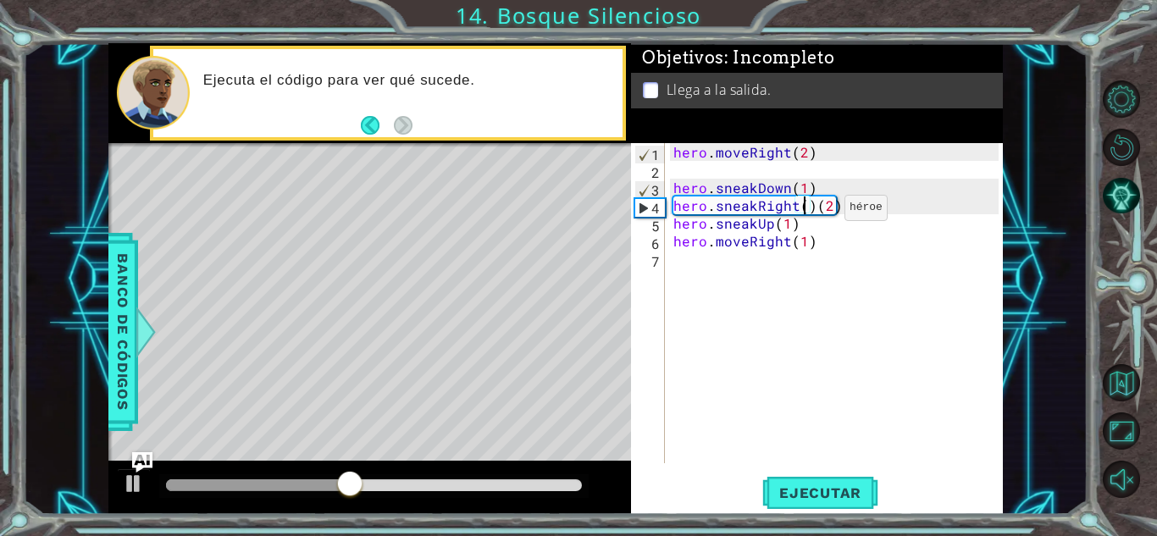
scroll to position [0, 8]
click at [853, 206] on div "hero . moveRight ( 2 ) hero . sneakDown ( 1 ) hero . sneakRight ( 2 ) ( 2 ) her…" at bounding box center [838, 321] width 337 height 356
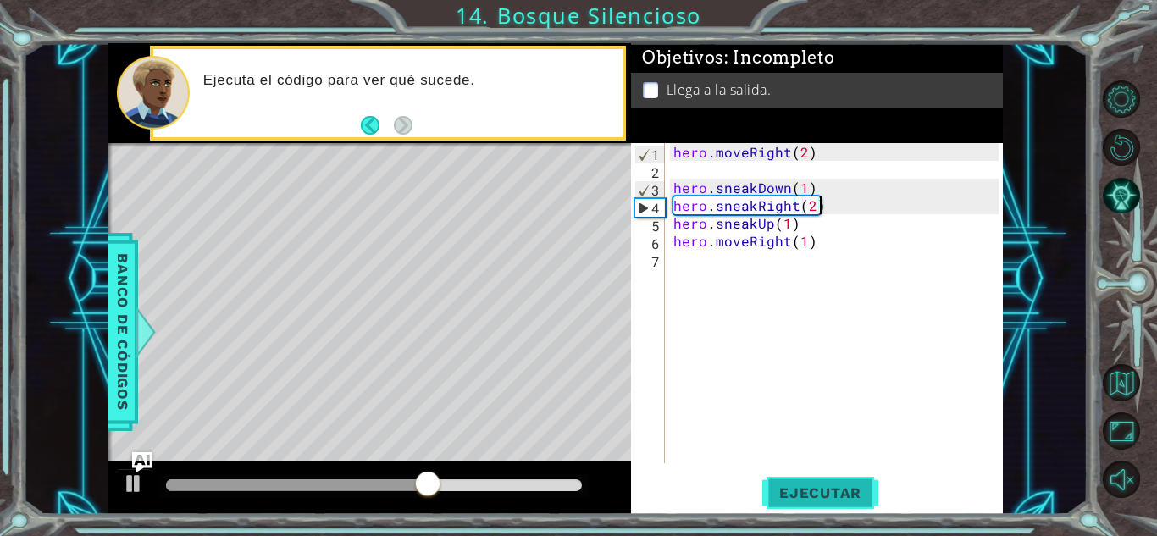
type textarea "hero.sneakRight(2)"
click at [774, 474] on button "Ejecutar" at bounding box center [820, 492] width 116 height 37
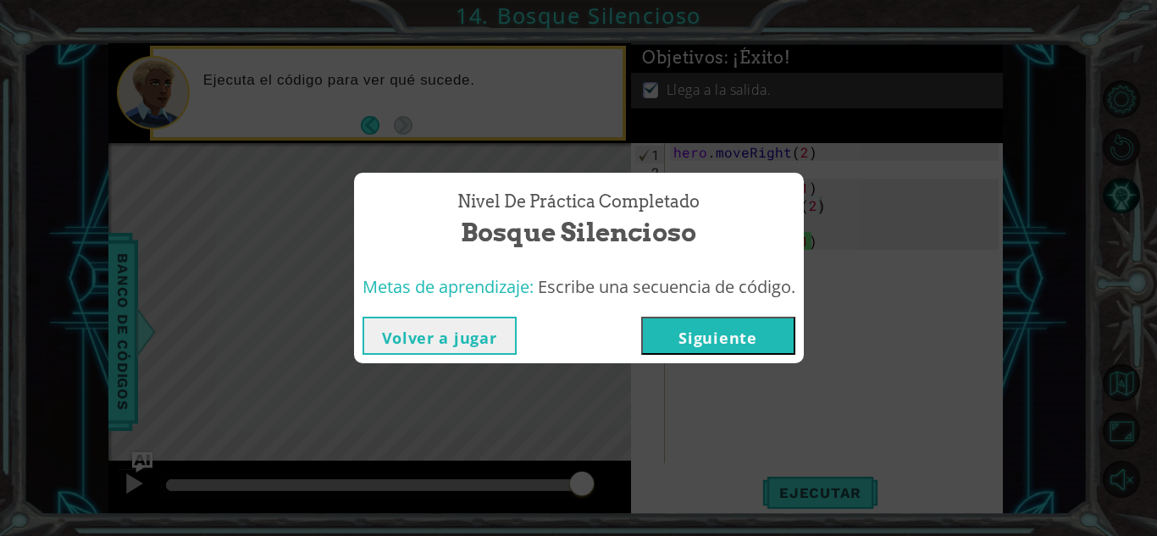
click at [737, 330] on button "Siguiente" at bounding box center [718, 336] width 154 height 38
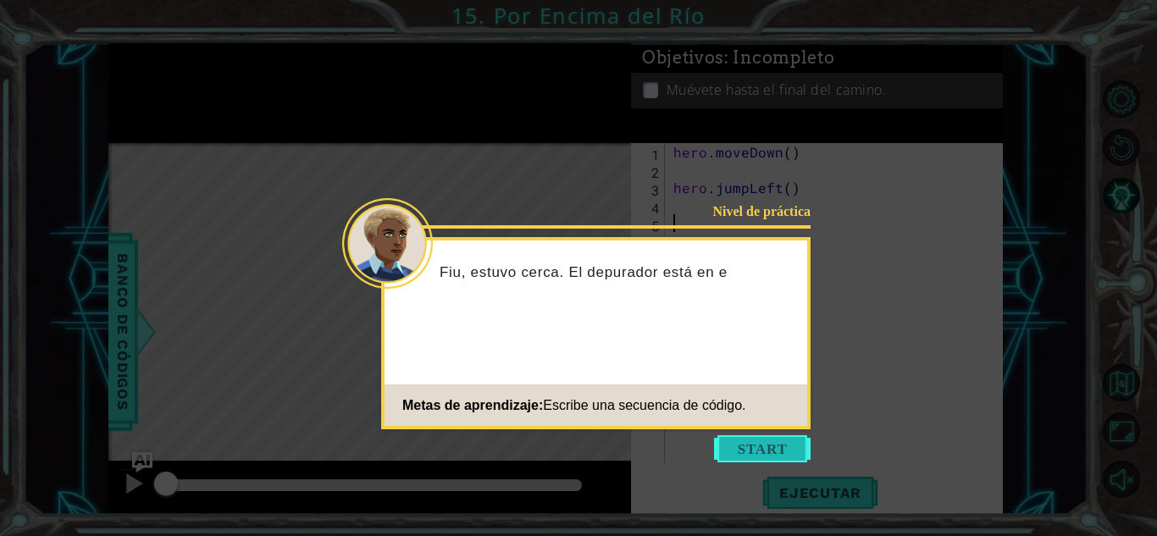
click at [779, 450] on button "Start" at bounding box center [762, 448] width 97 height 27
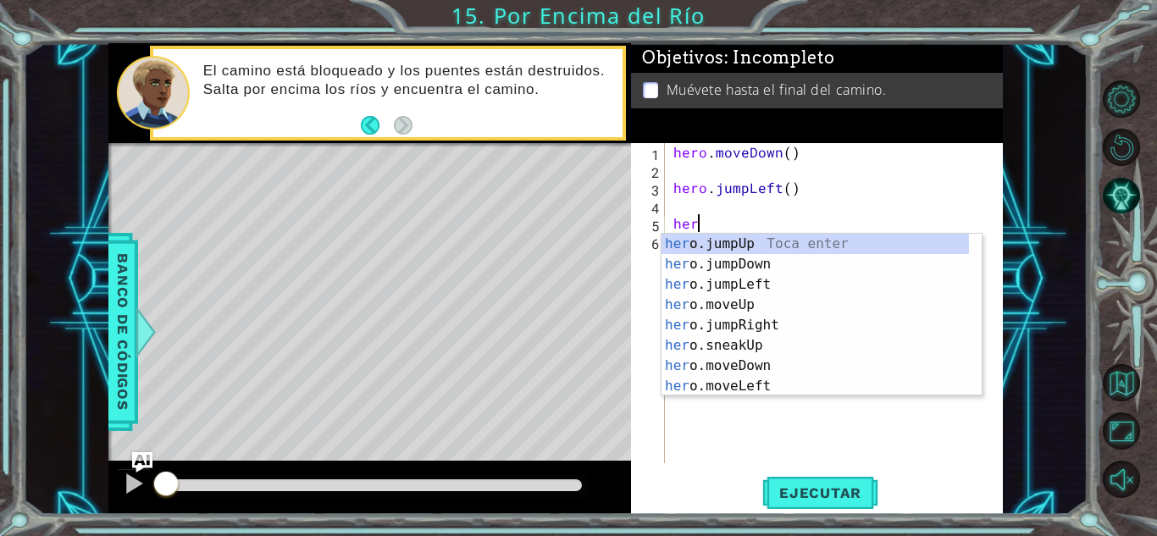
type textarea "hero"
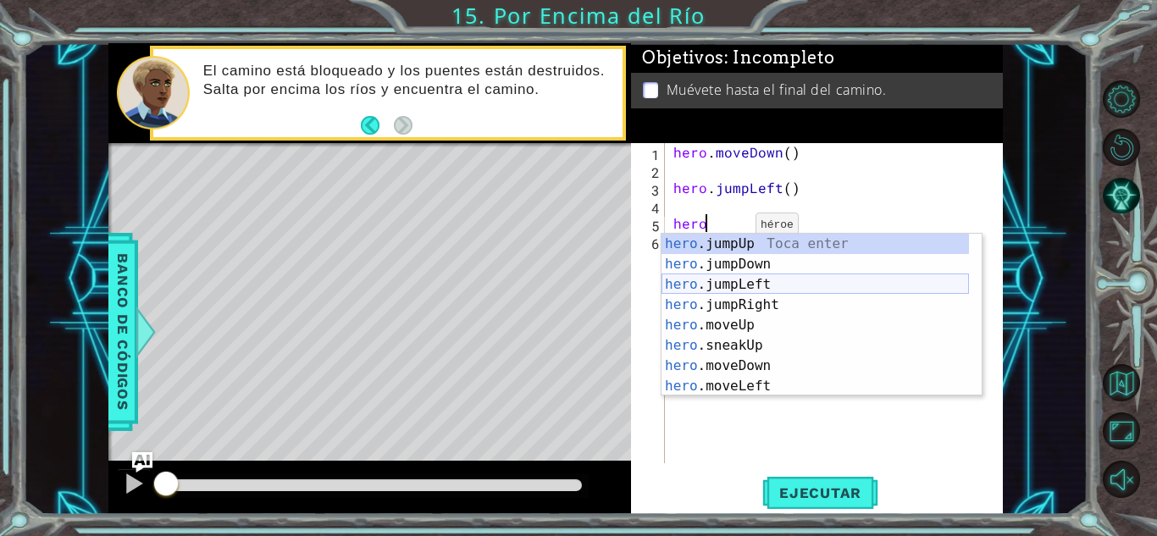
click at [747, 278] on div "hero .jumpUp Toca enter hero .jumpDown Toca enter hero .jumpLeft Toca enter her…" at bounding box center [815, 335] width 307 height 203
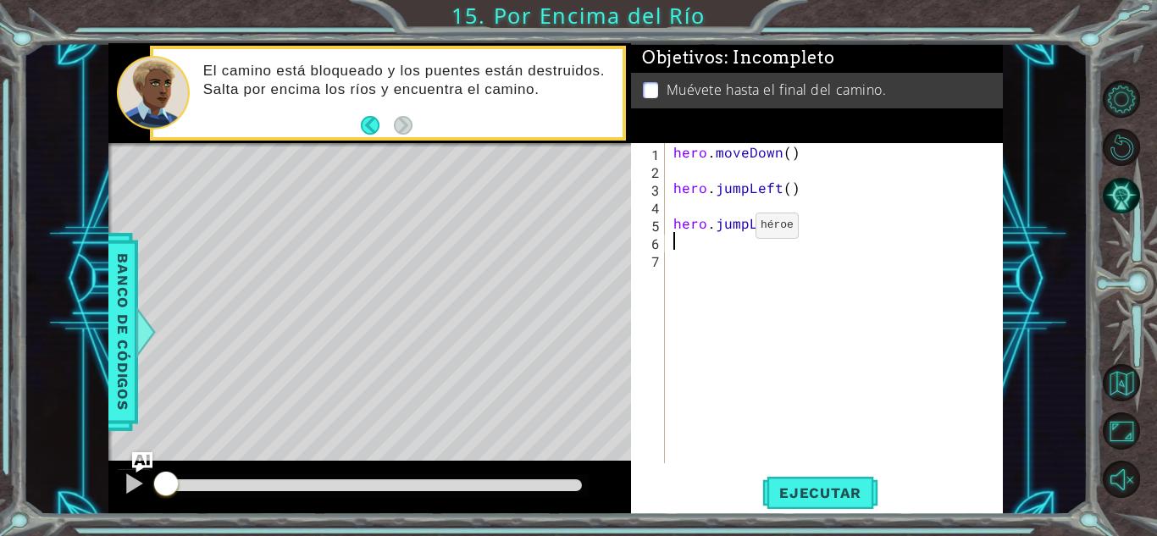
scroll to position [0, 0]
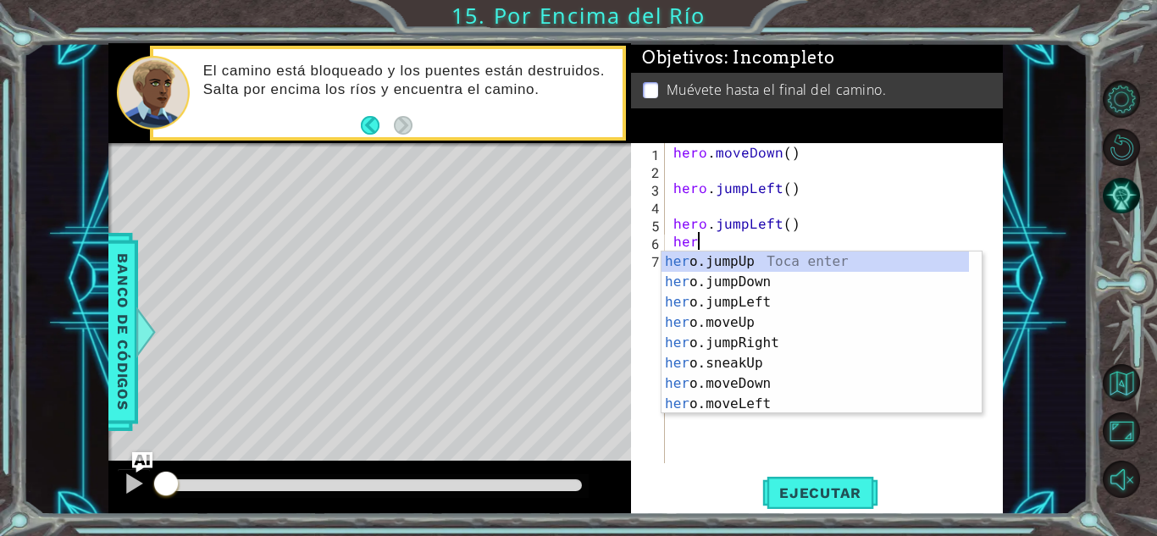
type textarea "hero"
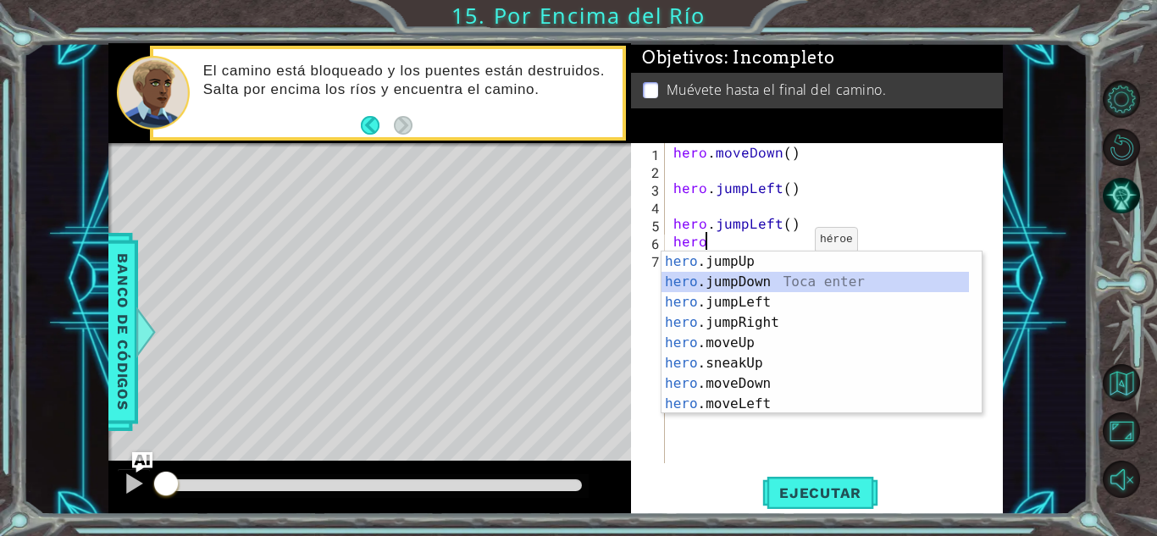
click at [780, 279] on div "hero .jumpUp Toca enter hero .jumpDown Toca enter hero .jumpLeft Toca enter her…" at bounding box center [815, 353] width 307 height 203
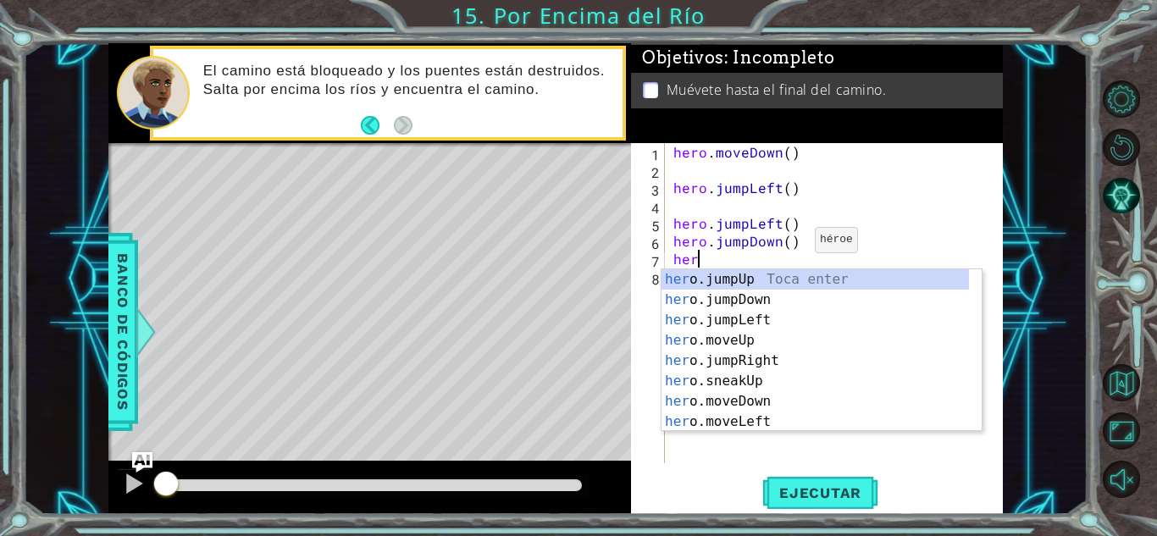
type textarea "hero"
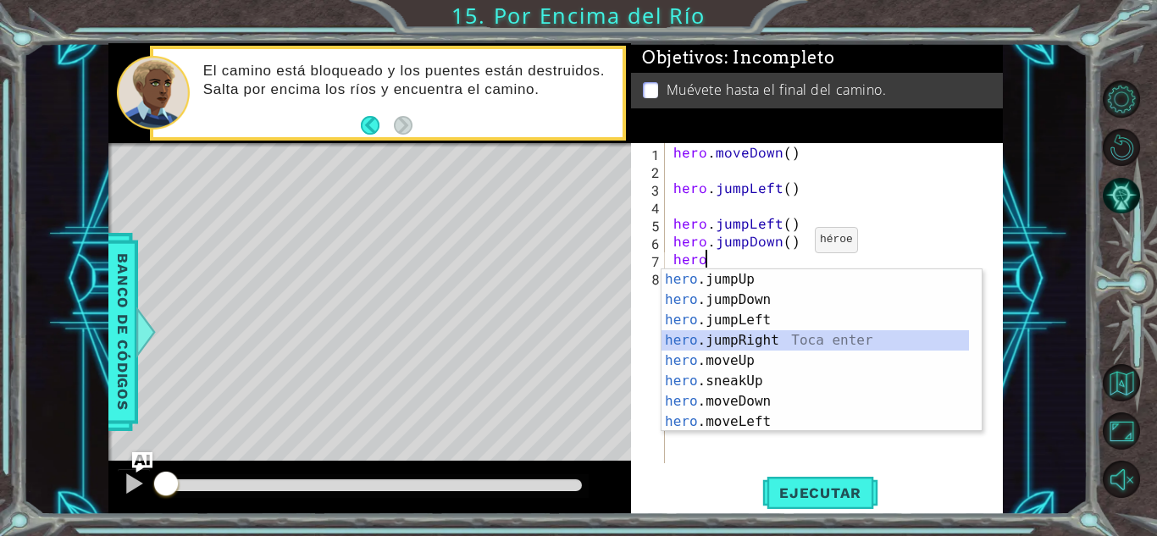
click at [788, 336] on div "hero .jumpUp Toca enter hero .jumpDown Toca enter hero .jumpLeft Toca enter her…" at bounding box center [815, 370] width 307 height 203
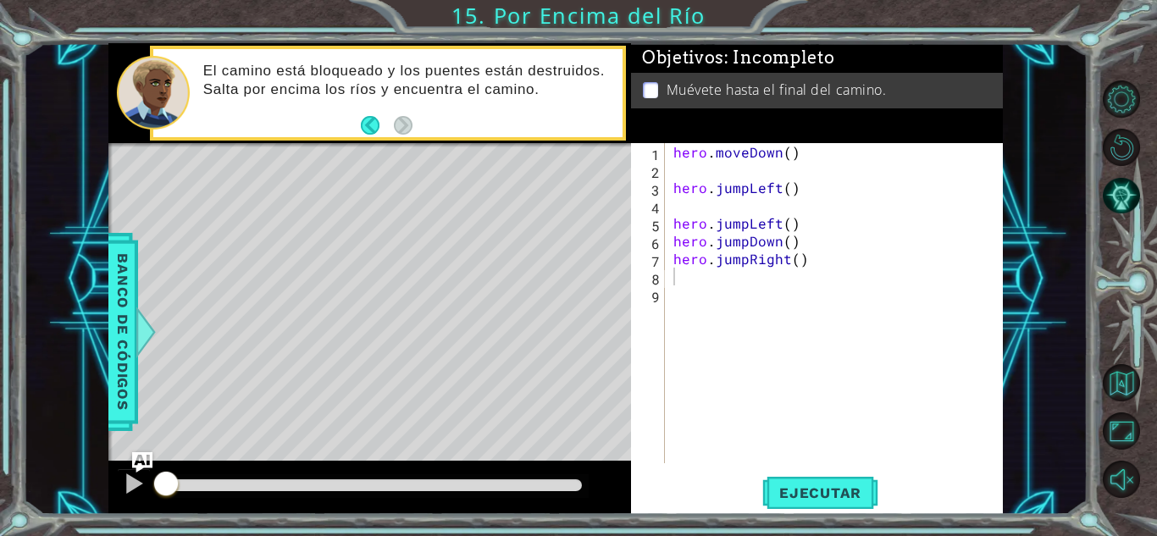
drag, startPoint x: 841, startPoint y: 479, endPoint x: 1016, endPoint y: 460, distance: 175.6
click at [1016, 460] on div "1 ההההההההההההההההההההההההההההההההההההההההההההההההההההההההההההההההההההההההההההה…" at bounding box center [555, 279] width 1065 height 472
click at [748, 236] on div "hero . moveDown ( ) hero . jumpLeft ( ) hero . jumpLeft ( ) hero . jumpDown ( )…" at bounding box center [838, 321] width 337 height 356
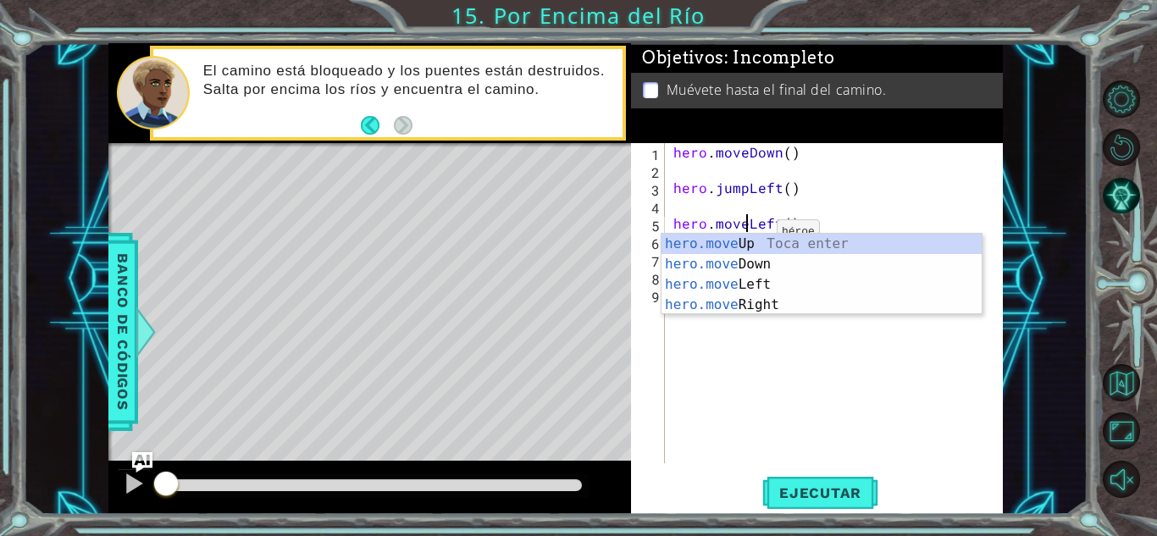
scroll to position [0, 4]
type textarea "hero.moveLeft()"
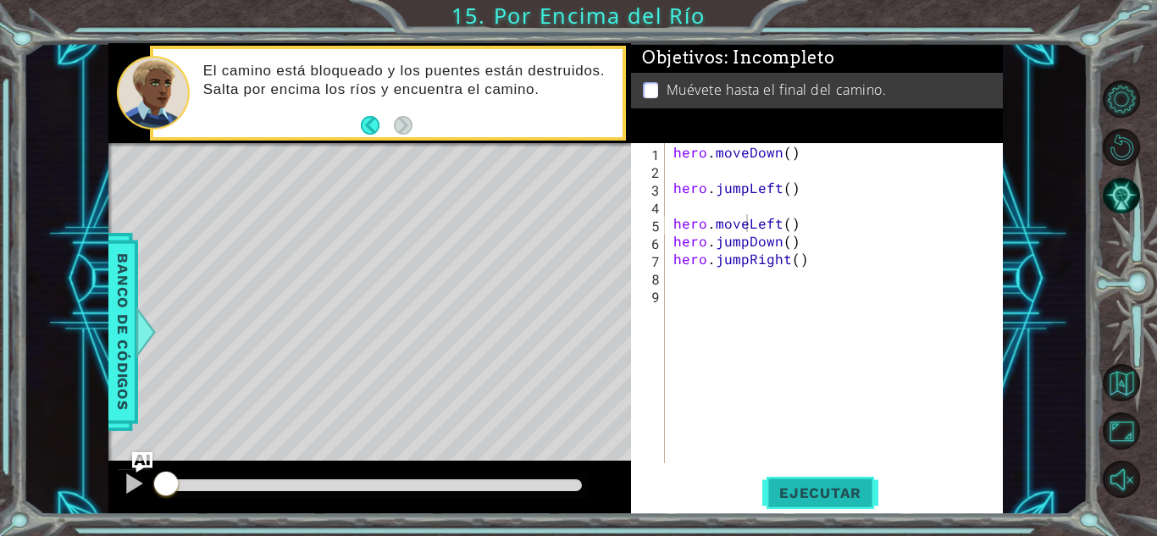
click at [828, 485] on span "Ejecutar" at bounding box center [820, 493] width 116 height 17
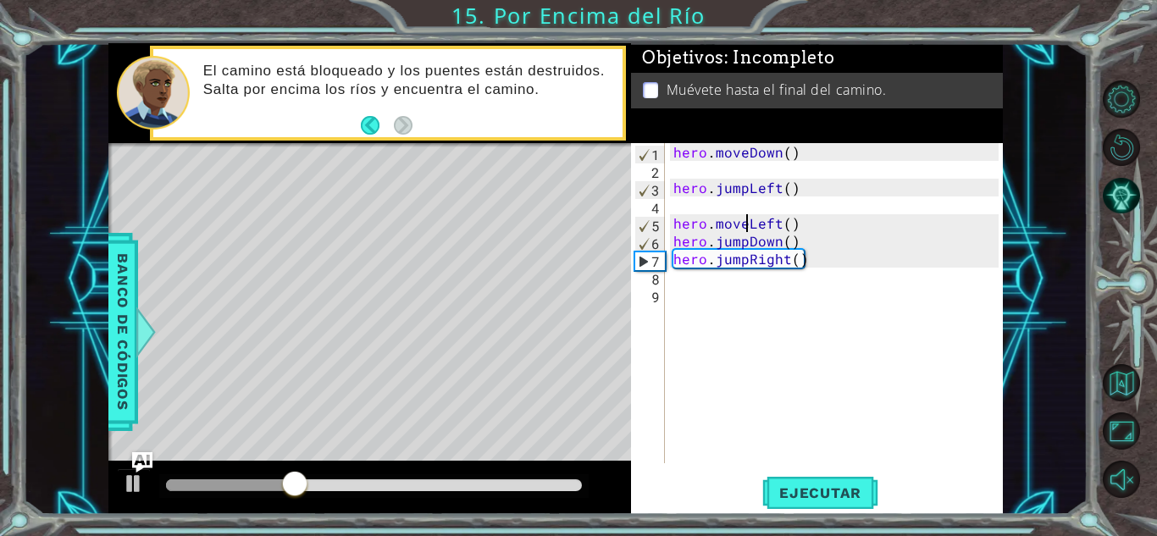
click at [699, 288] on div "hero . moveDown ( ) hero . jumpLeft ( ) hero . moveLeft ( ) hero . jumpDown ( )…" at bounding box center [838, 321] width 337 height 356
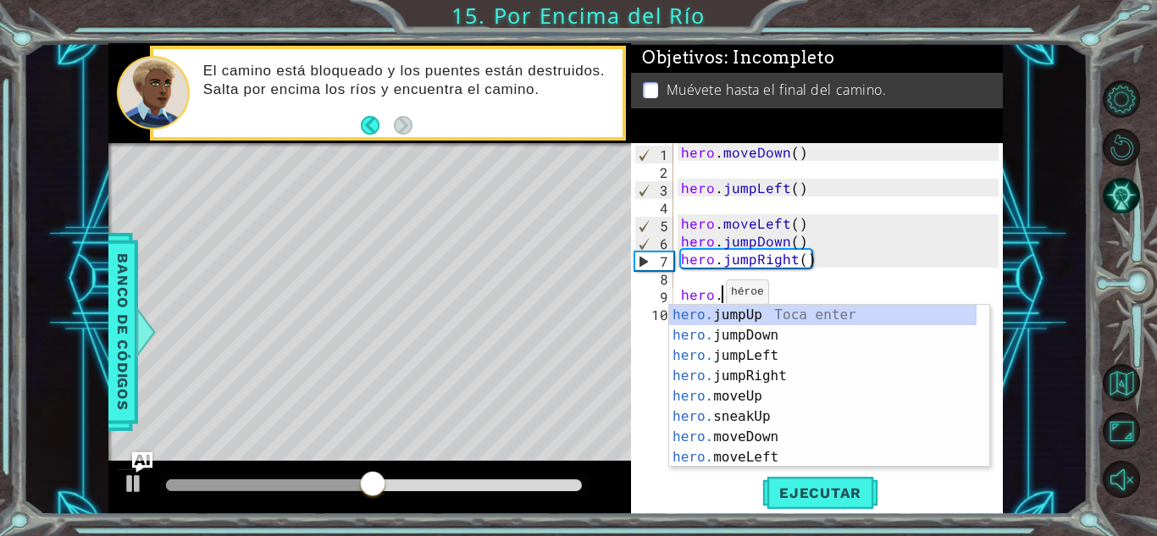
scroll to position [0, 3]
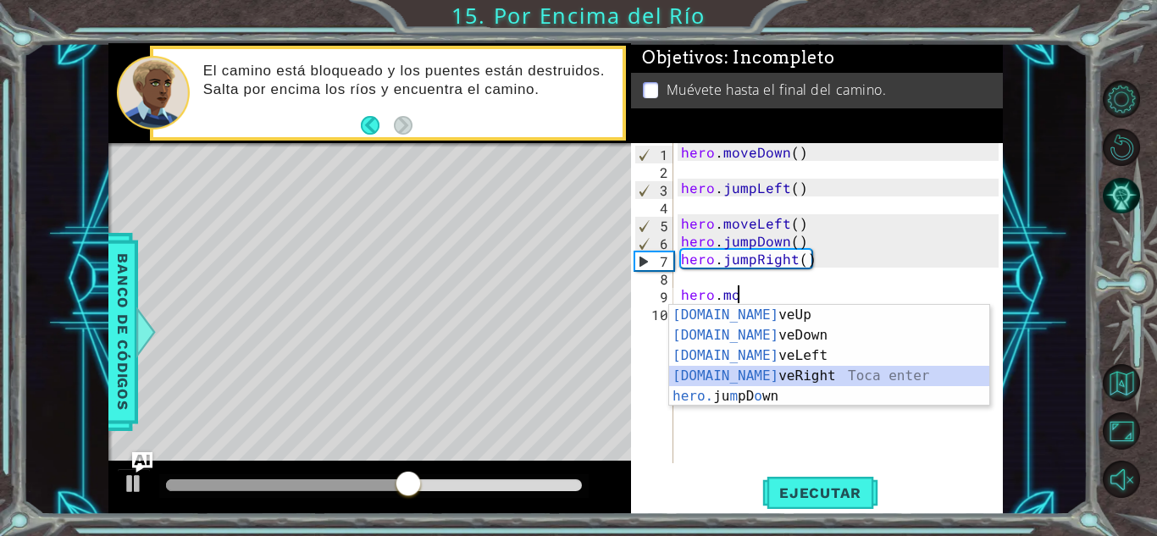
click at [804, 375] on div "[DOMAIN_NAME] veUp Toca enter [DOMAIN_NAME] veDown Toca enter [DOMAIN_NAME] veL…" at bounding box center [829, 376] width 320 height 142
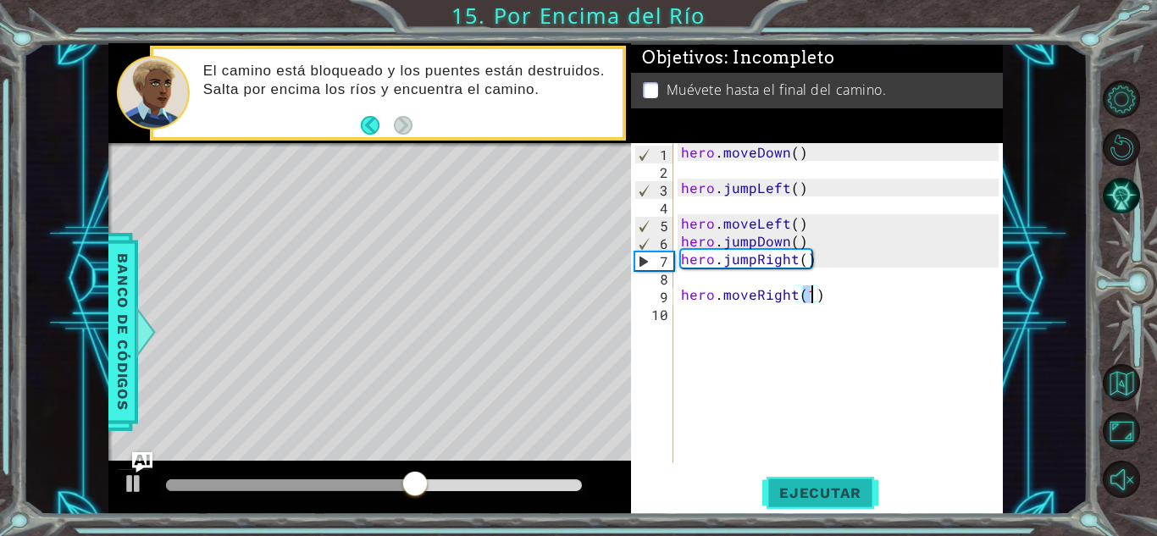
type textarea "hero.moveRight(1)"
click at [784, 496] on span "Ejecutar" at bounding box center [820, 493] width 116 height 17
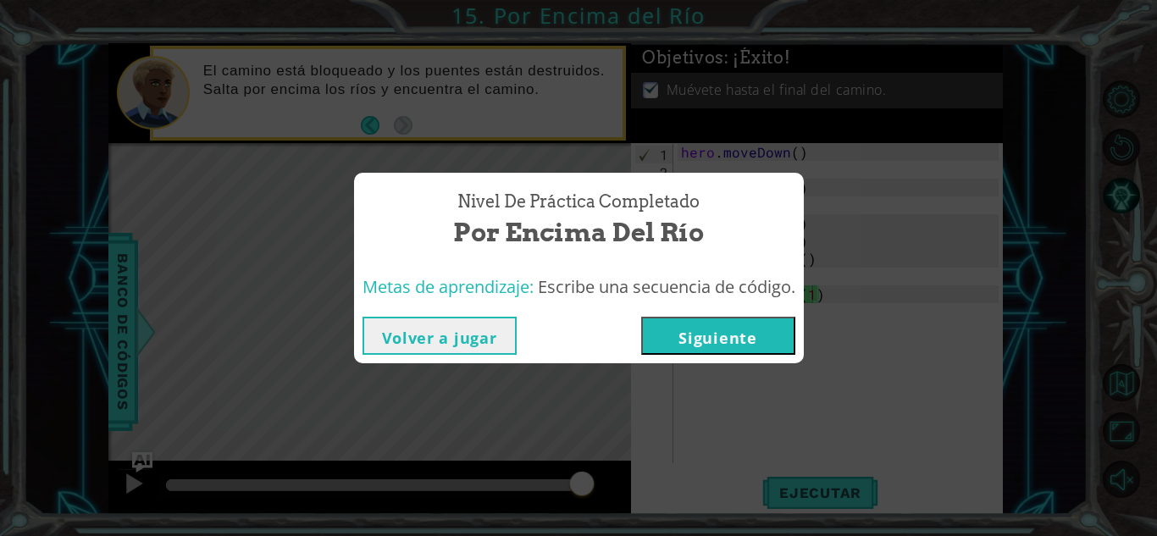
click at [767, 328] on button "Siguiente" at bounding box center [718, 336] width 154 height 38
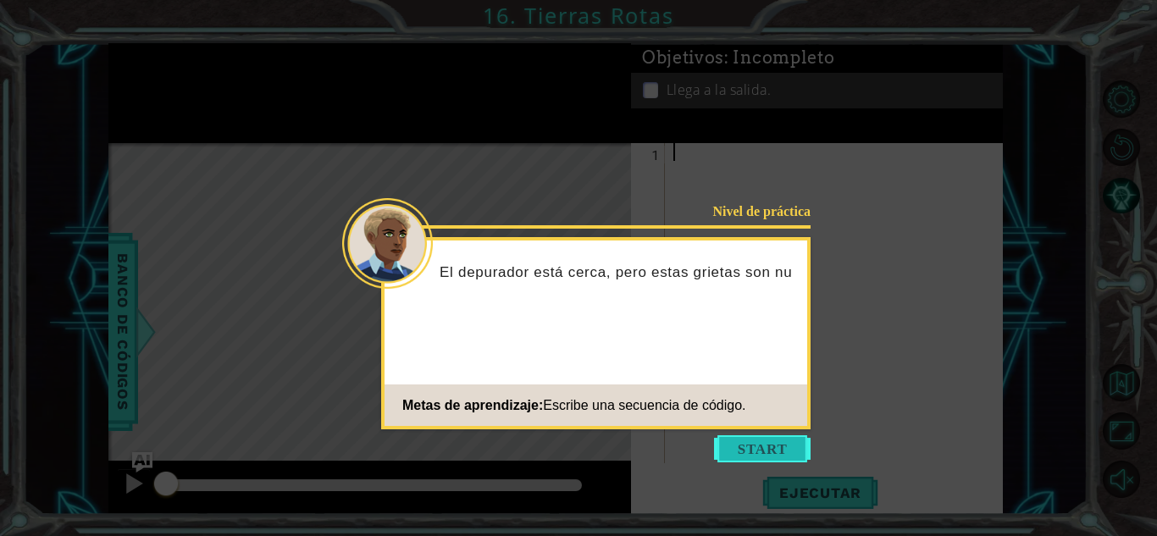
click at [752, 448] on button "Start" at bounding box center [762, 448] width 97 height 27
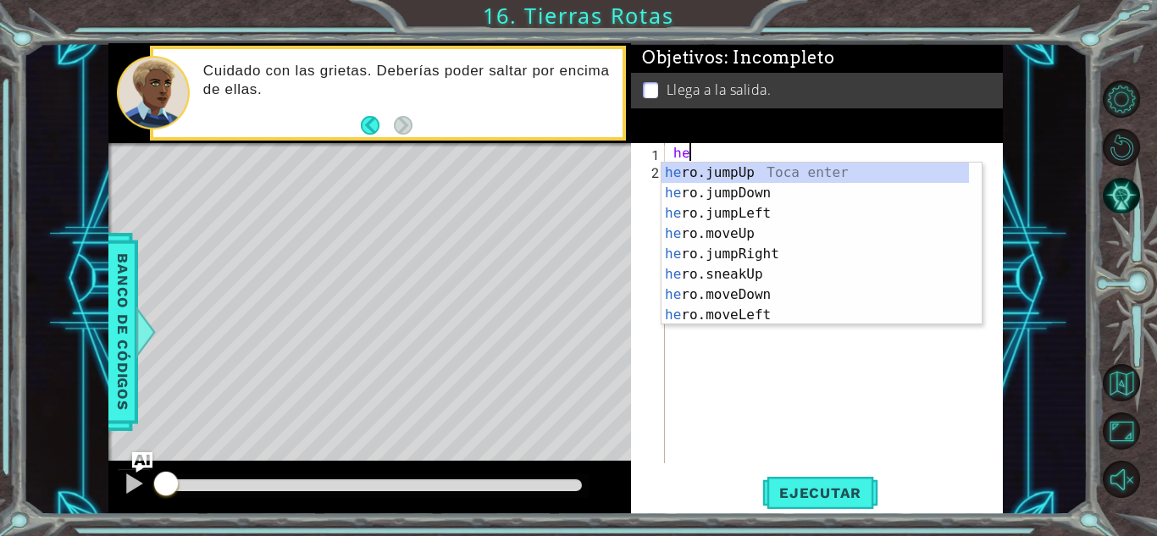
type textarea "hero"
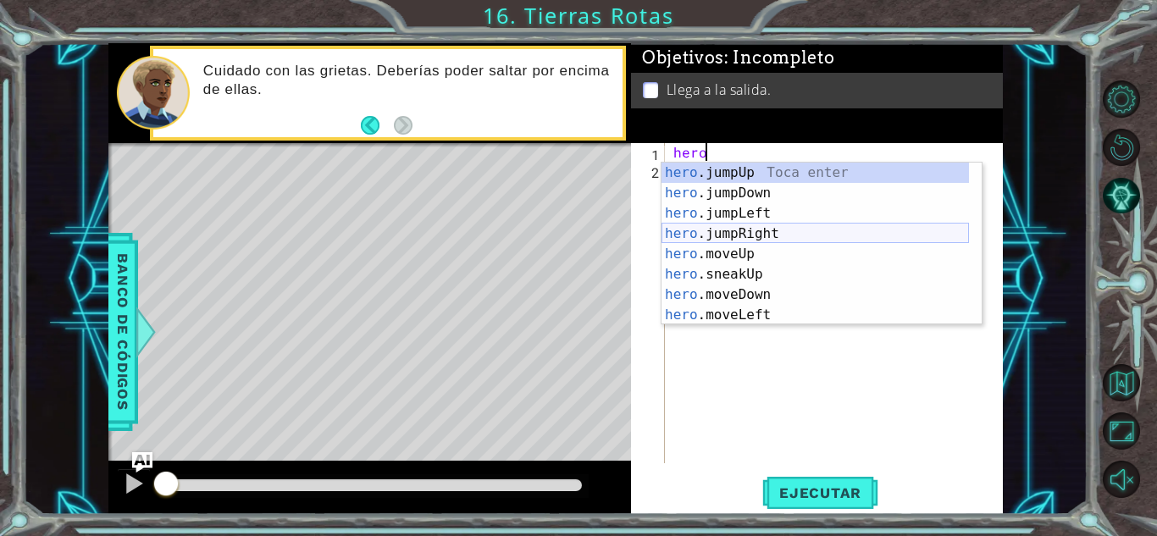
click at [731, 233] on div "hero .jumpUp Toca enter hero .jumpDown Toca enter hero .jumpLeft Toca enter her…" at bounding box center [815, 264] width 307 height 203
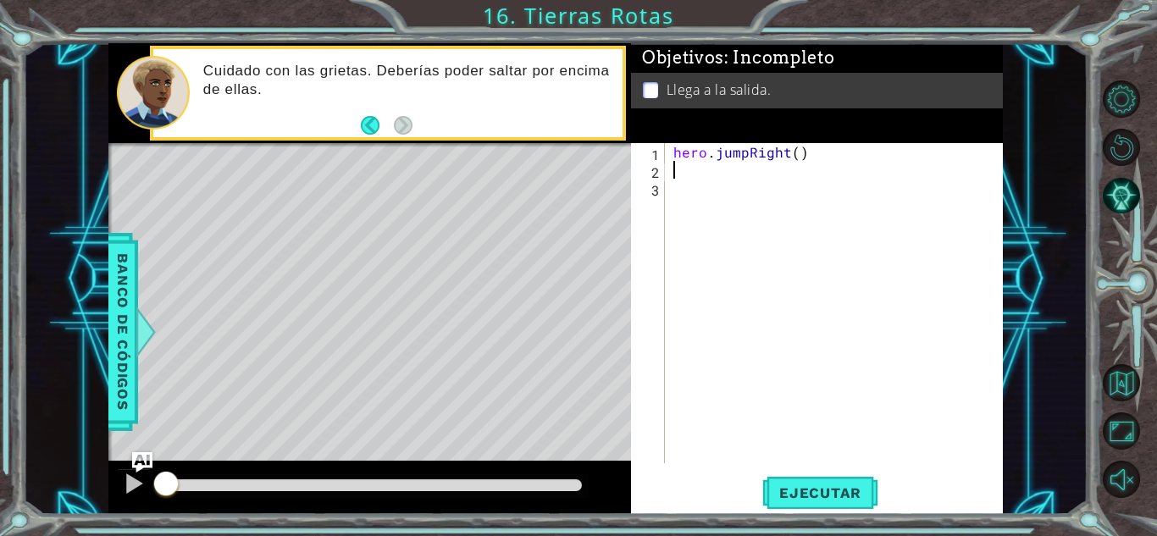
scroll to position [0, 0]
click at [672, 152] on div "hero . jumpRight ( )" at bounding box center [838, 321] width 337 height 356
type textarea "hero.jumpRight()"
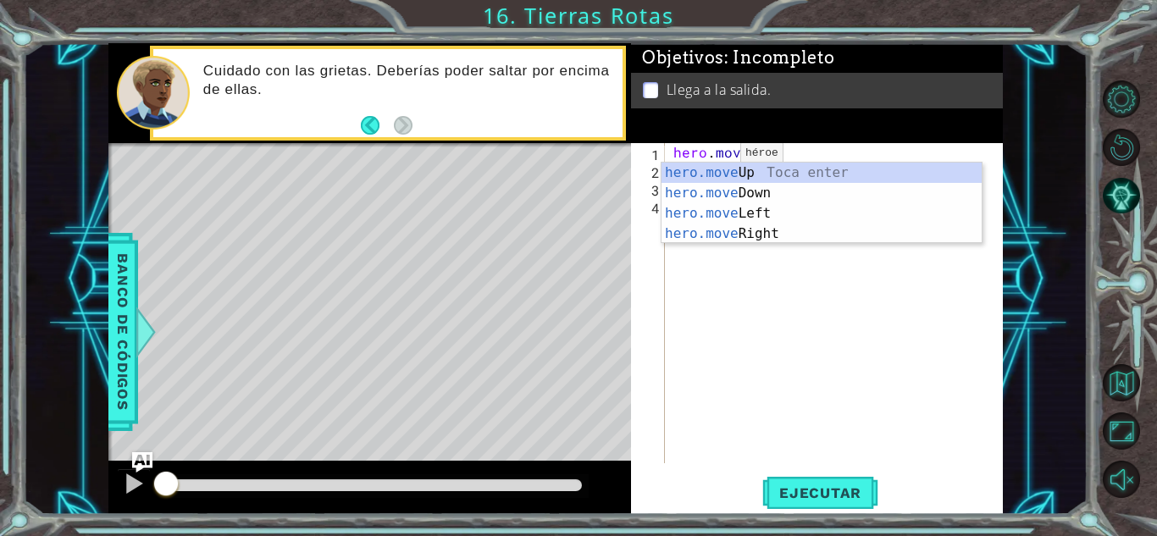
scroll to position [0, 3]
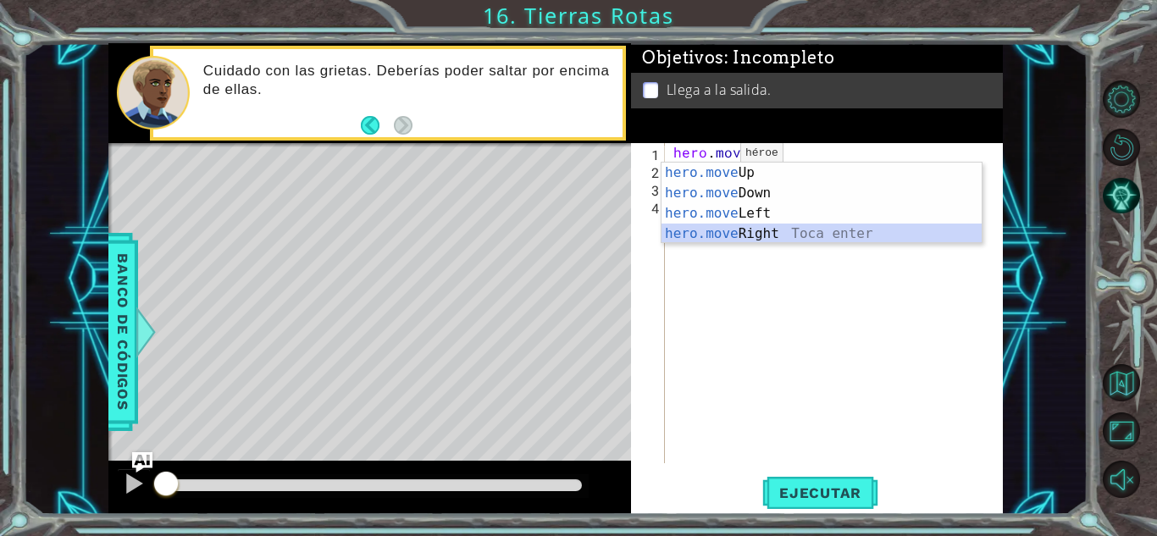
click at [725, 225] on div "hero.move Up Toca enter hero.move Down Toca enter hero.move Left Toca enter her…" at bounding box center [822, 224] width 320 height 122
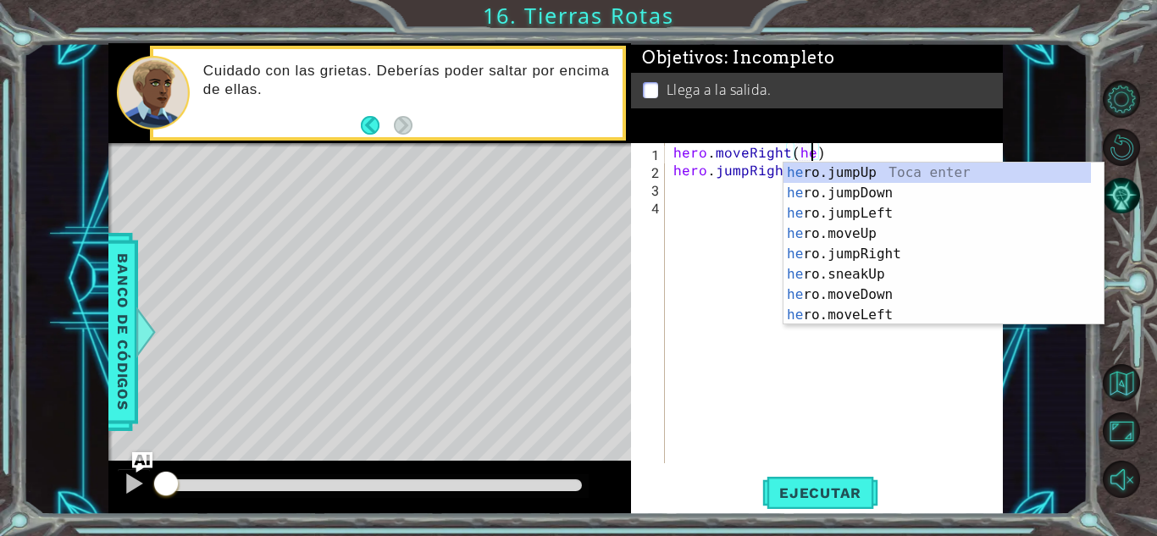
scroll to position [0, 8]
type textarea "hero.moveRight()"
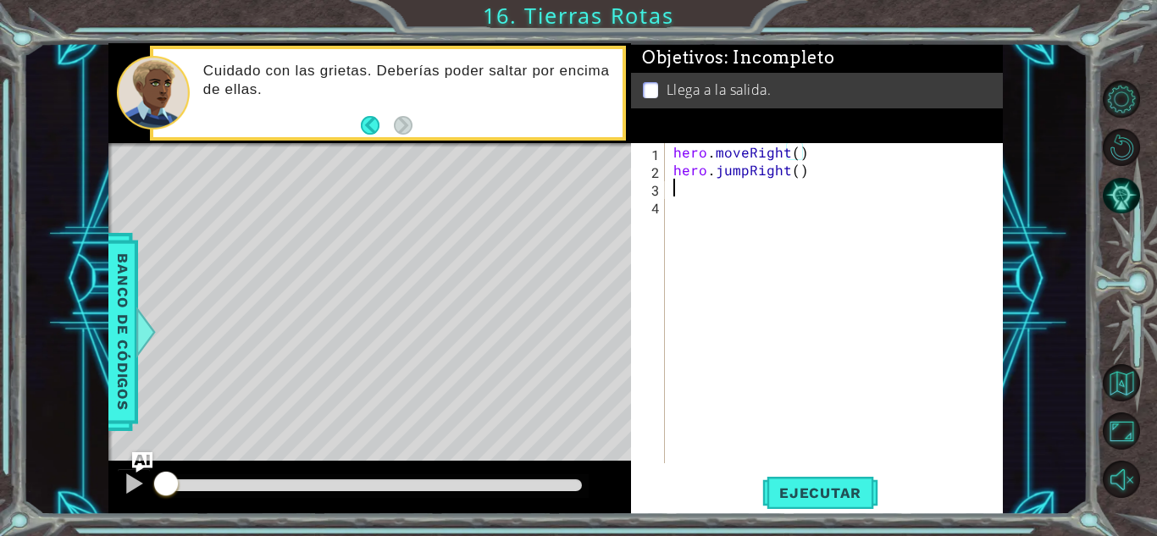
click at [732, 195] on div "hero . moveRight ( ) hero . jumpRight ( )" at bounding box center [838, 321] width 337 height 356
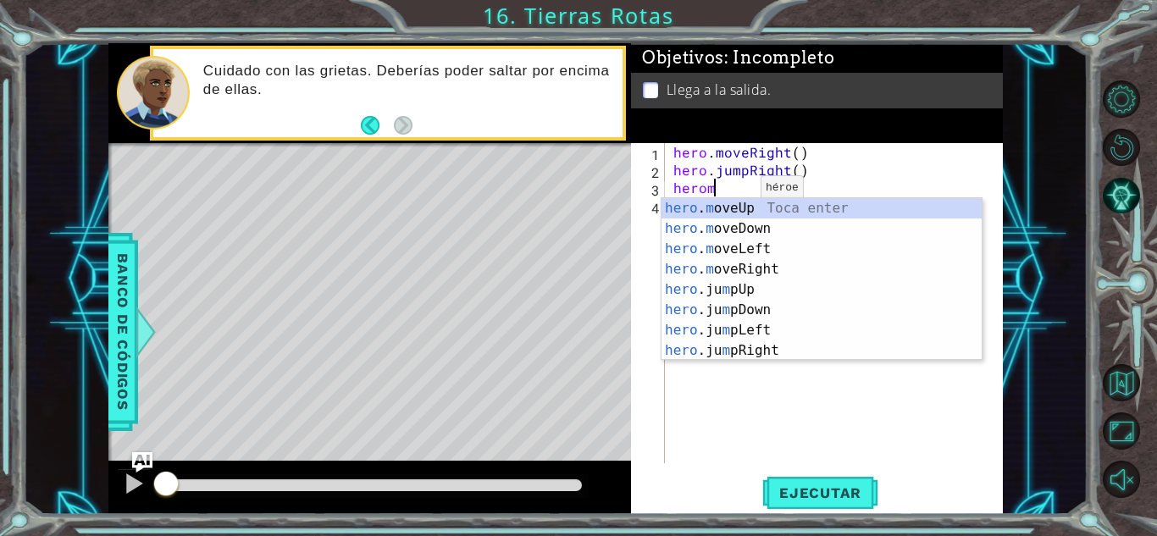
scroll to position [0, 2]
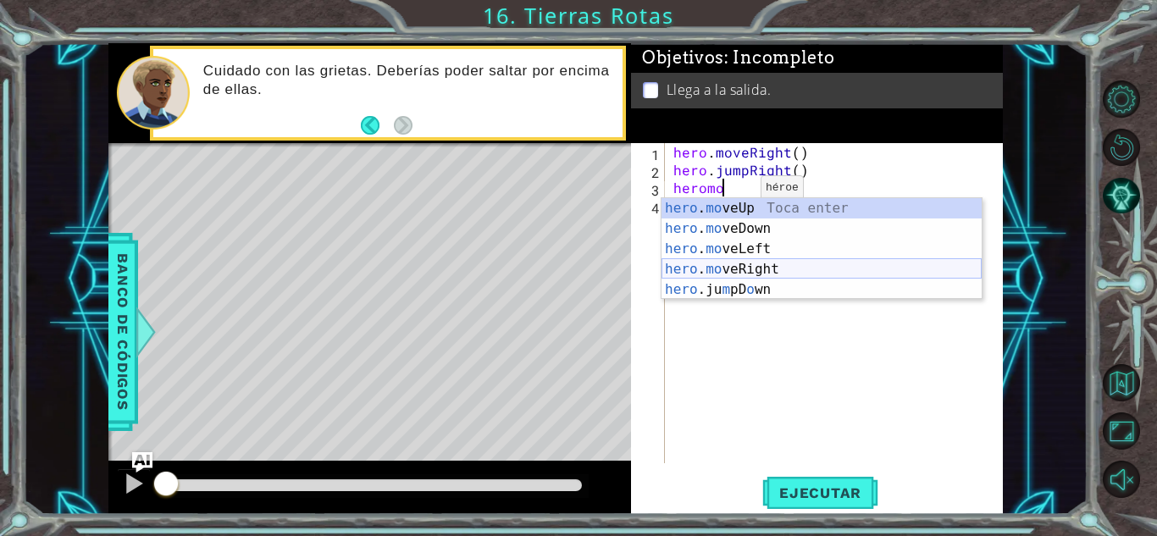
click at [822, 271] on div "hero . mo veUp Toca enter hero . mo veDown Toca enter hero . mo veLeft Toca ent…" at bounding box center [822, 269] width 320 height 142
type textarea "hero.moveRight(1)"
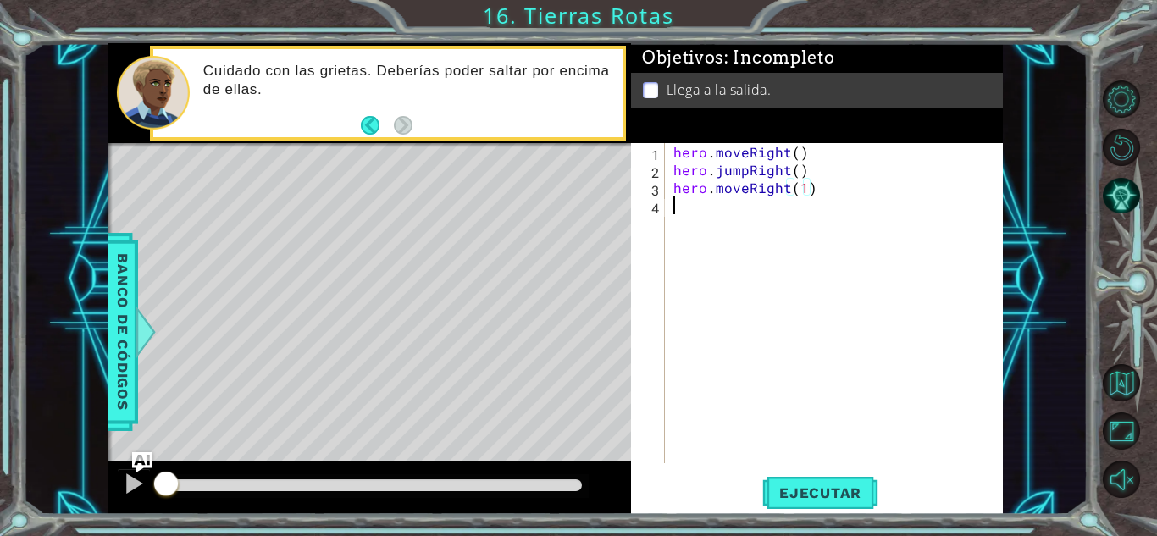
click at [713, 202] on div "hero . moveRight ( ) hero . jumpRight ( ) hero . moveRight ( 1 )" at bounding box center [838, 321] width 337 height 356
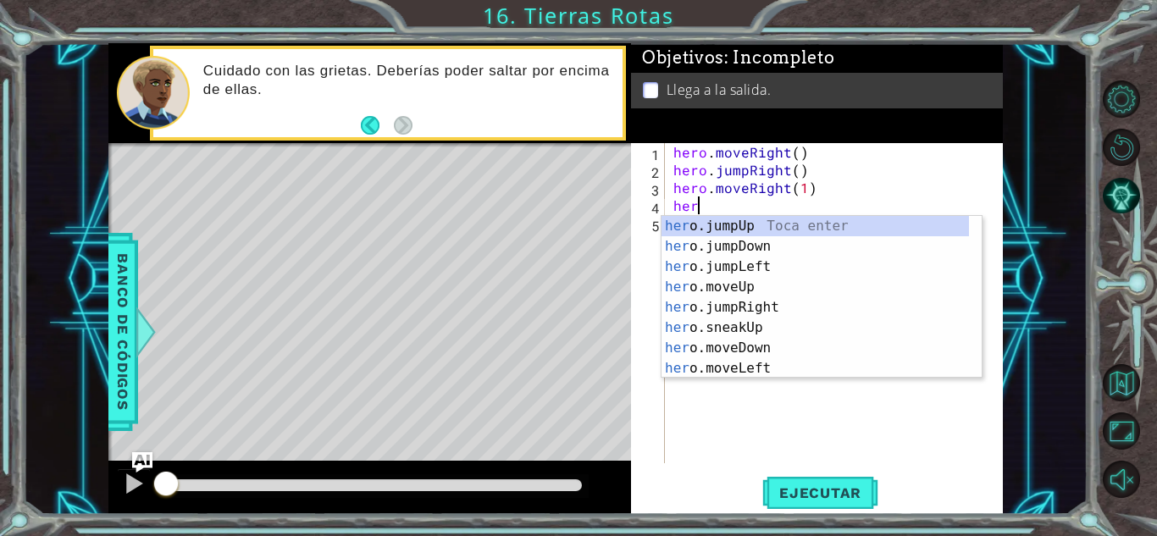
type textarea "hero"
click at [769, 222] on div "hero .jumpUp Toca enter hero .jumpDown Toca enter hero .jumpLeft Toca enter her…" at bounding box center [815, 317] width 307 height 203
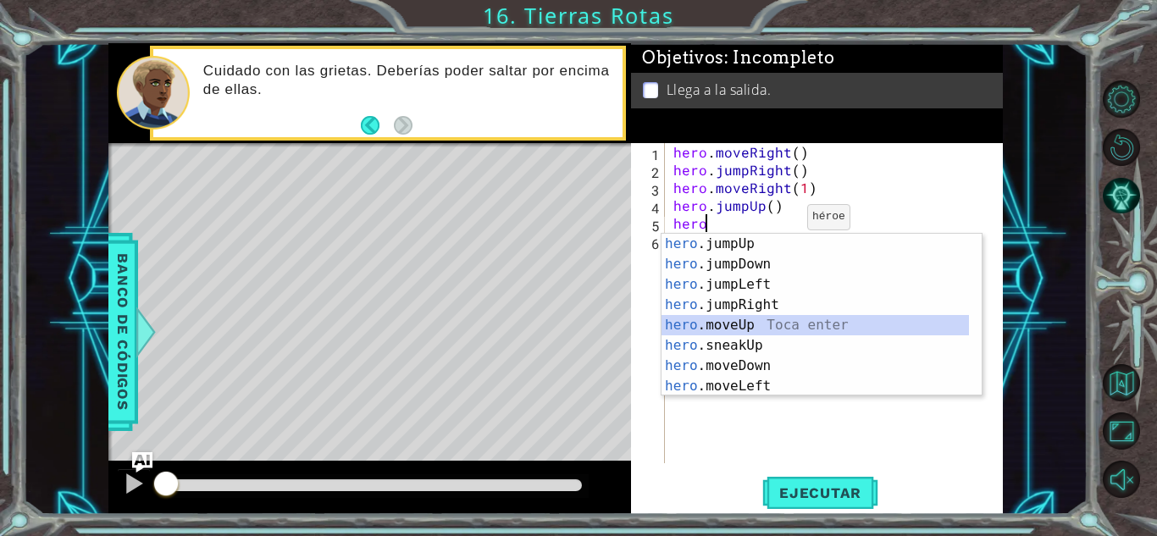
click at [738, 329] on div "hero .jumpUp Toca enter hero .jumpDown Toca enter hero .jumpLeft Toca enter her…" at bounding box center [815, 335] width 307 height 203
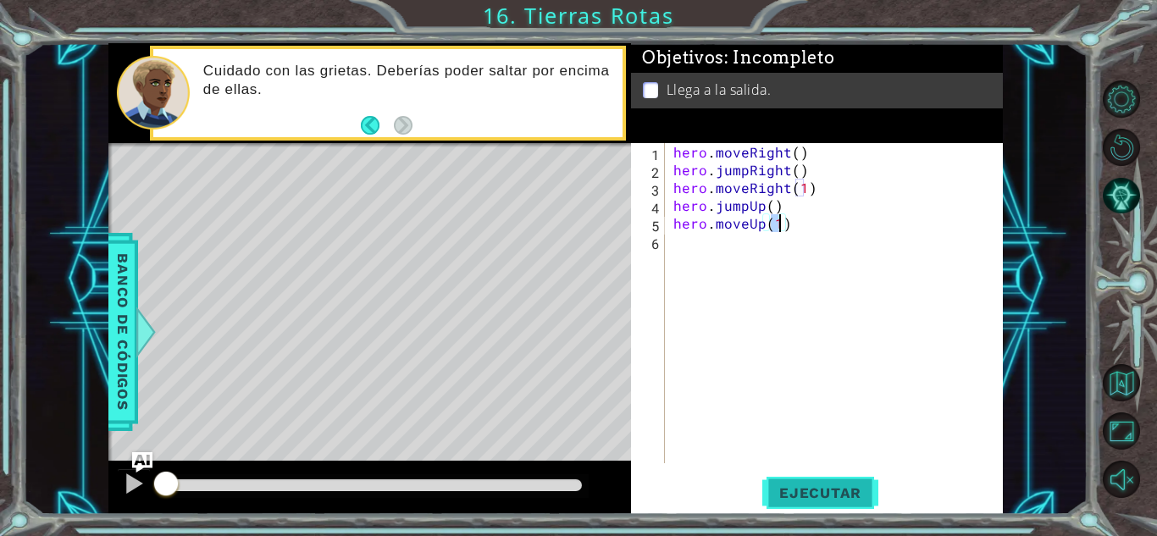
type textarea "hero.moveUp(1)"
click at [847, 504] on button "Ejecutar" at bounding box center [820, 492] width 116 height 37
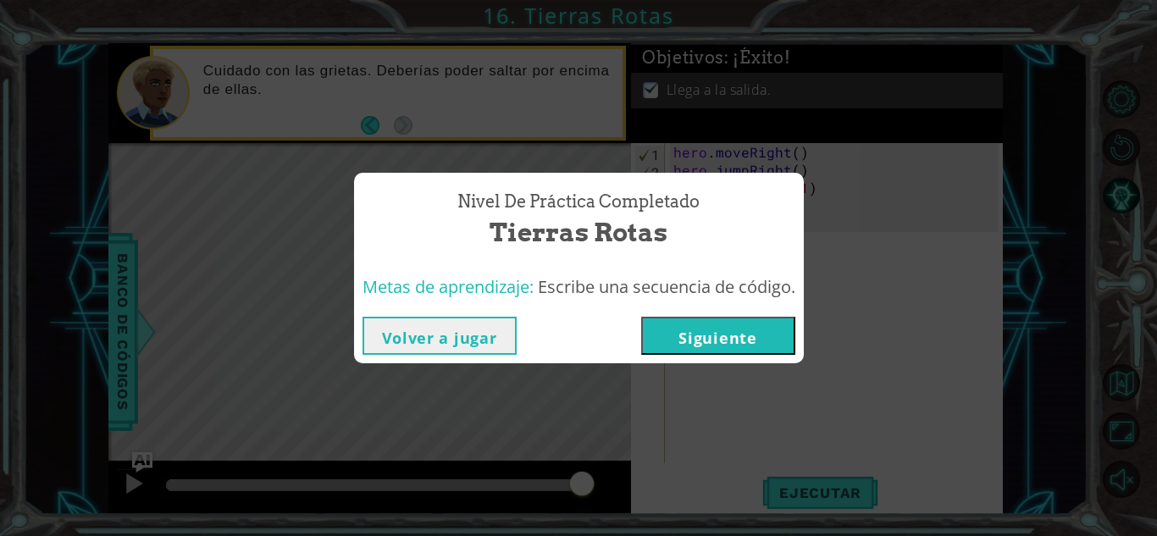
click at [760, 323] on button "Siguiente" at bounding box center [718, 336] width 154 height 38
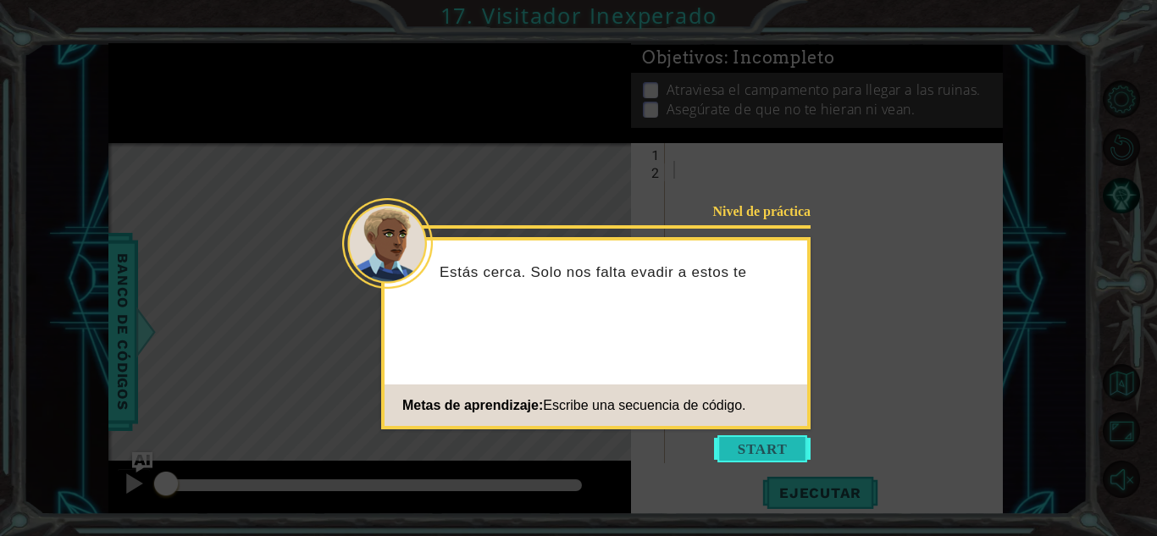
click at [786, 449] on button "Start" at bounding box center [762, 448] width 97 height 27
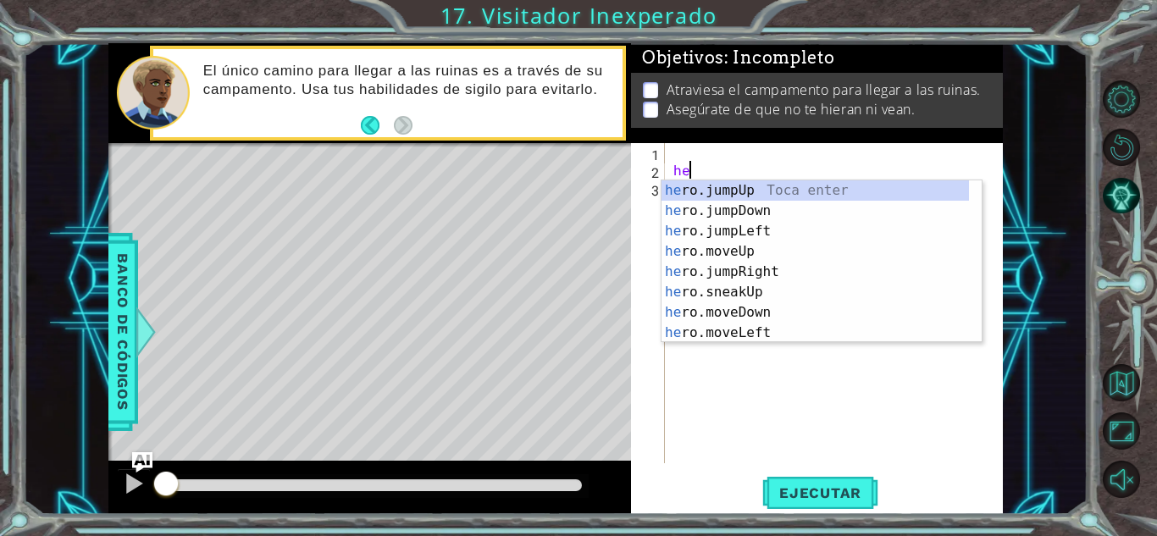
scroll to position [0, 1]
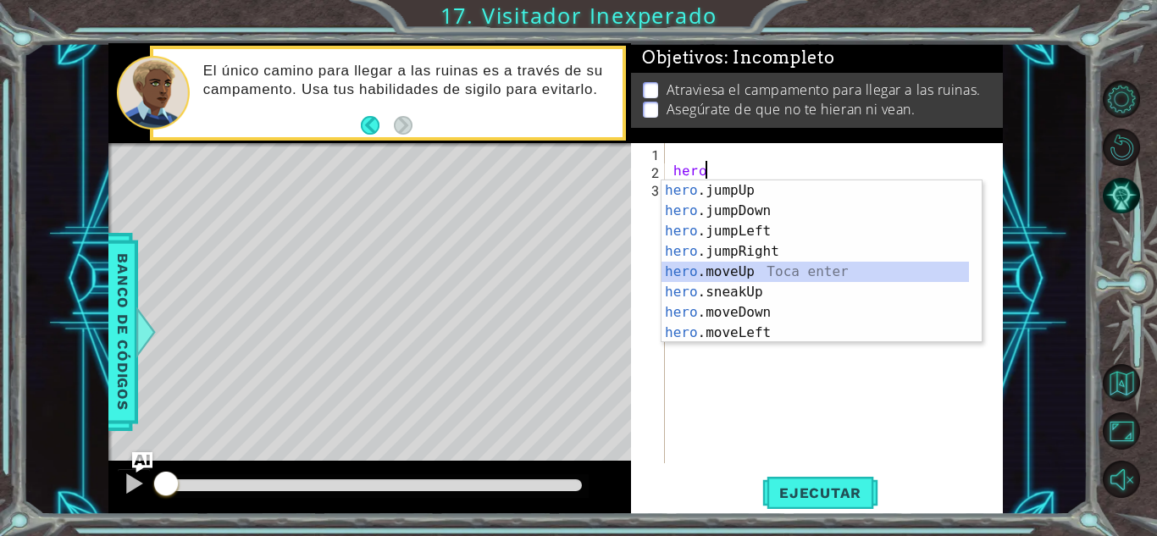
click at [755, 277] on div "hero .jumpUp Toca enter hero .jumpDown Toca enter hero .jumpLeft Toca enter her…" at bounding box center [815, 281] width 307 height 203
type textarea "hero.moveUp(1)"
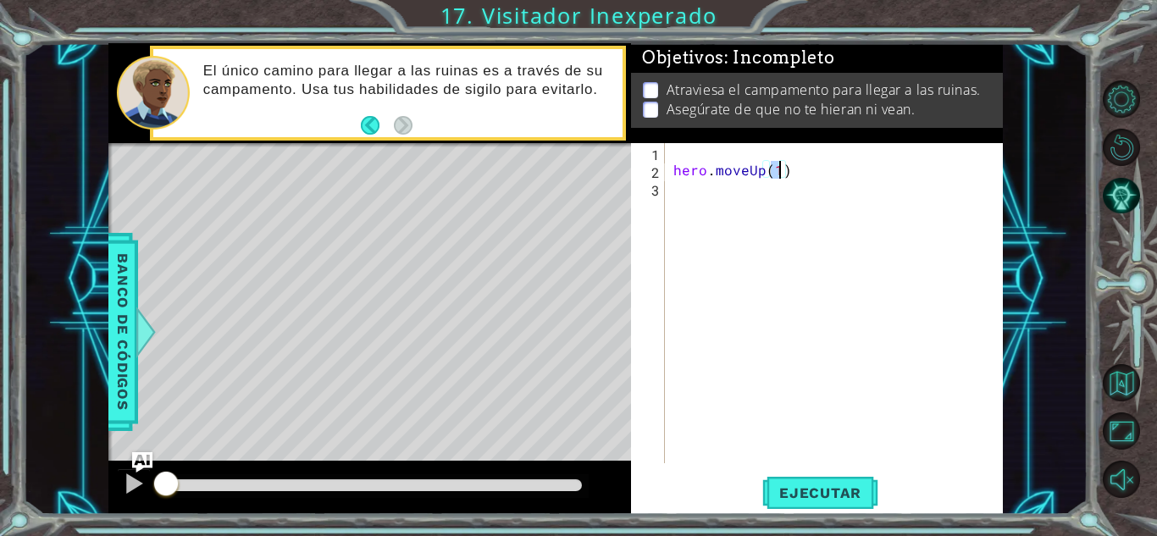
scroll to position [0, 0]
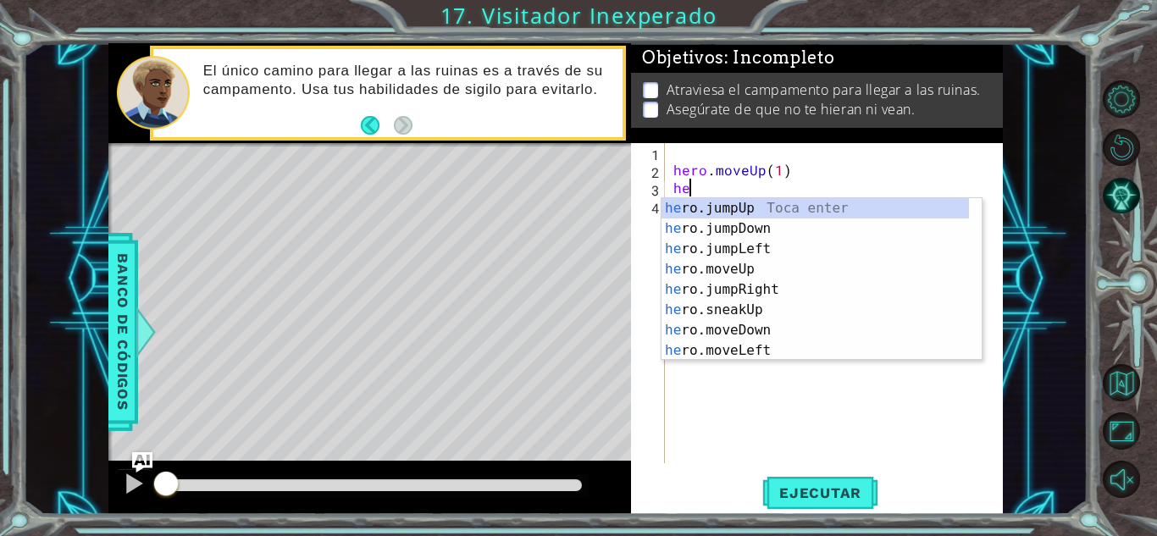
type textarea "hero"
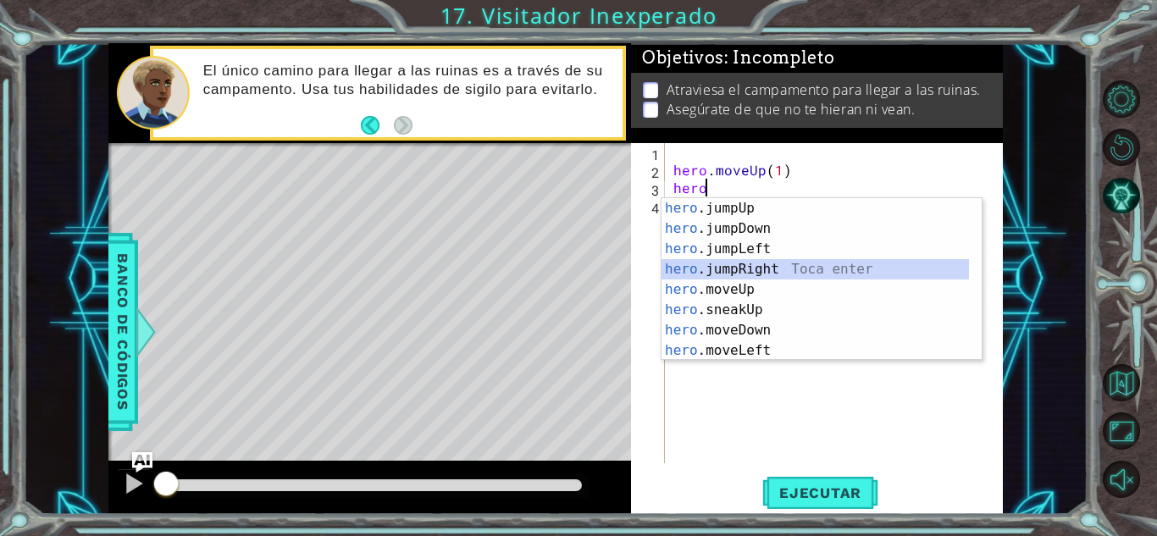
click at [756, 262] on div "hero .jumpUp Toca enter hero .jumpDown Toca enter hero .jumpLeft Toca enter her…" at bounding box center [815, 299] width 307 height 203
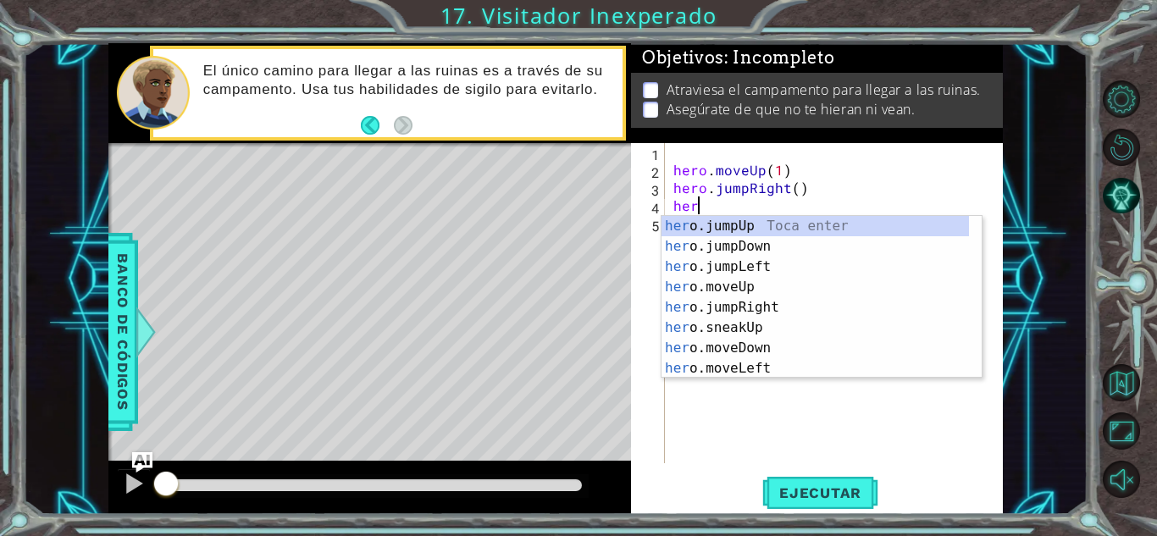
type textarea "hero"
click at [776, 239] on div "hero .jumpUp Toca enter hero .jumpDown Toca enter hero .jumpLeft Toca enter her…" at bounding box center [815, 317] width 307 height 203
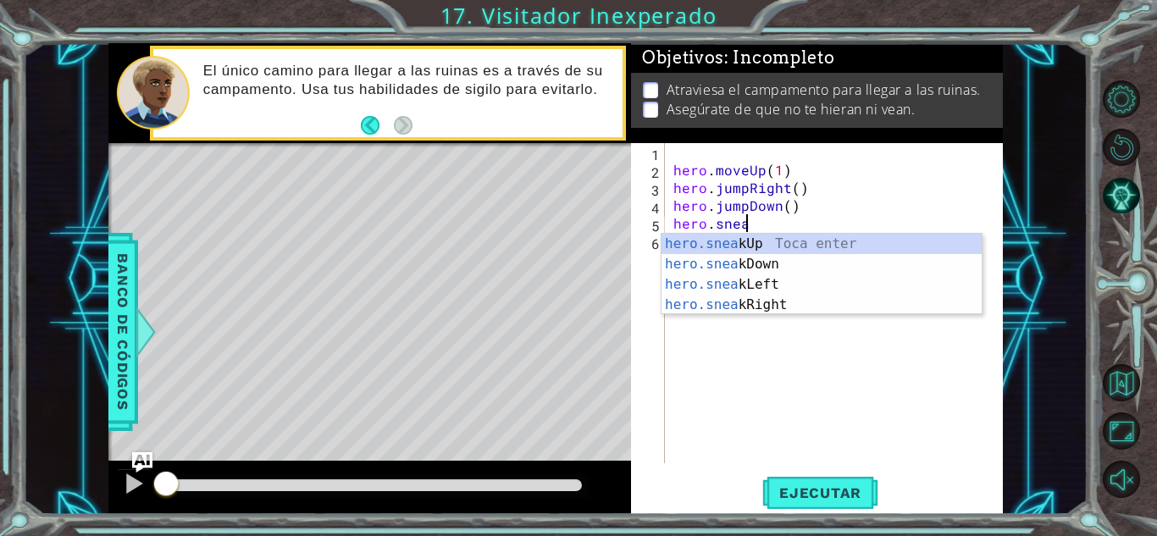
scroll to position [0, 4]
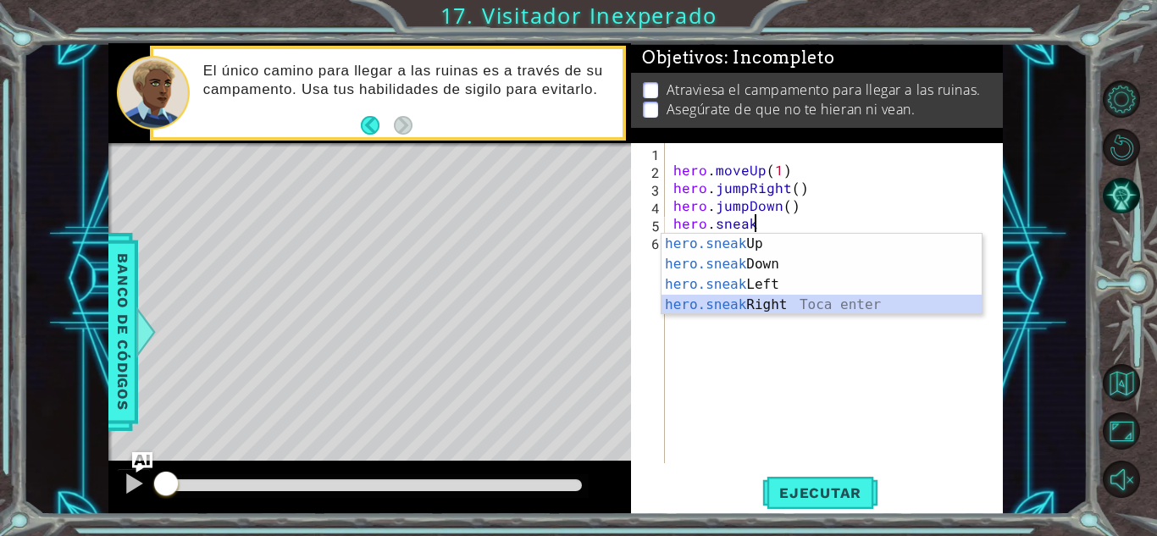
click at [779, 302] on div "hero.sneak Up Toca enter hero.sneak Down Toca enter hero.sneak Left Toca enter …" at bounding box center [822, 295] width 320 height 122
type textarea "hero.sneakRight(1)"
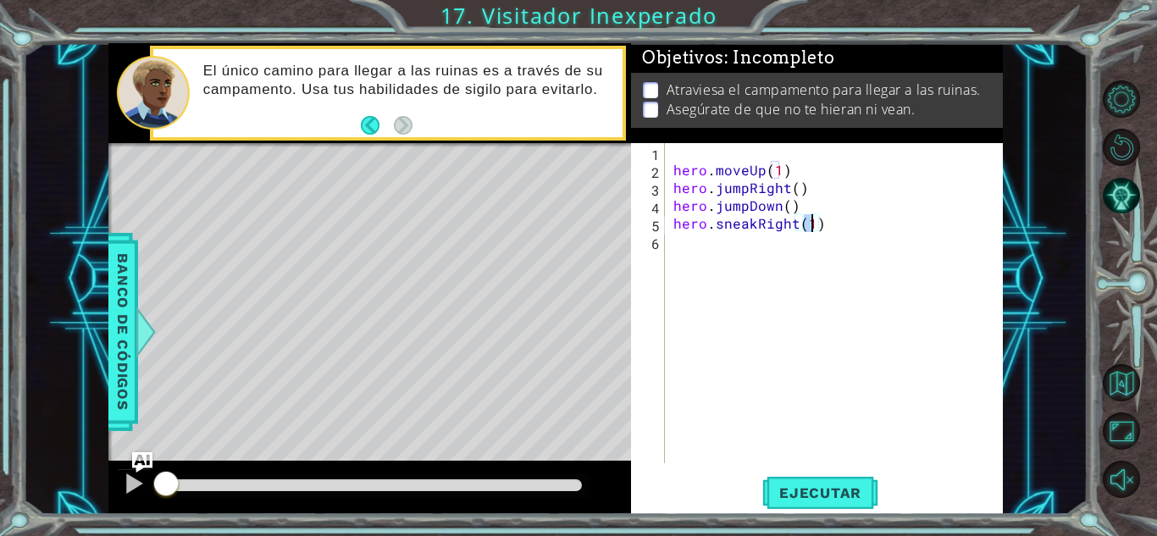
click at [701, 248] on div "hero . moveUp ( 1 ) hero . jumpRight ( ) hero . jumpDown ( ) hero . sneakRight …" at bounding box center [838, 321] width 337 height 356
click at [673, 229] on div "hero . moveUp ( 1 ) hero . jumpRight ( ) hero . jumpDown ( ) hero . sneakRight …" at bounding box center [838, 321] width 337 height 356
type textarea "hero.sneakRight(1)"
click at [674, 267] on div "hero . moveUp ( 1 ) hero . jumpRight ( ) hero . jumpDown ( ) hero . sneakRight …" at bounding box center [838, 321] width 337 height 356
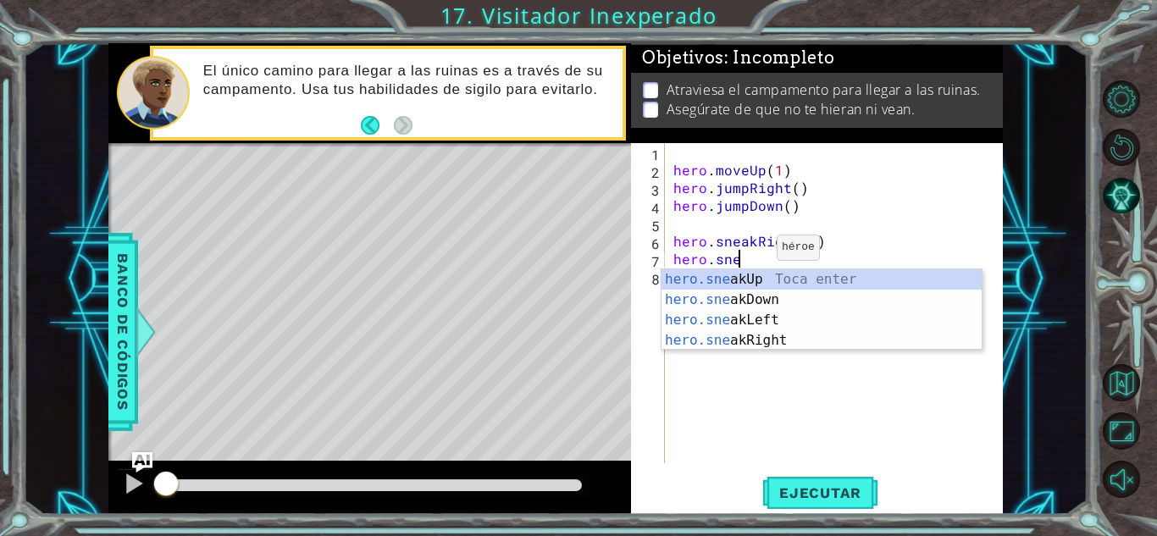
scroll to position [0, 4]
click at [762, 294] on div "hero.sneak Up Toca enter hero.sneak Down Toca enter hero.sneak Left Toca enter …" at bounding box center [822, 330] width 320 height 122
type textarea "hero.sneakDown(1)"
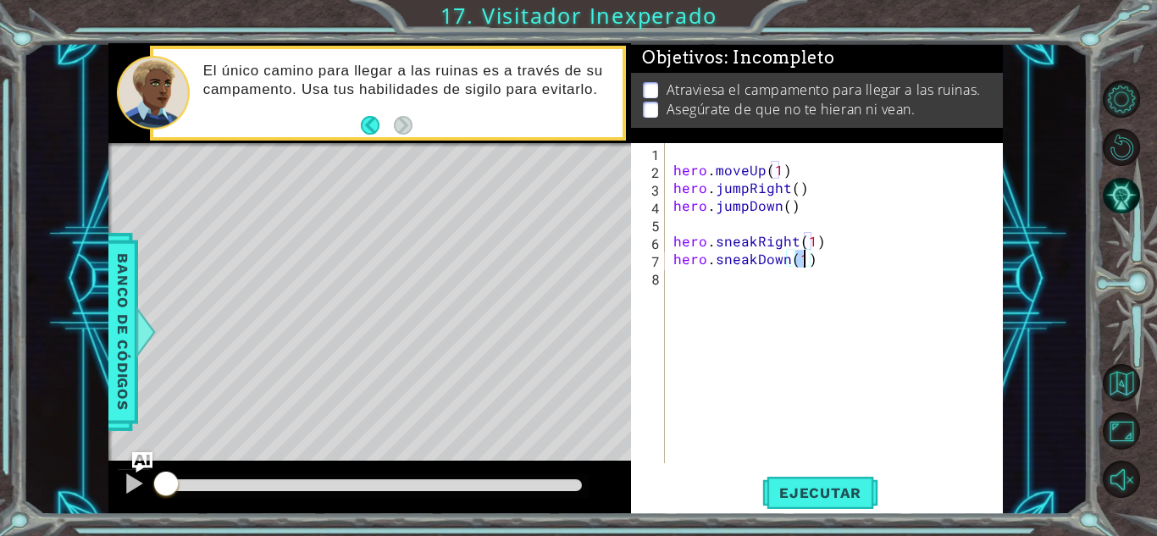
click at [735, 286] on div "hero . moveUp ( 1 ) hero . jumpRight ( ) hero . jumpDown ( ) hero . sneakRight …" at bounding box center [838, 321] width 337 height 356
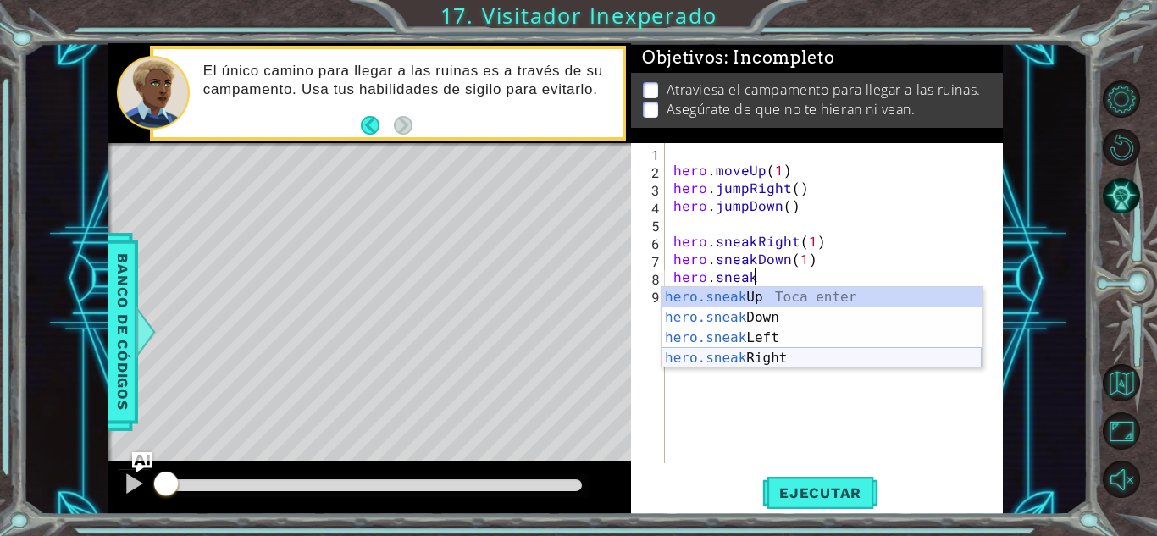
click at [740, 362] on div "hero.sneak Up Toca enter hero.sneak Down Toca enter hero.sneak Left Toca enter …" at bounding box center [822, 348] width 320 height 122
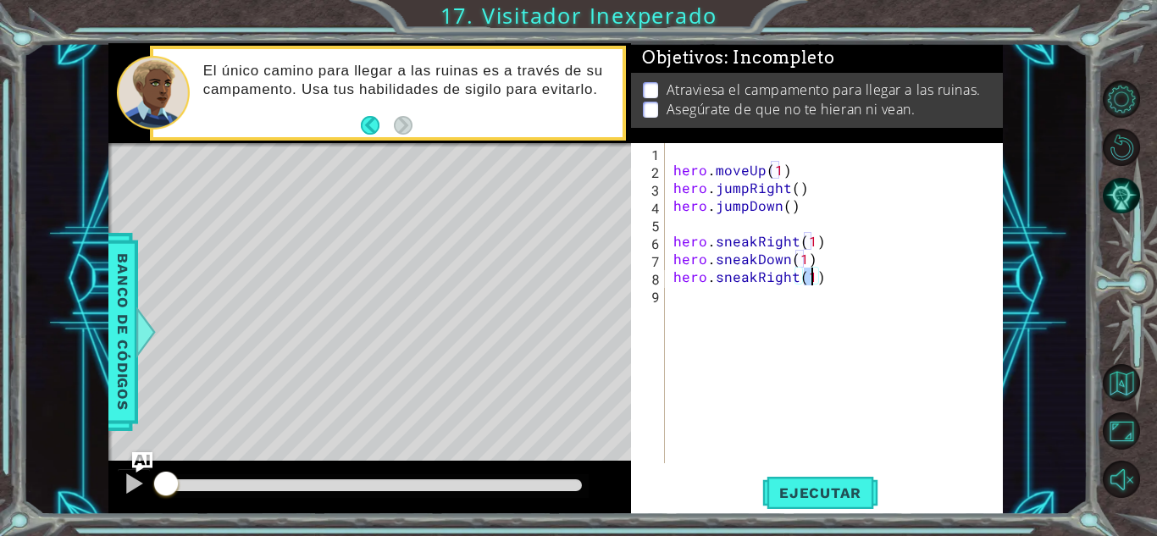
type textarea "hero.sneakRight(2)"
click at [706, 303] on div "hero . moveUp ( 1 ) hero . jumpRight ( ) hero . jumpDown ( ) hero . sneakRight …" at bounding box center [838, 321] width 337 height 356
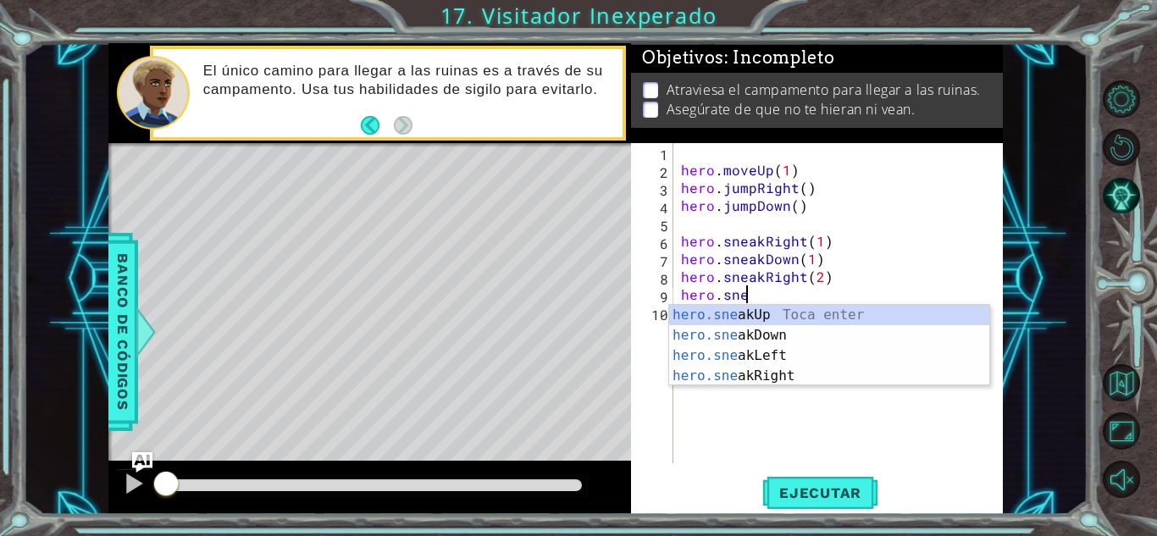
scroll to position [0, 3]
click at [739, 315] on div "hero.snea kUp Toca enter hero.snea kDown Toca enter hero.snea kLeft Toca enter …" at bounding box center [829, 366] width 320 height 122
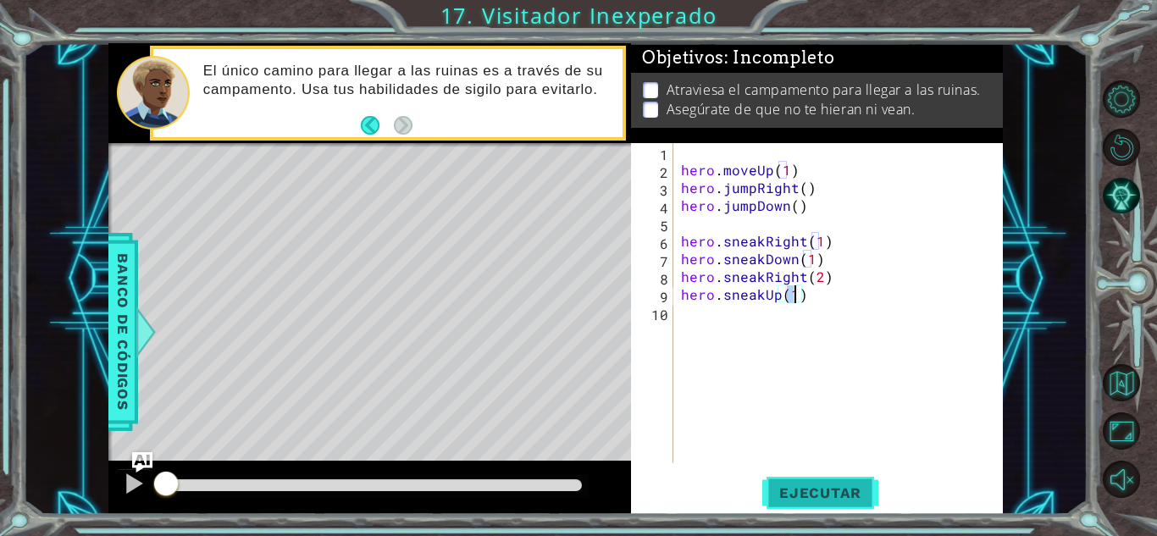
type textarea "hero.sneakUp(1)"
click at [799, 485] on span "Ejecutar" at bounding box center [820, 493] width 116 height 17
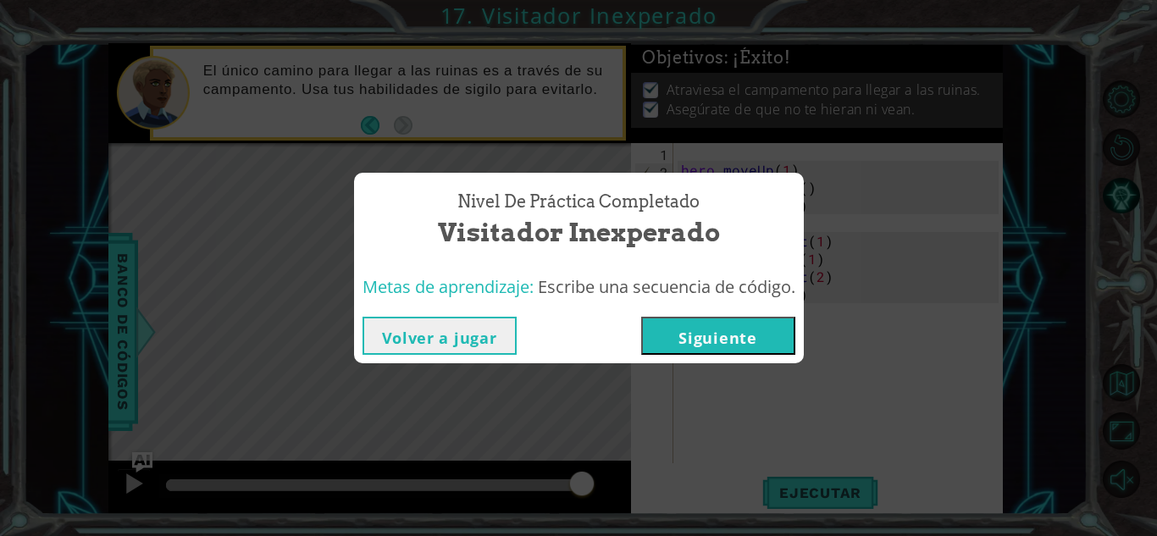
click at [724, 333] on button "Siguiente" at bounding box center [718, 336] width 154 height 38
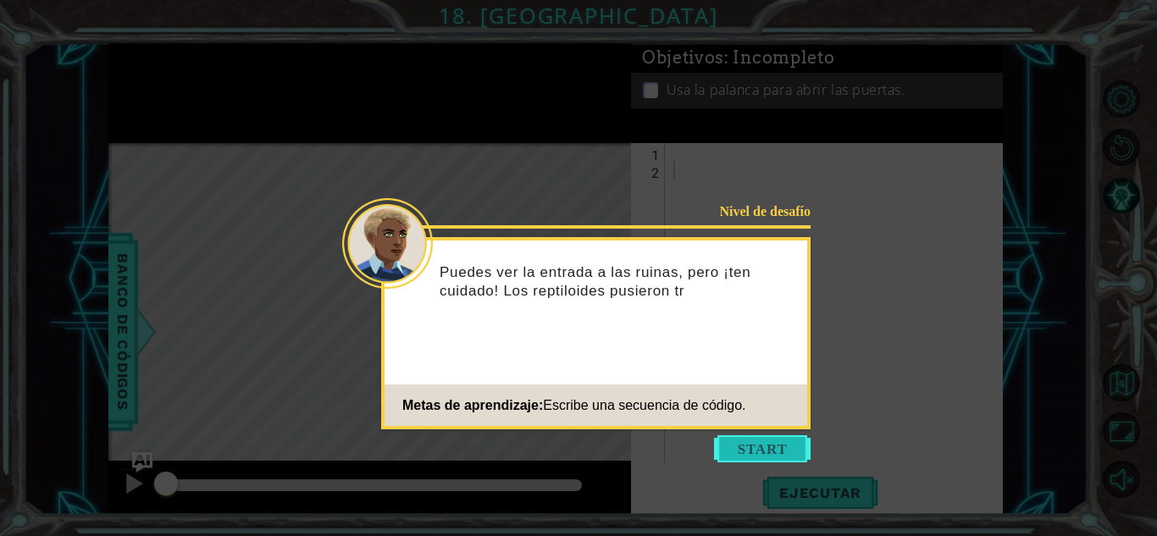
click at [767, 440] on button "Start" at bounding box center [762, 448] width 97 height 27
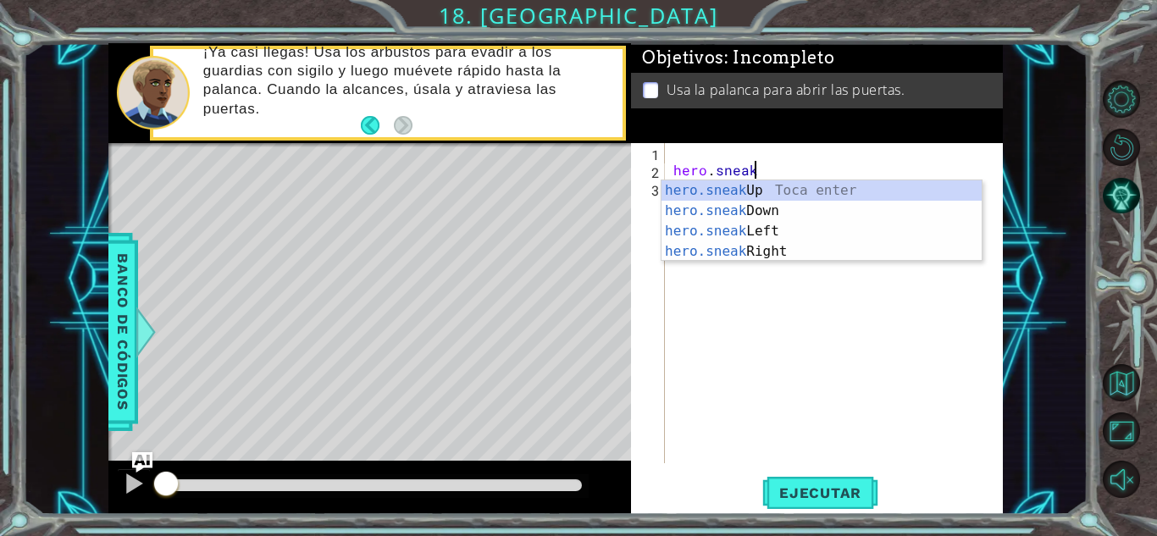
scroll to position [0, 4]
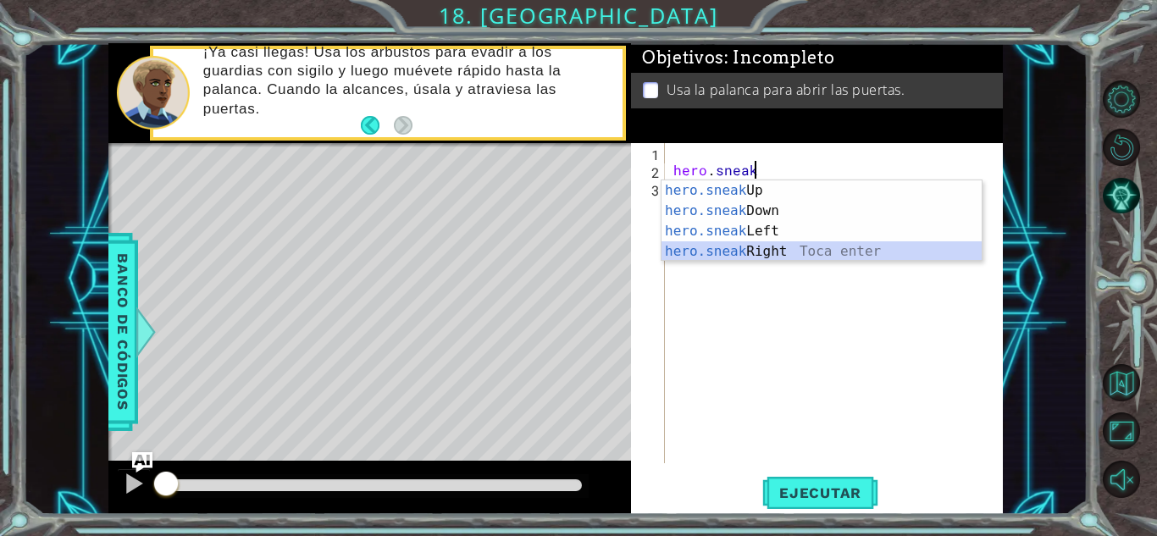
click at [718, 245] on div "hero.sneak Up Toca enter hero.sneak Down Toca enter hero.sneak Left Toca enter …" at bounding box center [822, 241] width 320 height 122
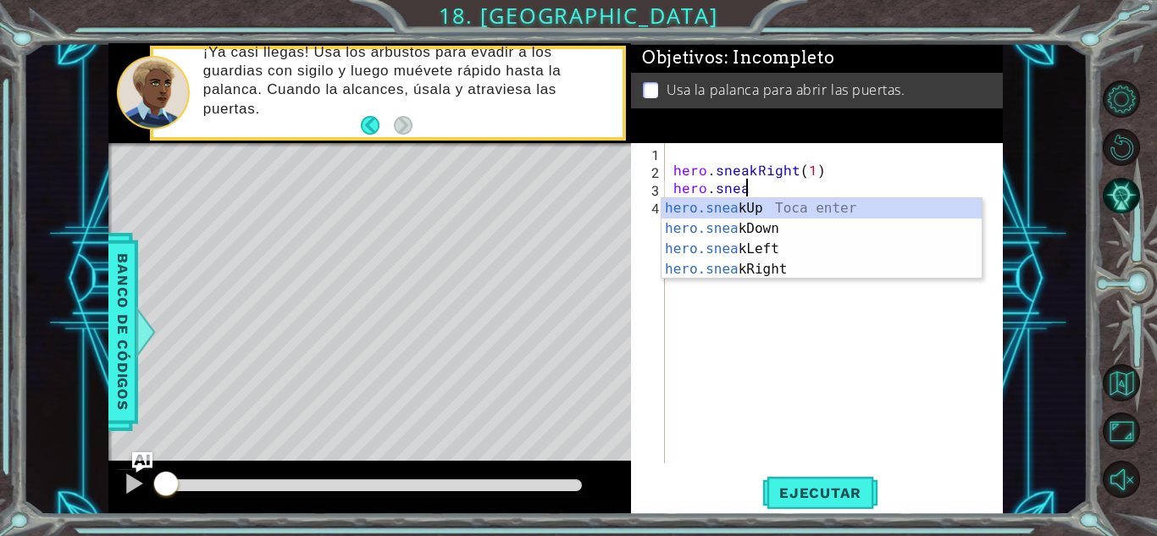
scroll to position [0, 13]
click at [762, 207] on div "hero.sneak Up Toca enter hero.sneak Down Toca enter hero.sneak Left Toca enter …" at bounding box center [822, 259] width 320 height 122
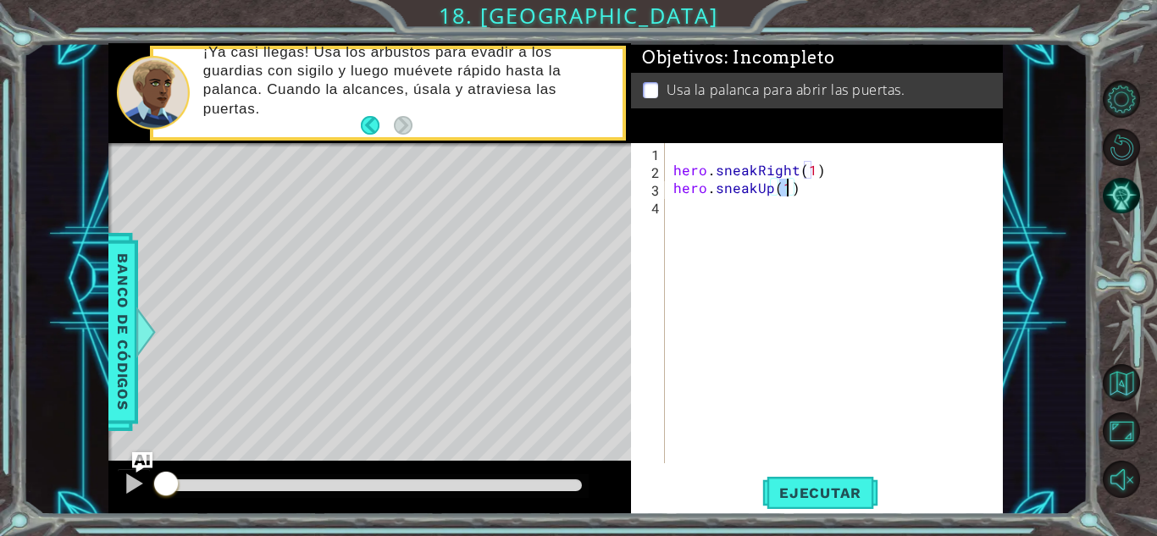
type textarea "hero.sneakUp(2)"
click at [702, 202] on div "hero . sneakRight ( 1 ) hero . sneakUp ( 2 )" at bounding box center [838, 321] width 337 height 356
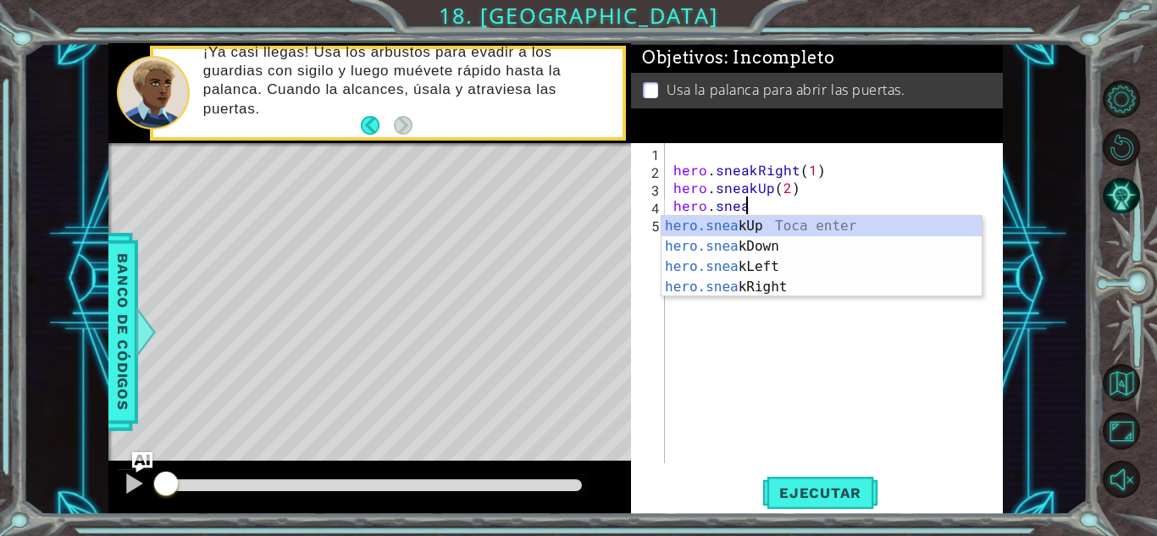
scroll to position [0, 4]
click at [769, 284] on div "hero.sneak Up Toca enter hero.sneak Down Toca enter hero.sneak Left Toca enter …" at bounding box center [822, 277] width 320 height 122
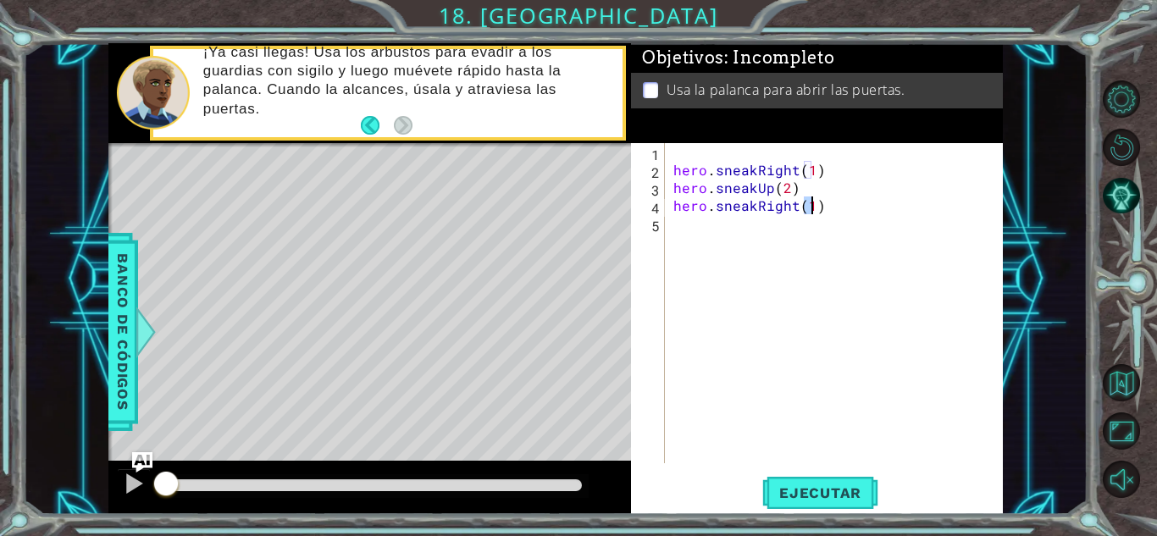
type textarea "hero.sneakRight(1)"
click at [685, 236] on div "hero . sneakRight ( 1 ) hero . sneakUp ( 2 ) hero . sneakRight ( 1 )" at bounding box center [838, 321] width 337 height 356
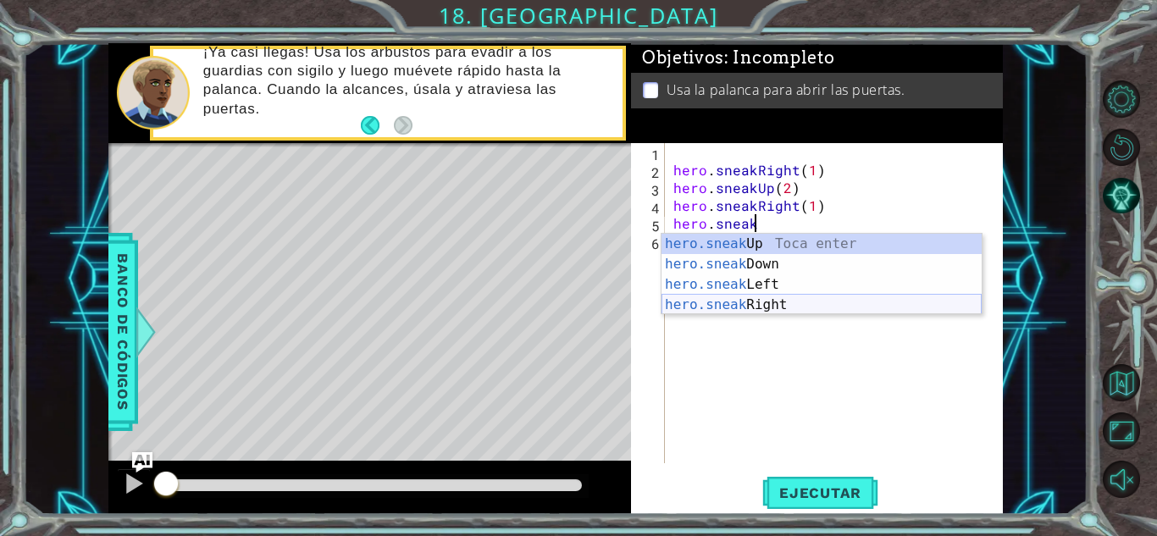
click at [773, 307] on div "hero.sneak Up Toca enter hero.sneak Down Toca enter hero.sneak Left Toca enter …" at bounding box center [822, 295] width 320 height 122
type textarea "hero.sneakRight(1)"
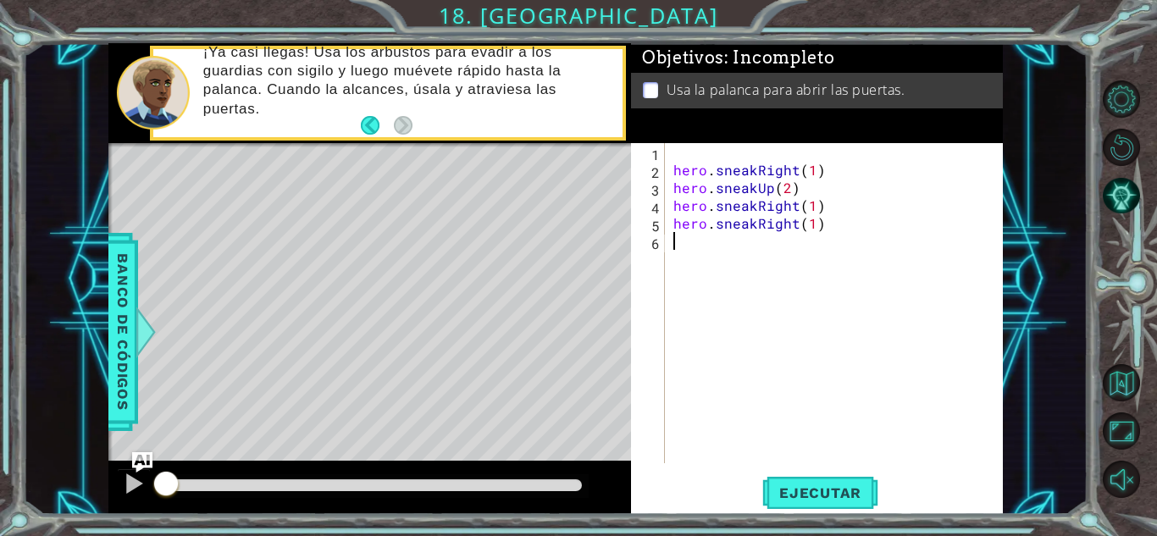
click at [699, 252] on div "hero . sneakRight ( 1 ) hero . sneakUp ( 2 ) hero . sneakRight ( 1 ) hero . sne…" at bounding box center [838, 321] width 337 height 356
click at [787, 230] on div "hero . sneakRight ( 1 ) hero . sneakUp ( 2 ) hero . sneakRight ( 1 ) hero . sne…" at bounding box center [838, 321] width 337 height 356
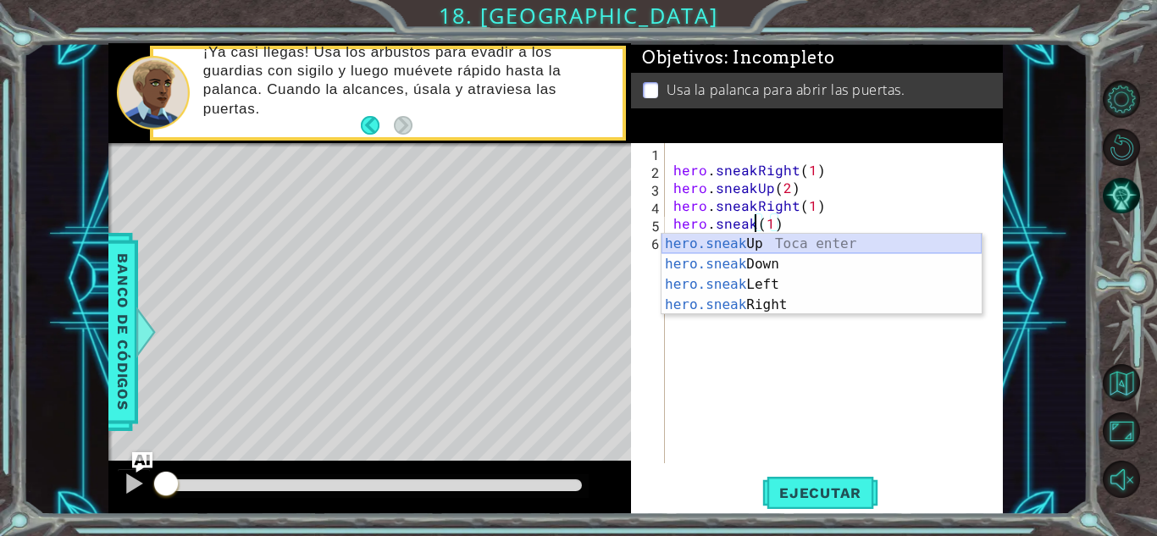
click at [773, 244] on div "hero.sneak Up Toca enter hero.sneak Down Toca enter hero.sneak Left Toca enter …" at bounding box center [822, 295] width 320 height 122
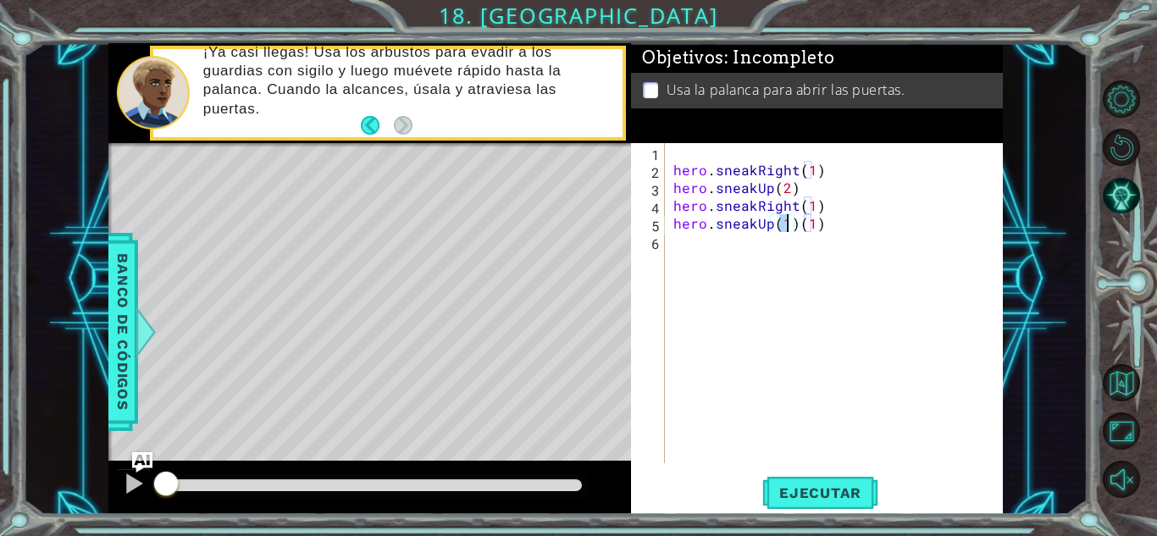
click at [825, 225] on div "hero . sneakRight ( 1 ) hero . sneakUp ( 2 ) hero . sneakRight ( 1 ) hero . sne…" at bounding box center [838, 321] width 337 height 356
type textarea "hero.sneakUp(1)"
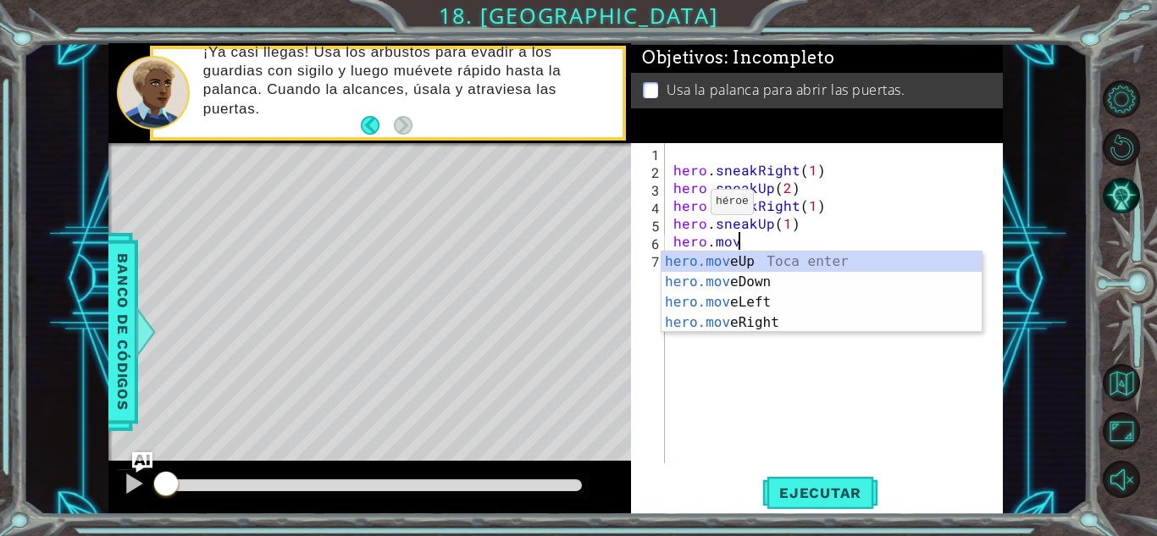
scroll to position [0, 3]
click at [767, 328] on div "hero.move Up Toca enter hero.move Down Toca enter hero.move Left Toca enter her…" at bounding box center [822, 313] width 320 height 122
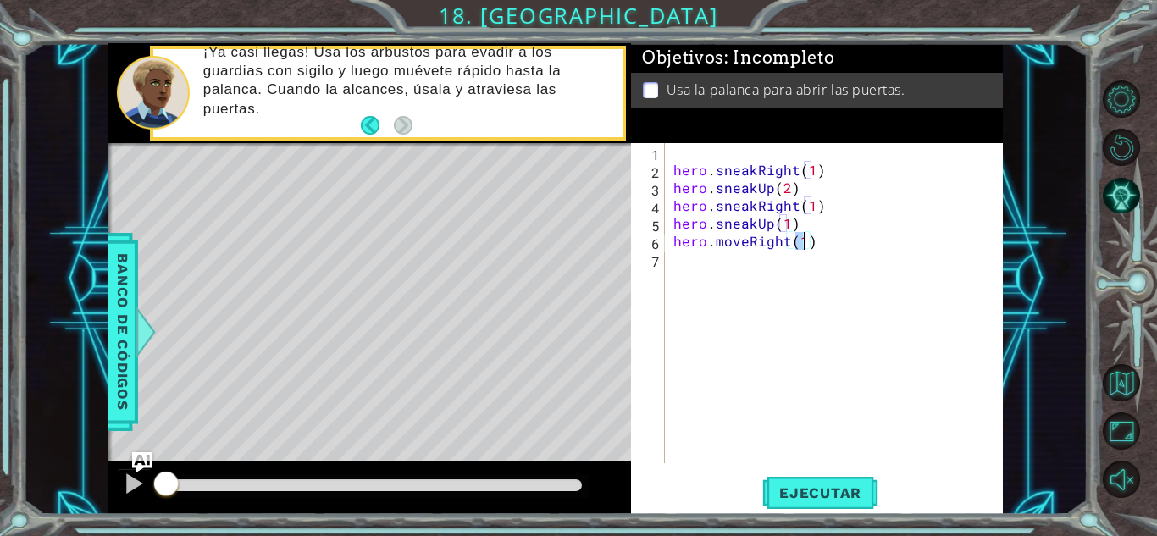
type textarea "hero.moveRight(2)"
click at [673, 235] on div "hero . sneakRight ( 1 ) hero . sneakUp ( 2 ) hero . sneakRight ( 1 ) hero . sne…" at bounding box center [838, 321] width 337 height 356
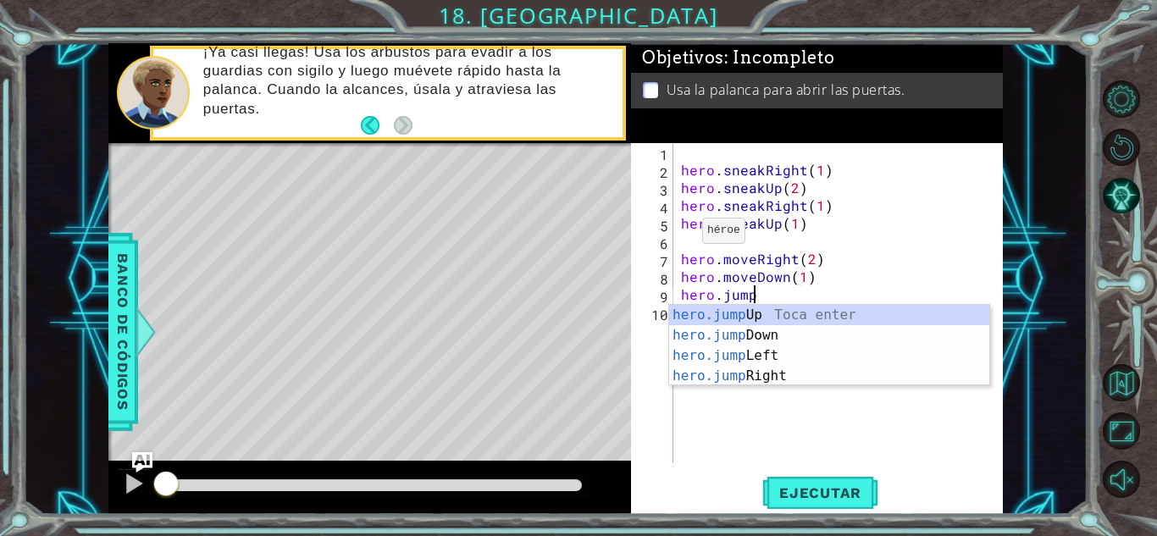
scroll to position [0, 12]
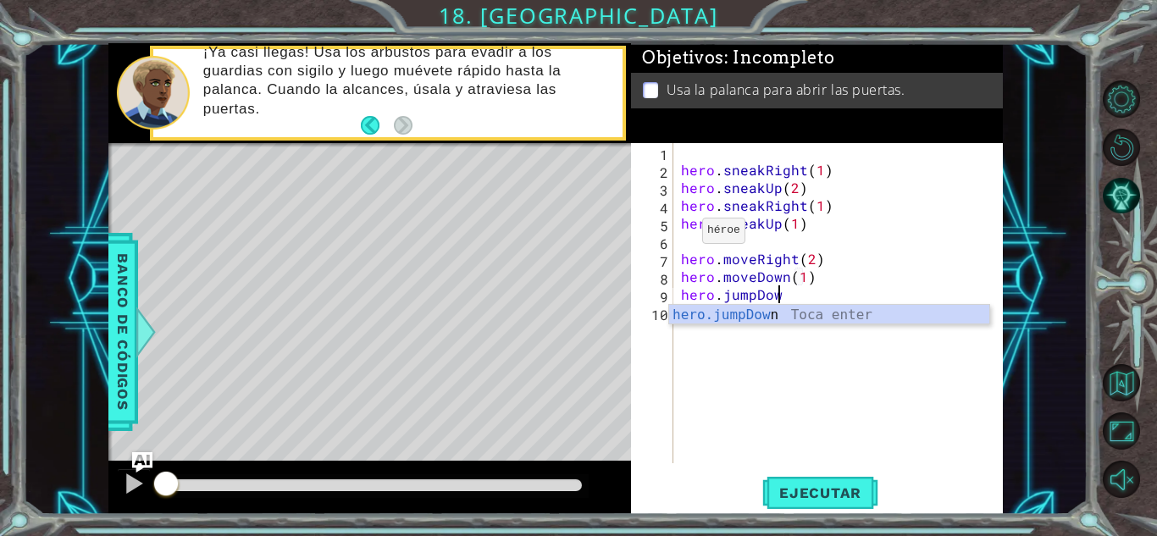
type textarea "hero.moveDown(1)hero.jumpDown"
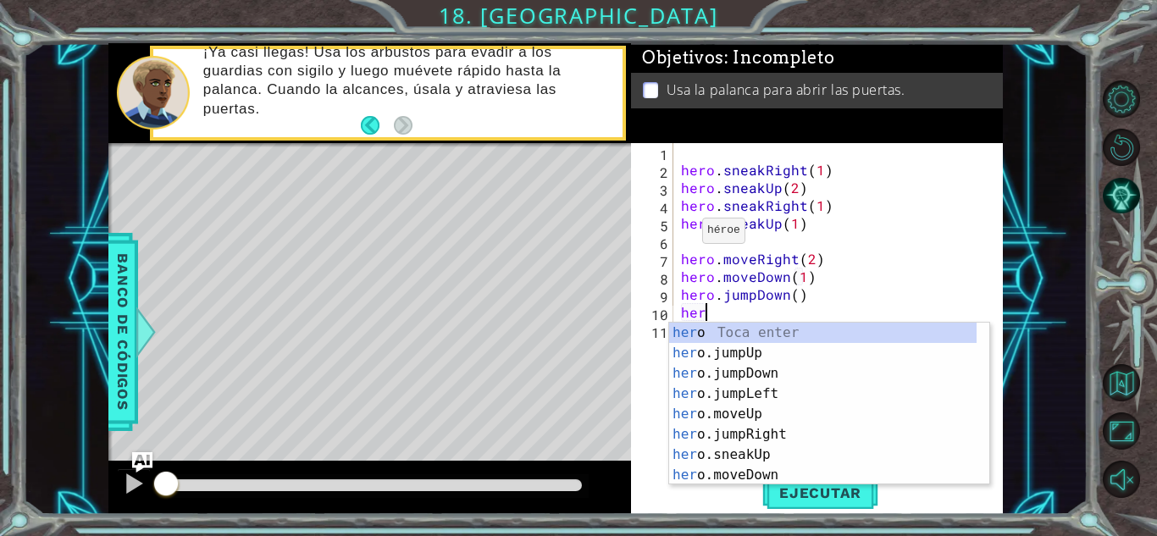
scroll to position [0, 1]
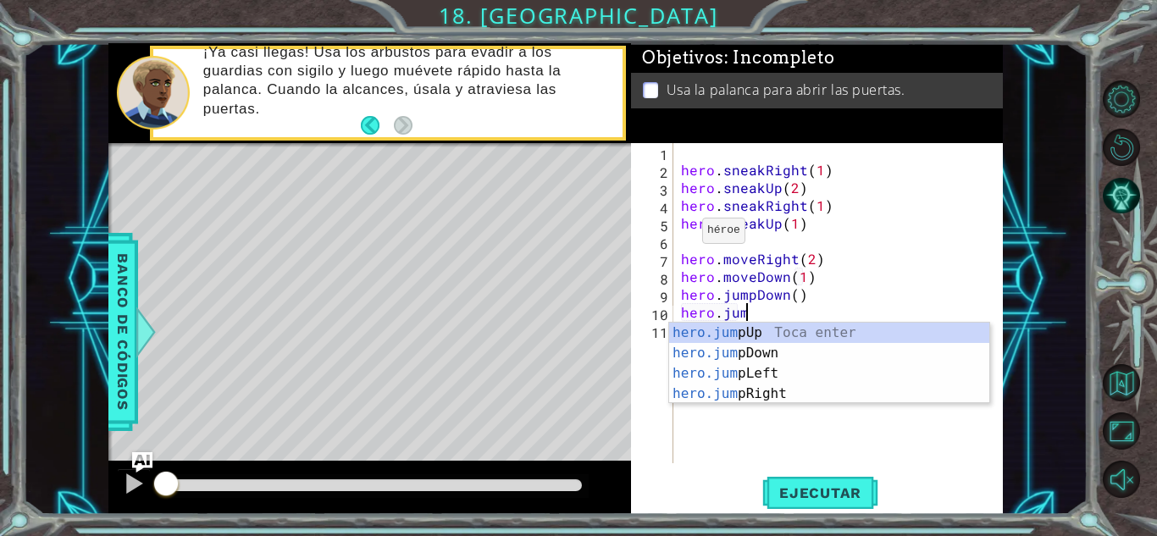
type textarea "hero.jump"
click at [717, 394] on div "hero.jump Up Toca enter hero.jump Down Toca enter hero.jump Left Toca enter her…" at bounding box center [829, 384] width 320 height 122
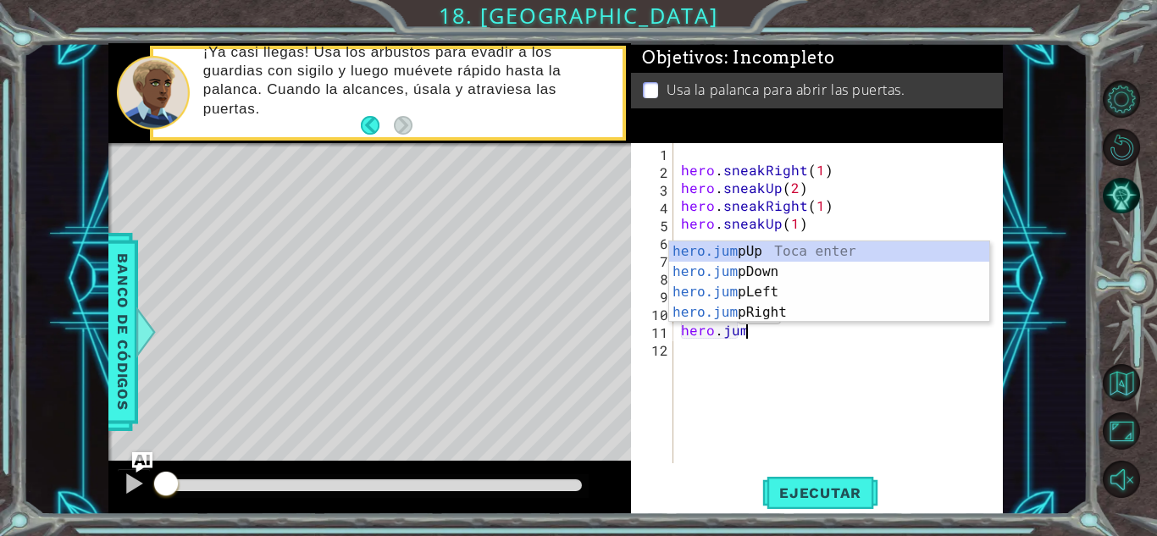
type textarea "hero.jump"
click at [760, 247] on div "hero.jump Up Toca enter hero.jump Down Toca enter hero.jump Left Toca enter her…" at bounding box center [829, 302] width 320 height 122
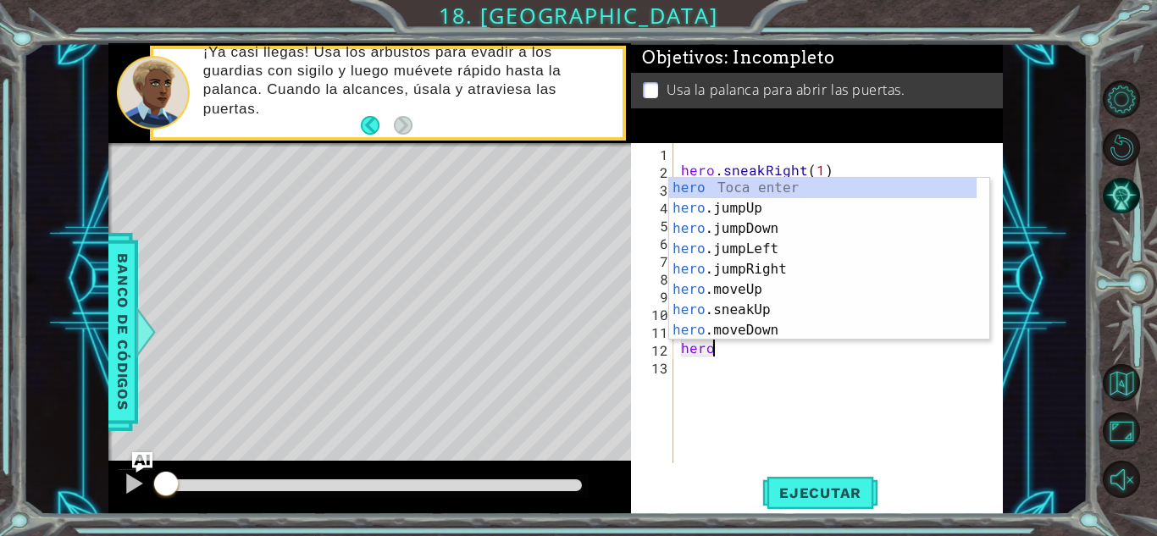
scroll to position [0, 1]
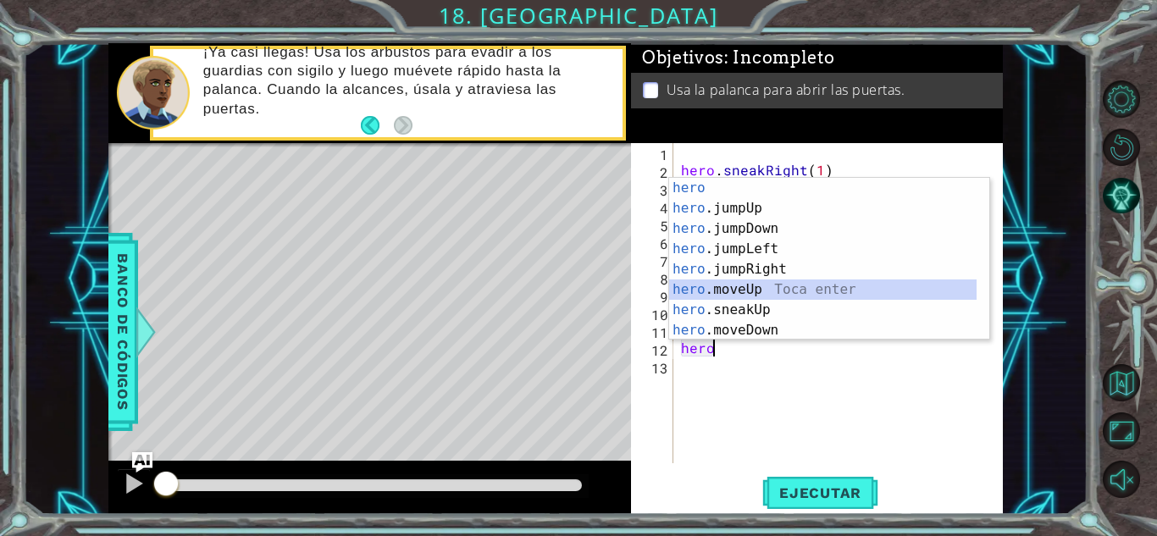
click at [736, 292] on div "hero Toca enter hero .jumpUp Toca enter hero .jumpDown Toca enter hero .jumpLef…" at bounding box center [822, 279] width 307 height 203
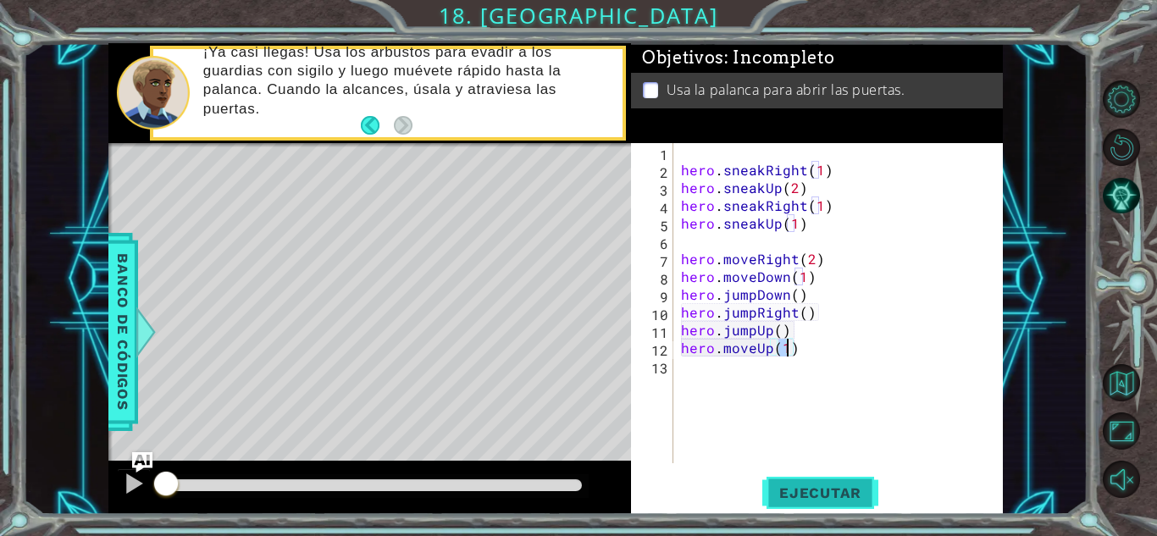
type textarea "hero.moveUp(1)"
click at [779, 485] on span "Ejecutar" at bounding box center [820, 493] width 116 height 17
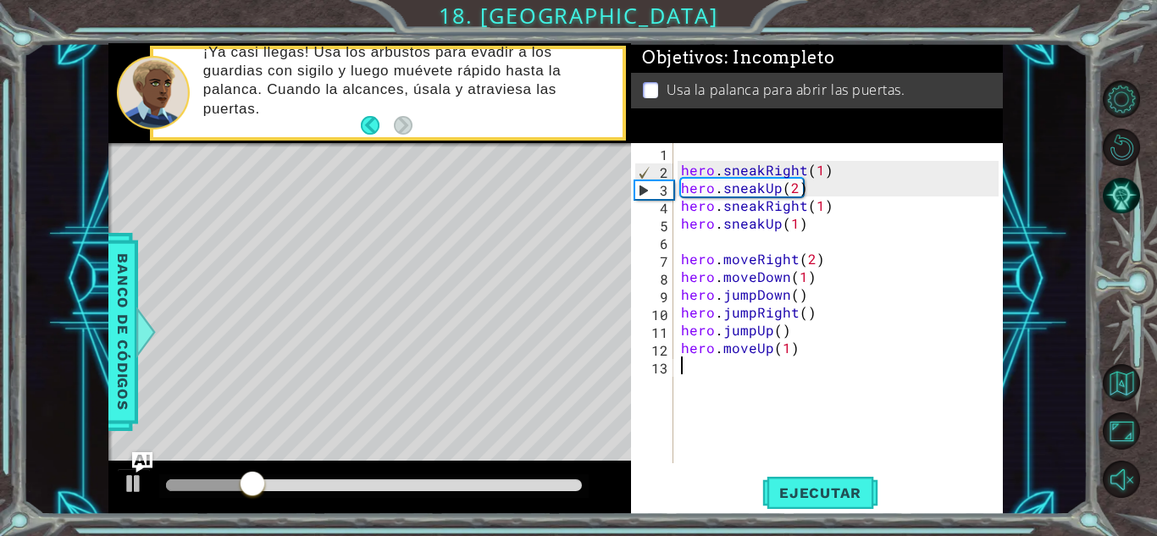
click at [730, 363] on div "hero . sneakRight ( 1 ) hero . sneakUp ( 2 ) hero . sneakRight ( 1 ) hero . sne…" at bounding box center [843, 321] width 330 height 356
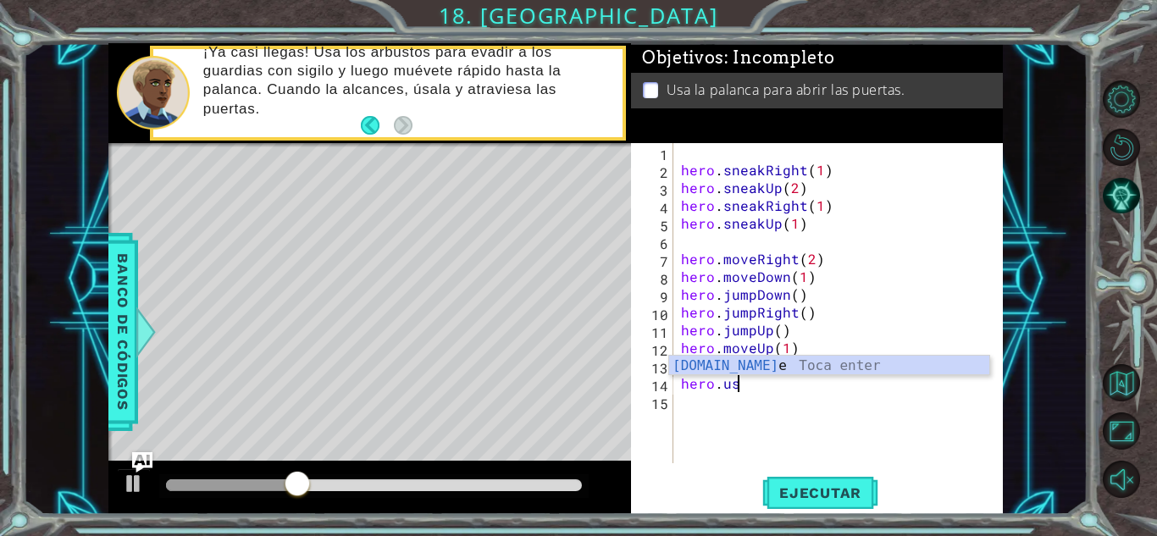
scroll to position [0, 3]
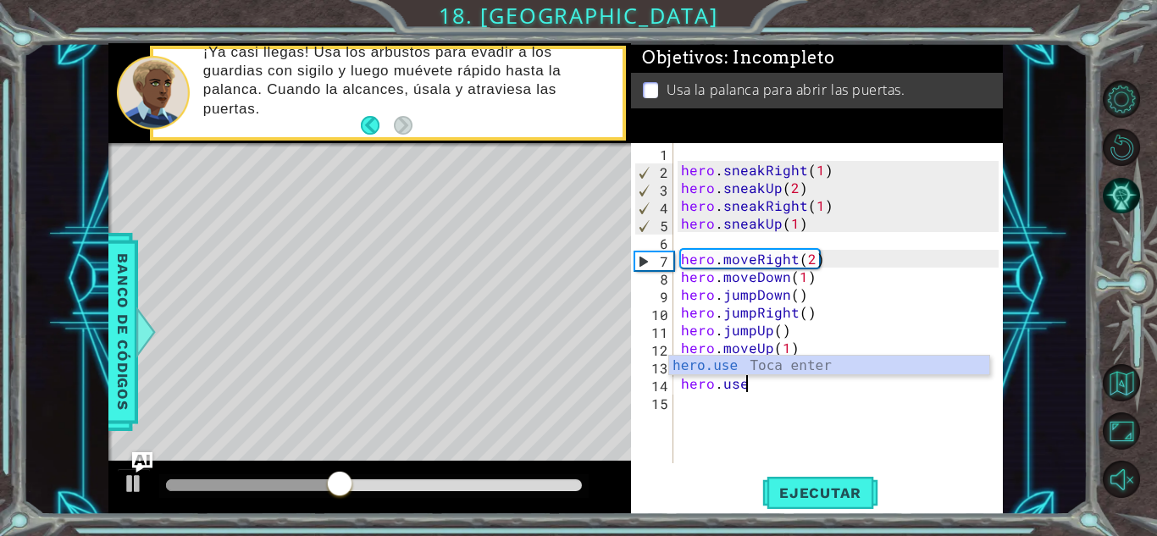
click at [730, 363] on div "hero.use Toca enter" at bounding box center [829, 386] width 320 height 61
type textarea "hero.use("string")"
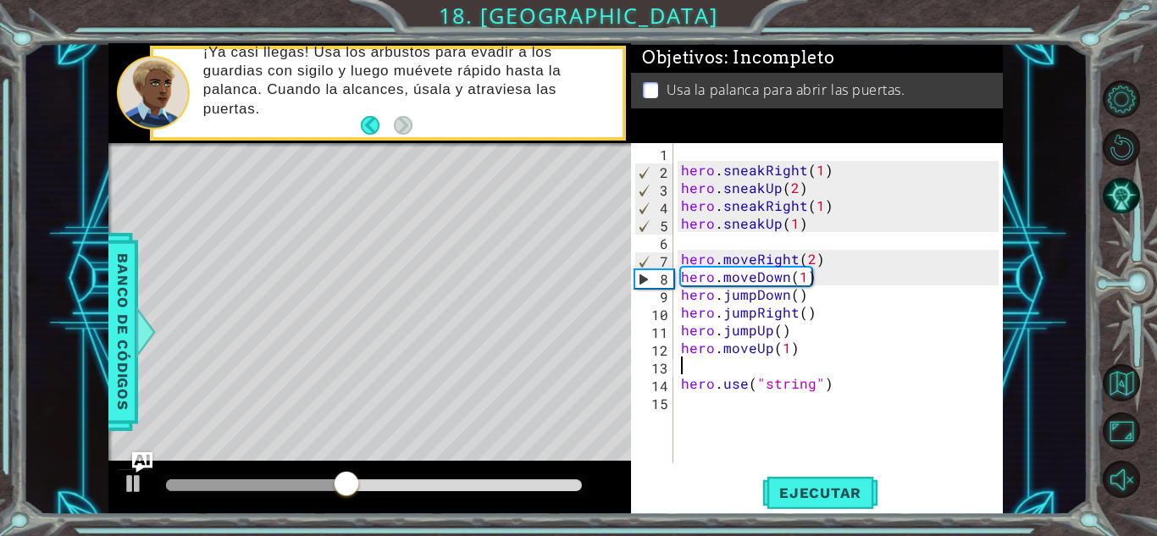
click at [730, 363] on div "hero . sneakRight ( 1 ) hero . sneakUp ( 2 ) hero . sneakRight ( 1 ) hero . sne…" at bounding box center [843, 321] width 330 height 356
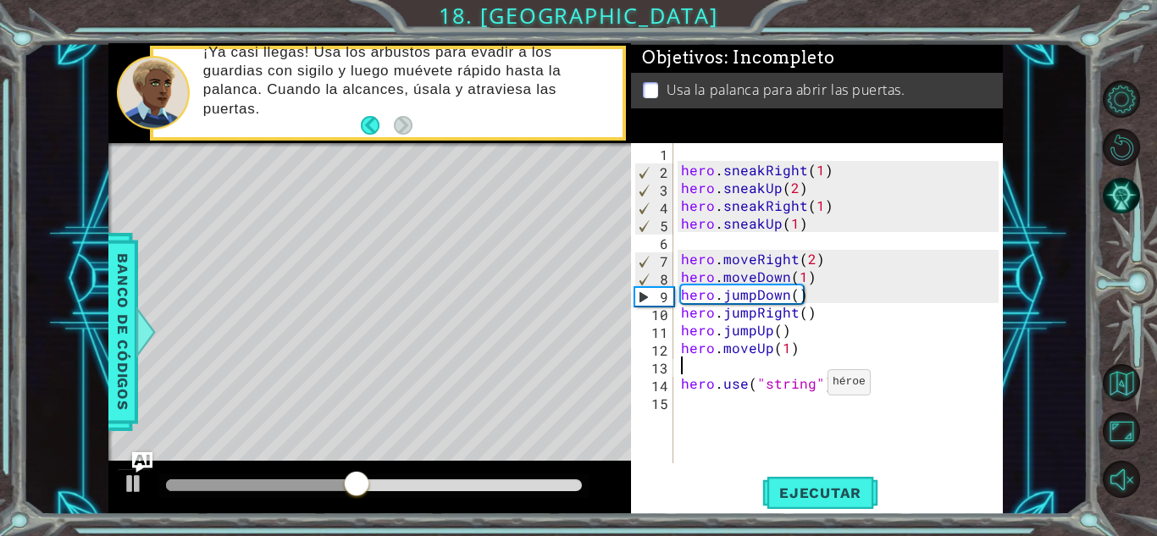
click at [806, 385] on div "hero . sneakRight ( 1 ) hero . sneakUp ( 2 ) hero . sneakRight ( 1 ) hero . sne…" at bounding box center [843, 321] width 330 height 356
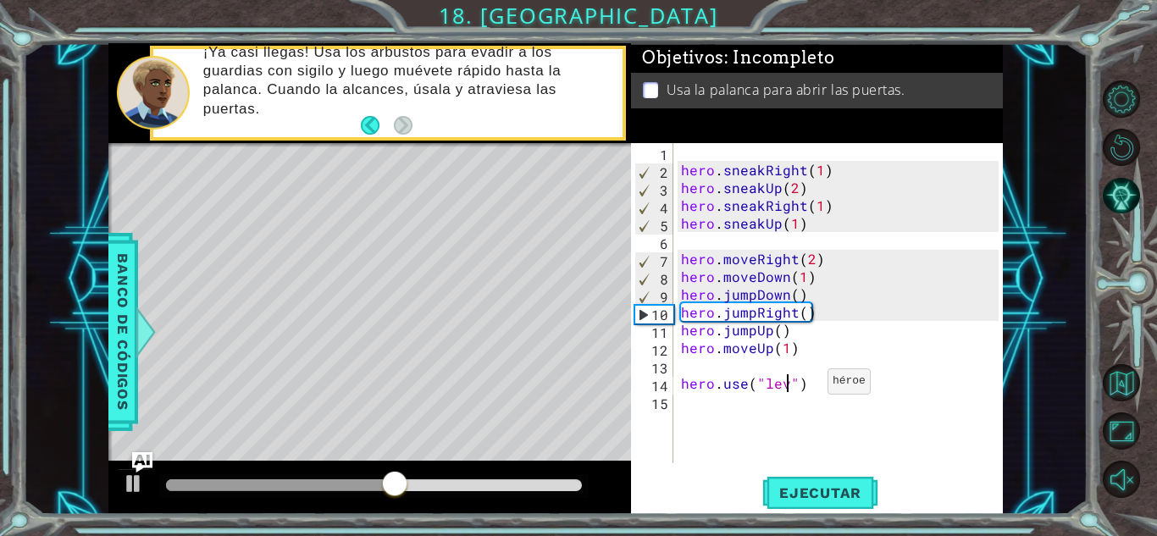
scroll to position [0, 8]
type textarea "hero.use("lever")"
click at [729, 490] on div "Ejecutar" at bounding box center [820, 492] width 372 height 37
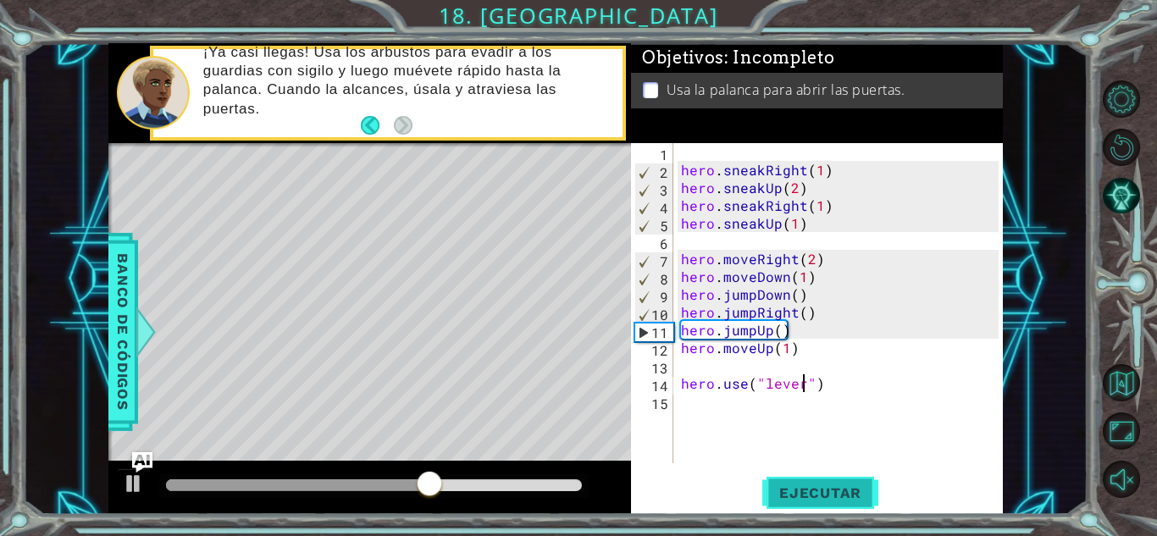
click at [773, 485] on span "Ejecutar" at bounding box center [820, 493] width 116 height 17
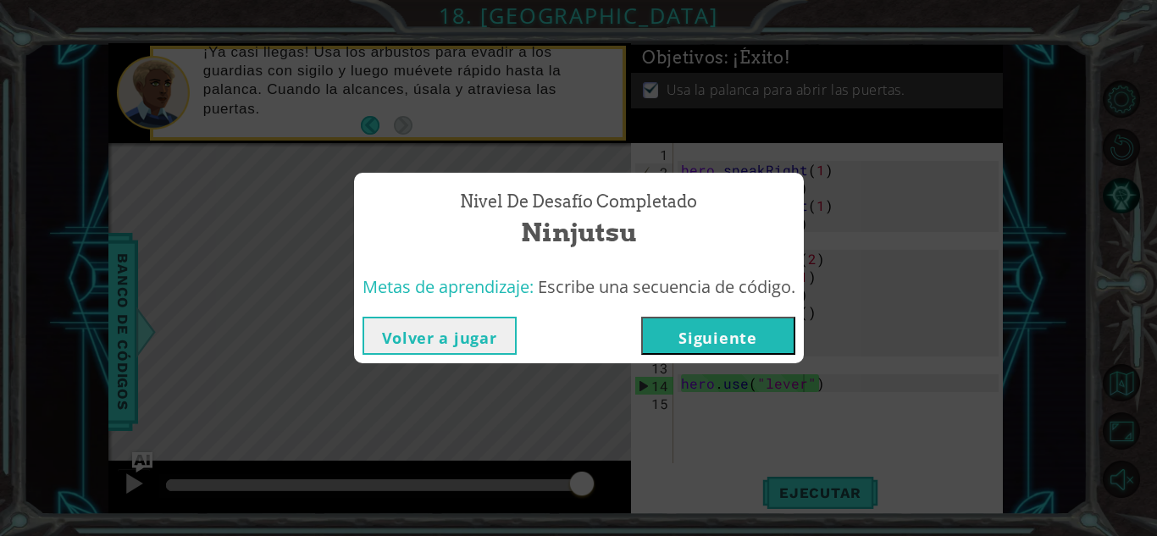
click at [702, 332] on button "Siguiente" at bounding box center [718, 336] width 154 height 38
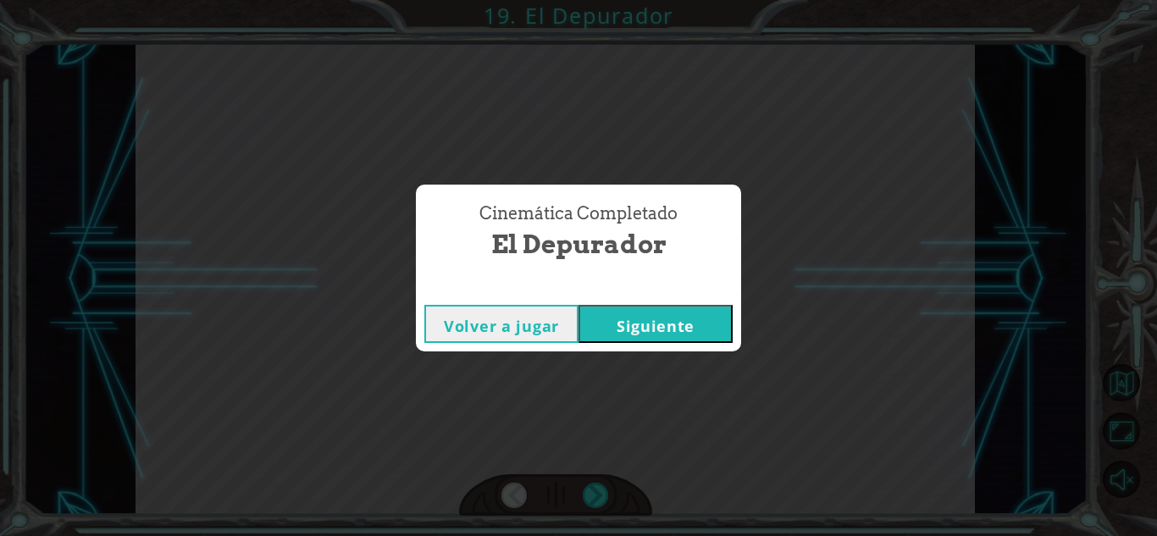
click at [634, 329] on button "Siguiente" at bounding box center [656, 324] width 154 height 38
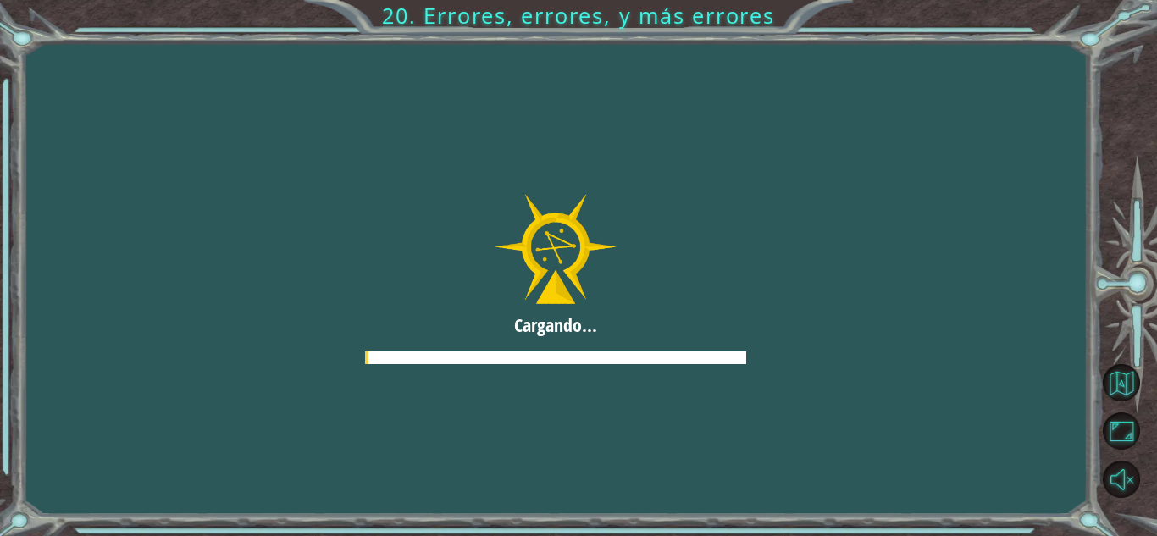
click at [1112, 380] on div at bounding box center [555, 278] width 1157 height 651
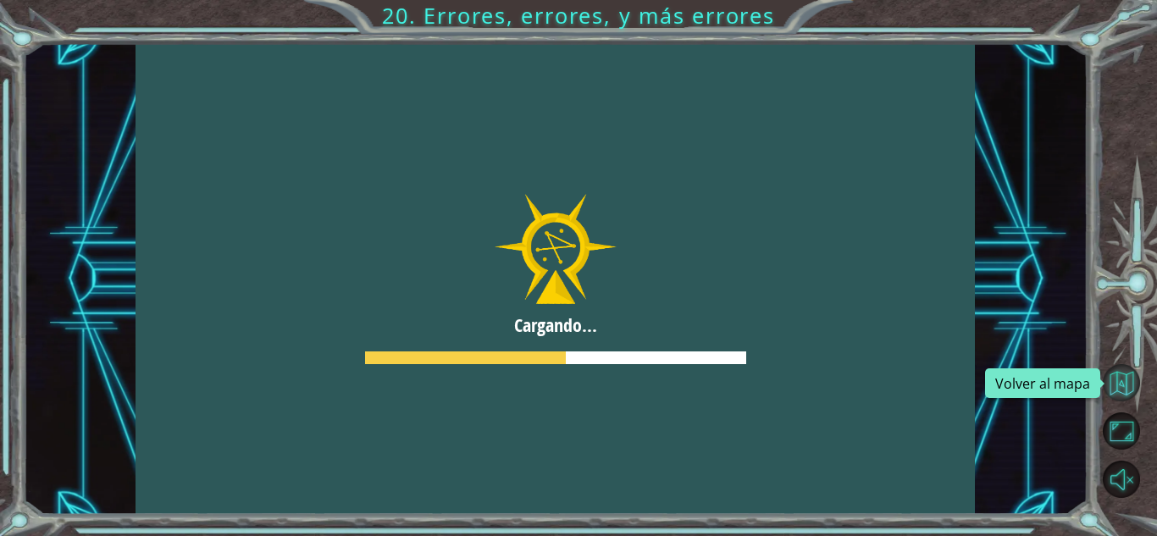
click at [1113, 380] on button "Volver al mapa" at bounding box center [1121, 382] width 37 height 37
